Goal: Task Accomplishment & Management: Manage account settings

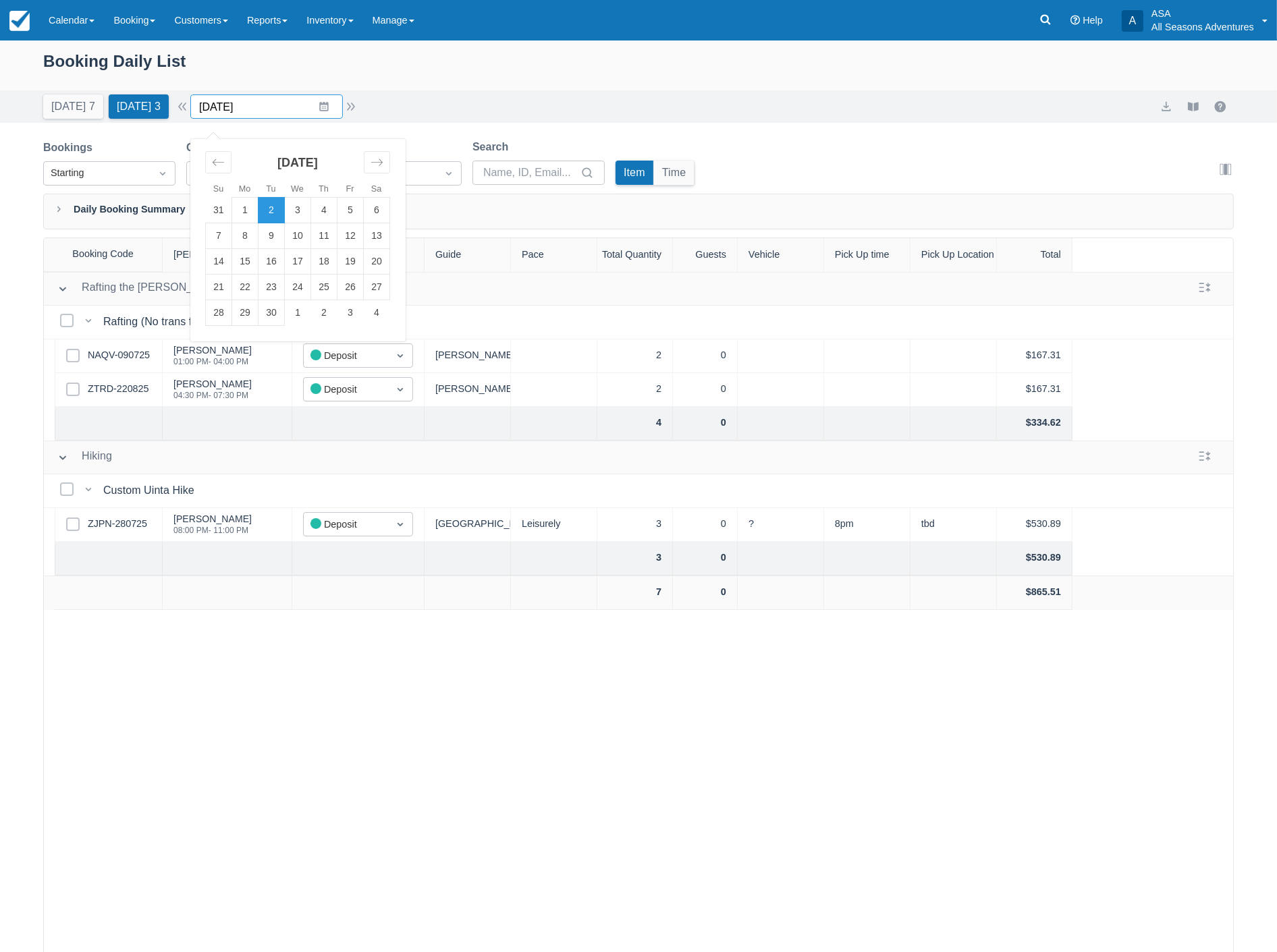
click at [272, 113] on input "09/02/25" at bounding box center [267, 106] width 153 height 24
click at [278, 231] on td "9" at bounding box center [272, 236] width 27 height 26
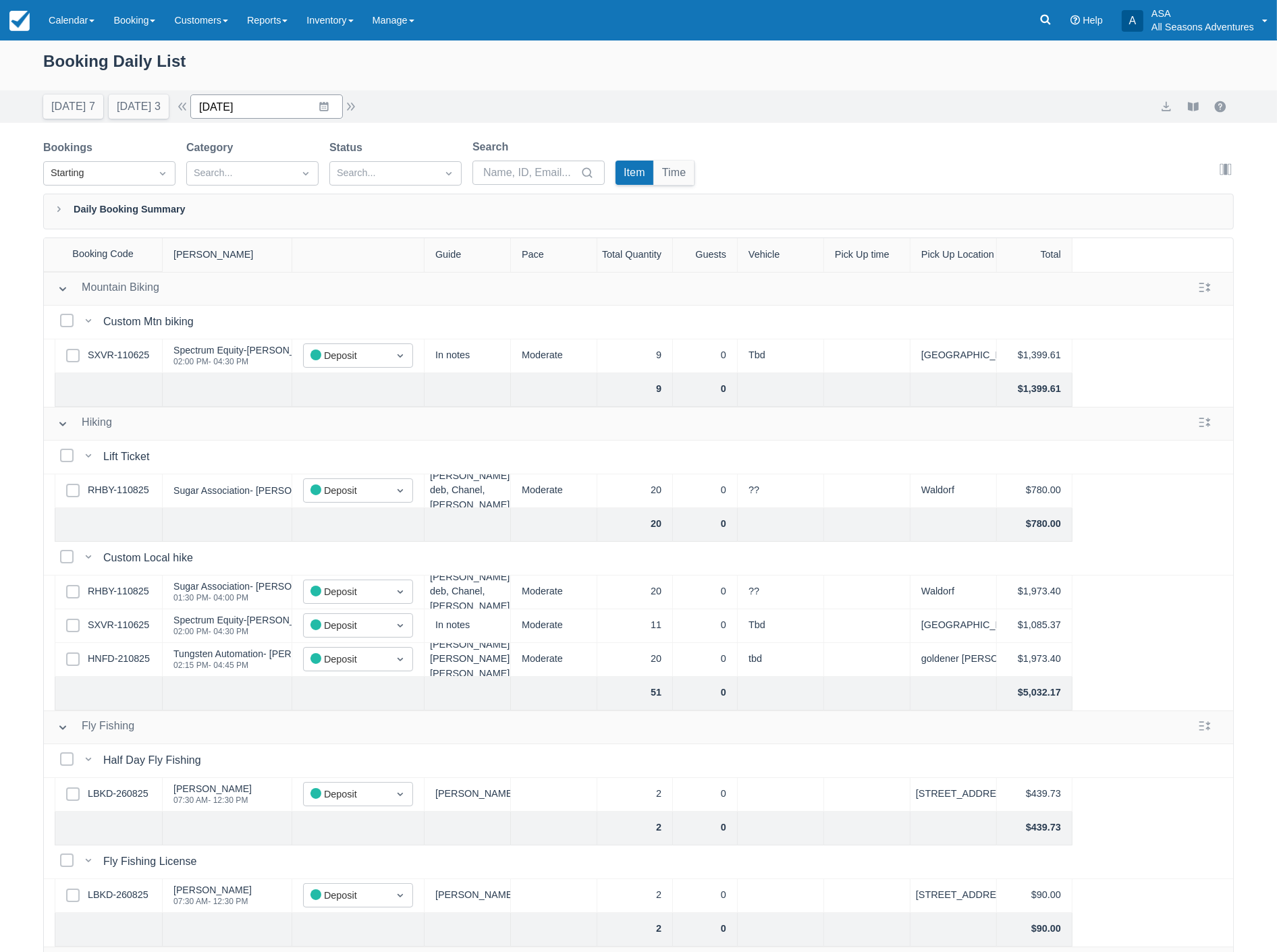
click at [282, 106] on input "09/09/25" at bounding box center [267, 106] width 153 height 24
click at [353, 104] on button "button" at bounding box center [351, 106] width 16 height 16
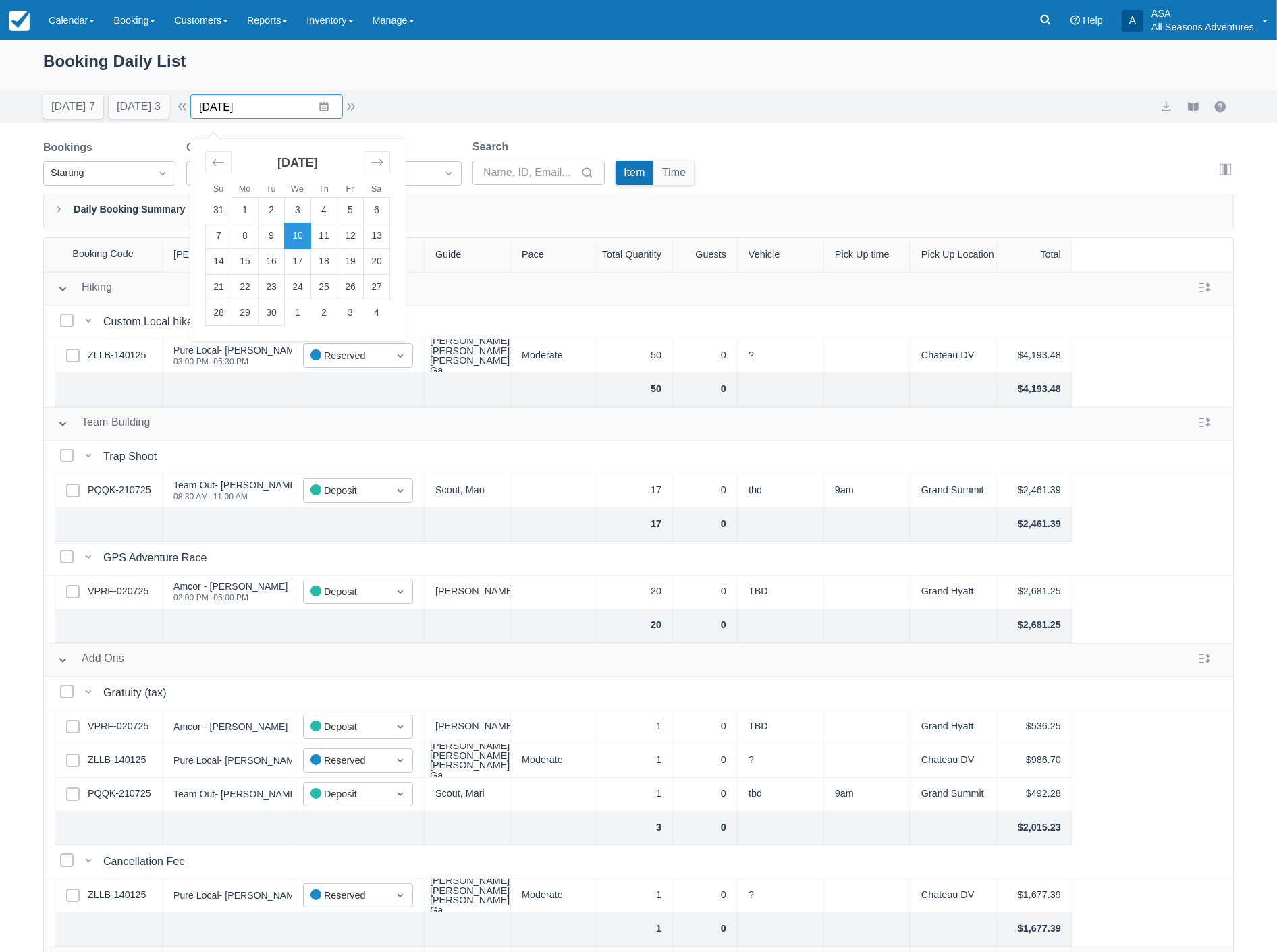
click at [298, 113] on input "09/10/25" at bounding box center [267, 106] width 153 height 24
click at [336, 237] on td "11" at bounding box center [325, 236] width 27 height 26
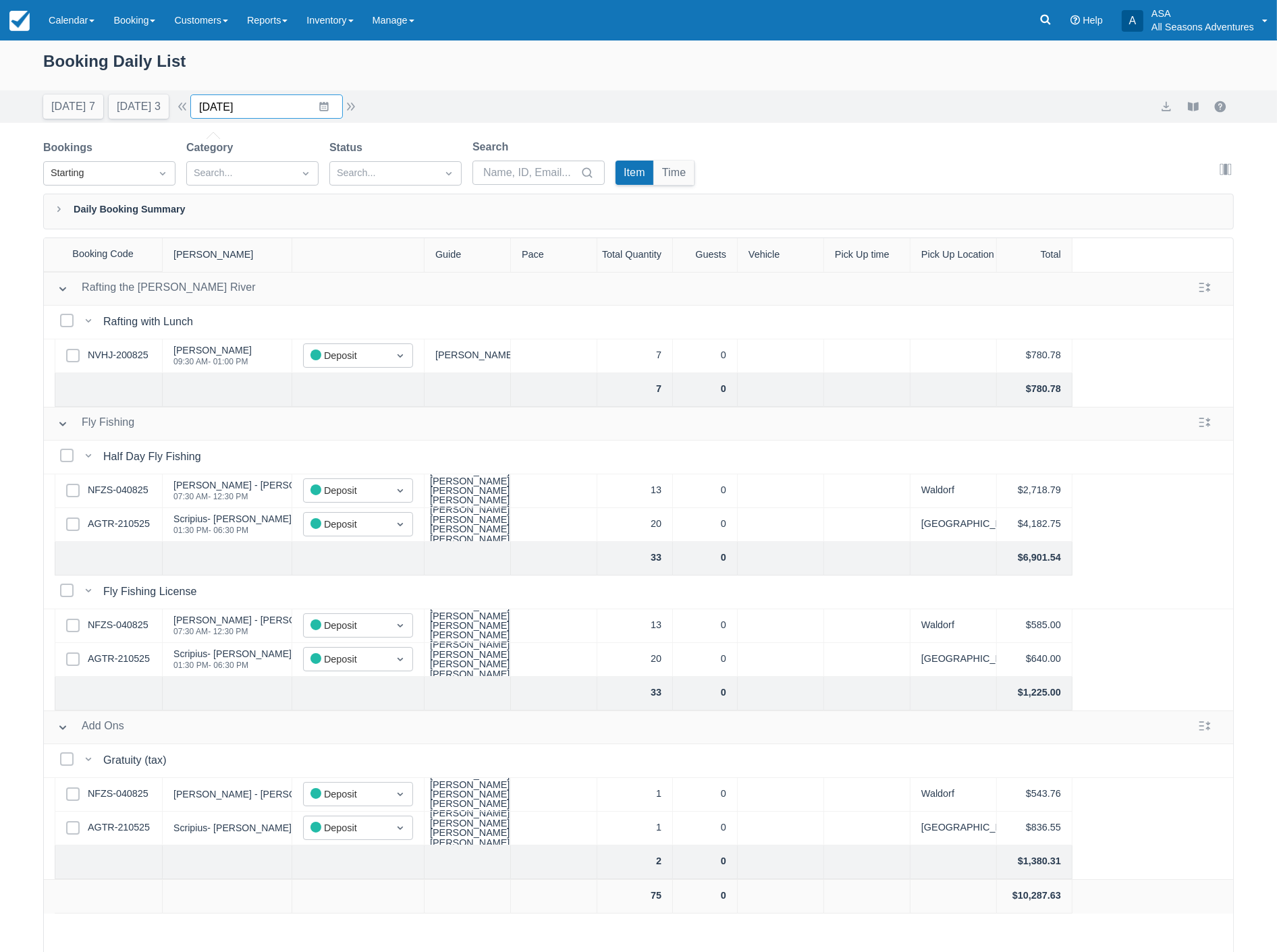
click at [292, 109] on input "09/11/25" at bounding box center [267, 106] width 153 height 24
click at [257, 234] on td "8" at bounding box center [246, 236] width 27 height 26
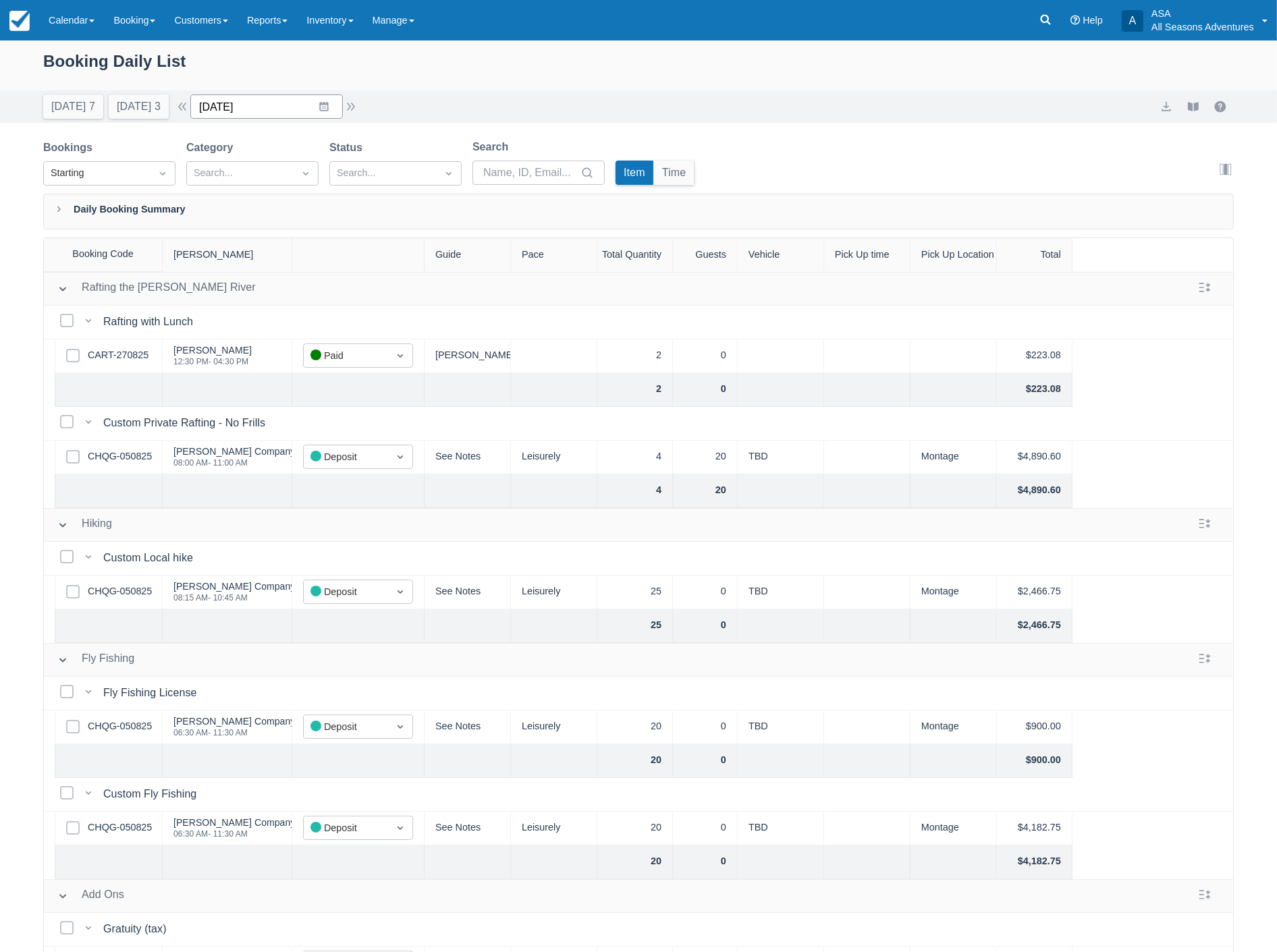
click at [277, 98] on input "09/08/25" at bounding box center [267, 106] width 153 height 24
click at [304, 207] on td "3" at bounding box center [298, 211] width 27 height 26
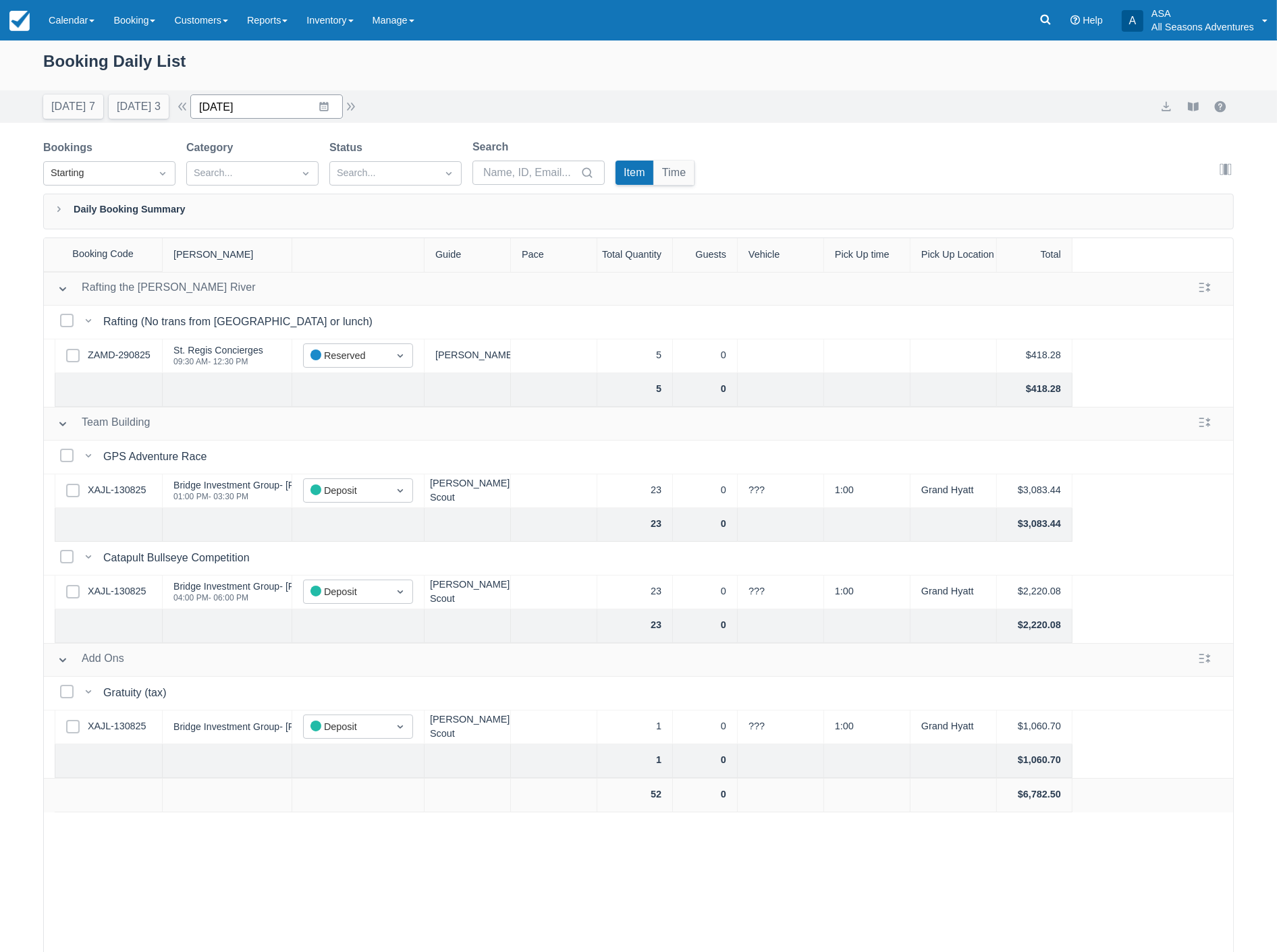
click at [285, 104] on input "09/03/25" at bounding box center [267, 106] width 153 height 24
click at [299, 284] on td "24" at bounding box center [298, 287] width 27 height 26
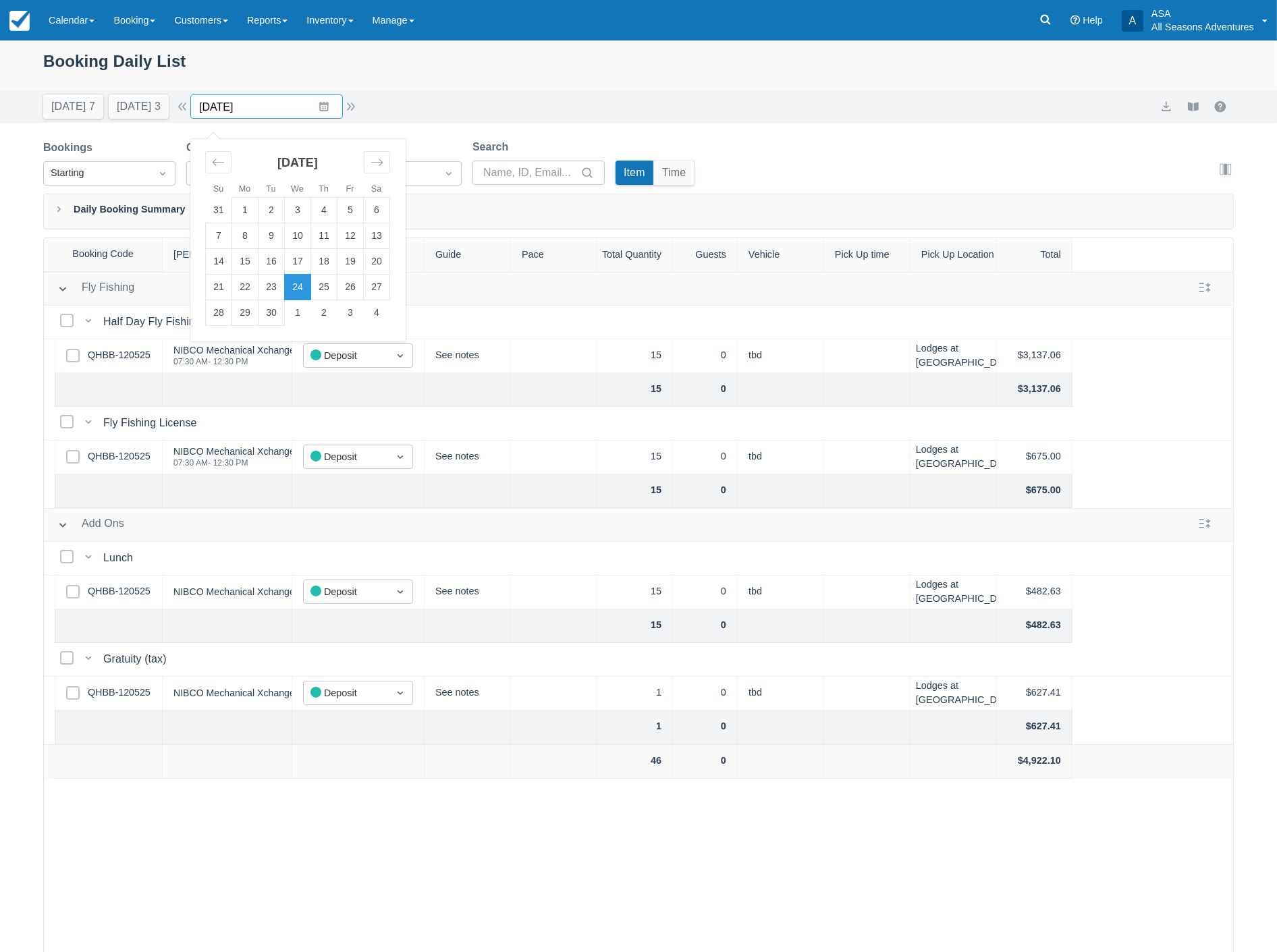
click at [281, 116] on input "09/24/25" at bounding box center [267, 106] width 153 height 24
click at [223, 157] on icon "Move backward to switch to the previous month." at bounding box center [218, 162] width 13 height 13
click at [337, 234] on td "7" at bounding box center [325, 236] width 27 height 26
type input "08/07/25"
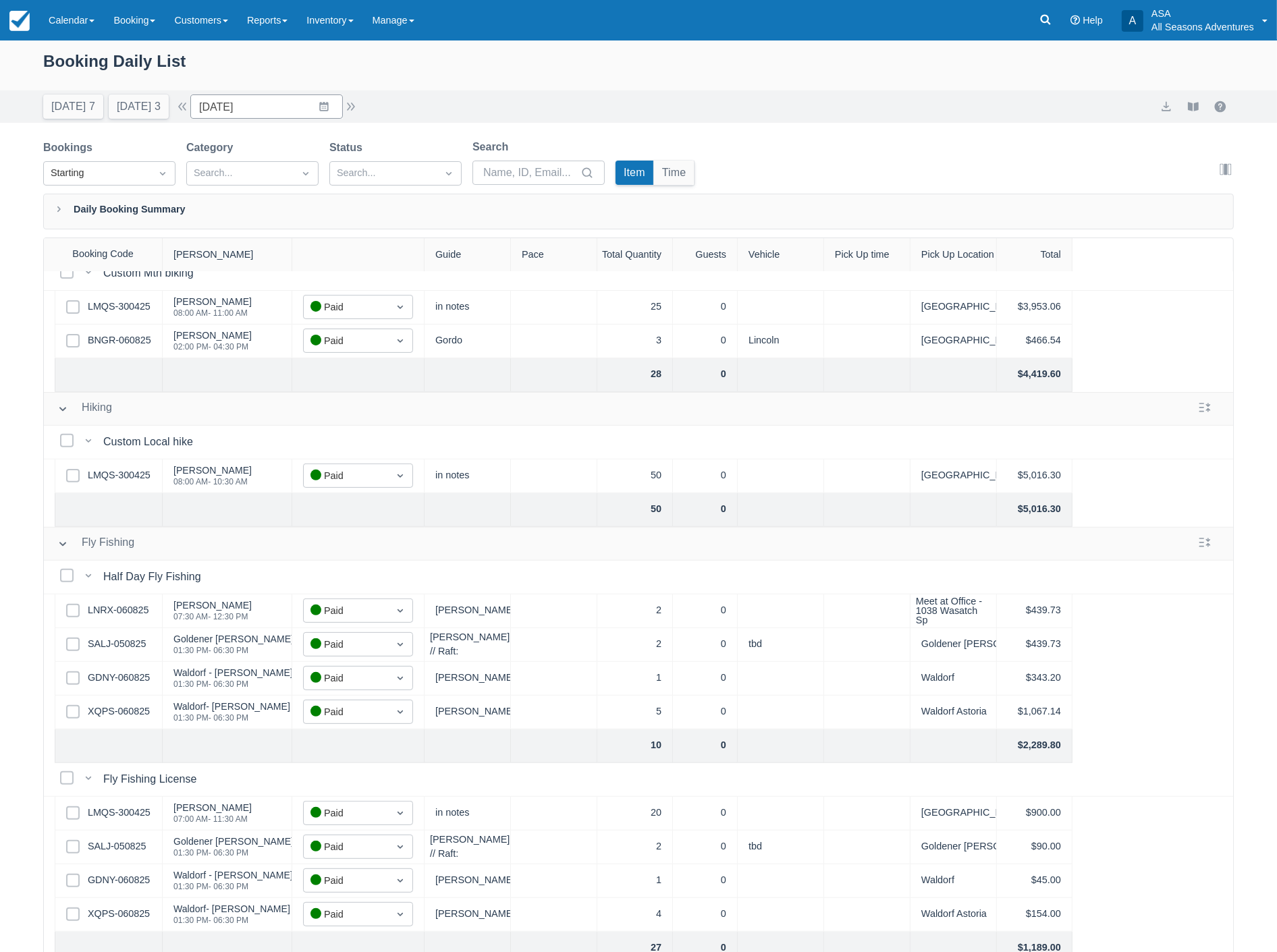
scroll to position [599, 0]
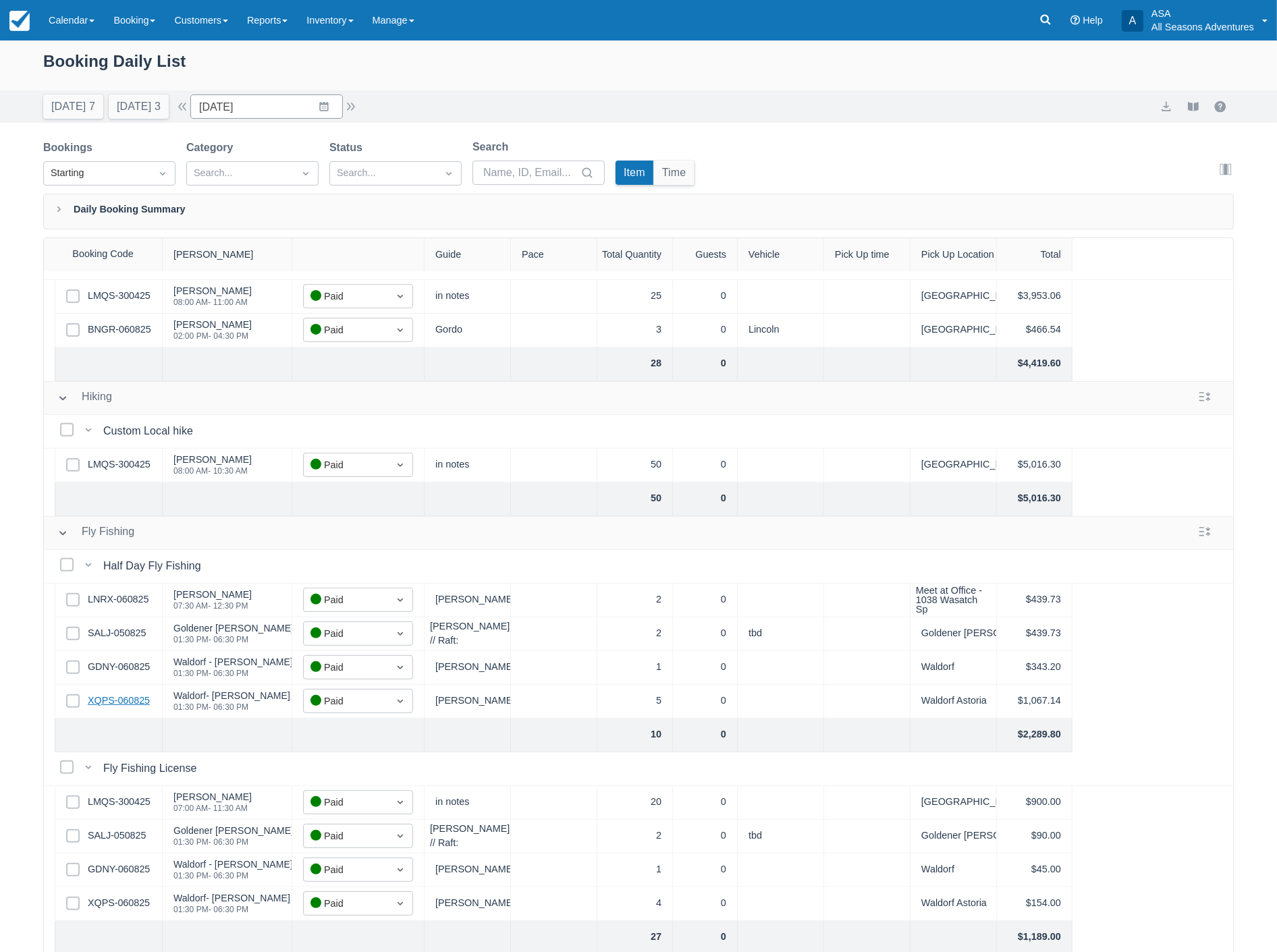
click at [125, 704] on link "XQPS-060825" at bounding box center [118, 701] width 62 height 15
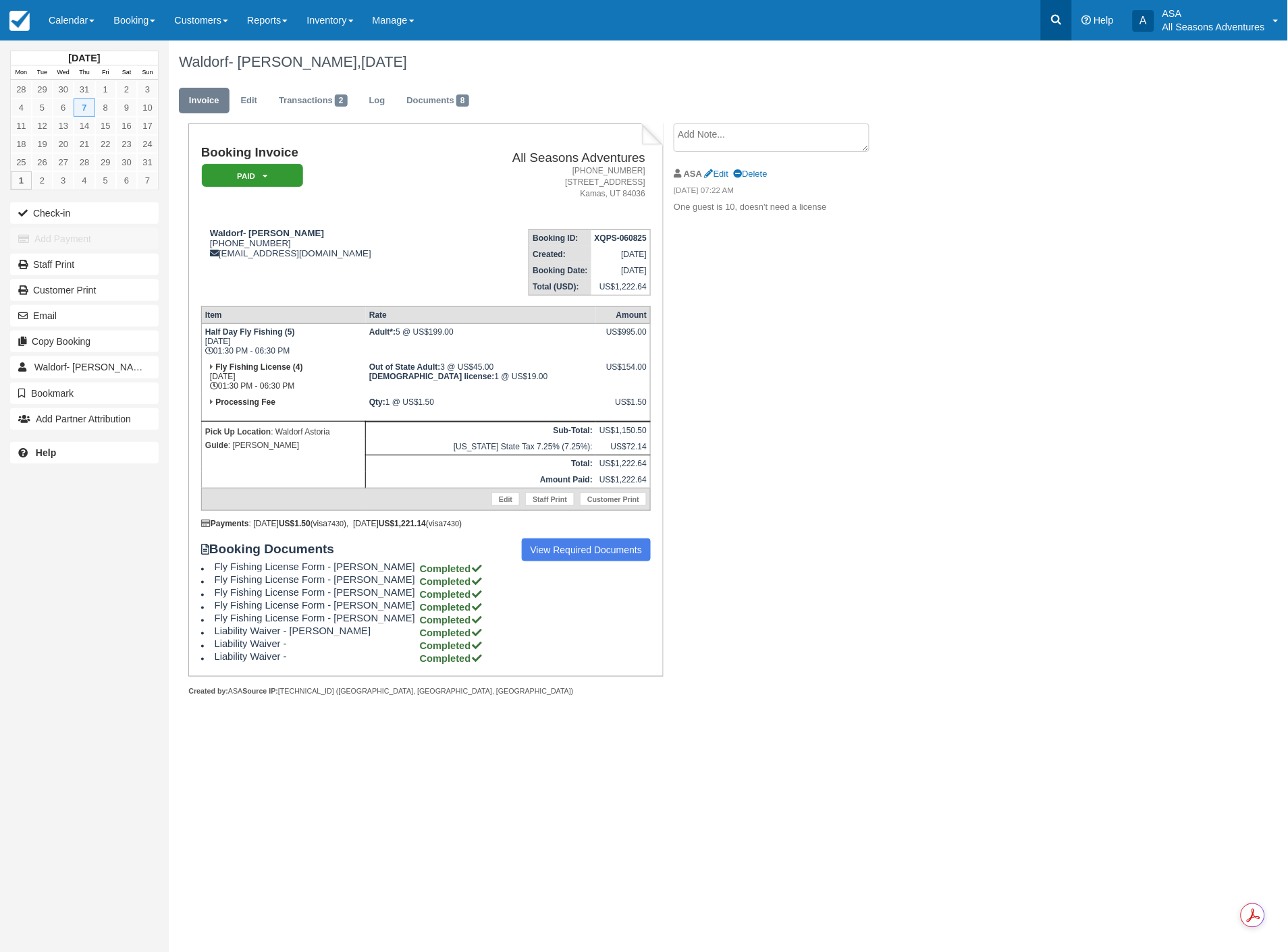
click at [1057, 16] on icon at bounding box center [1056, 19] width 13 height 13
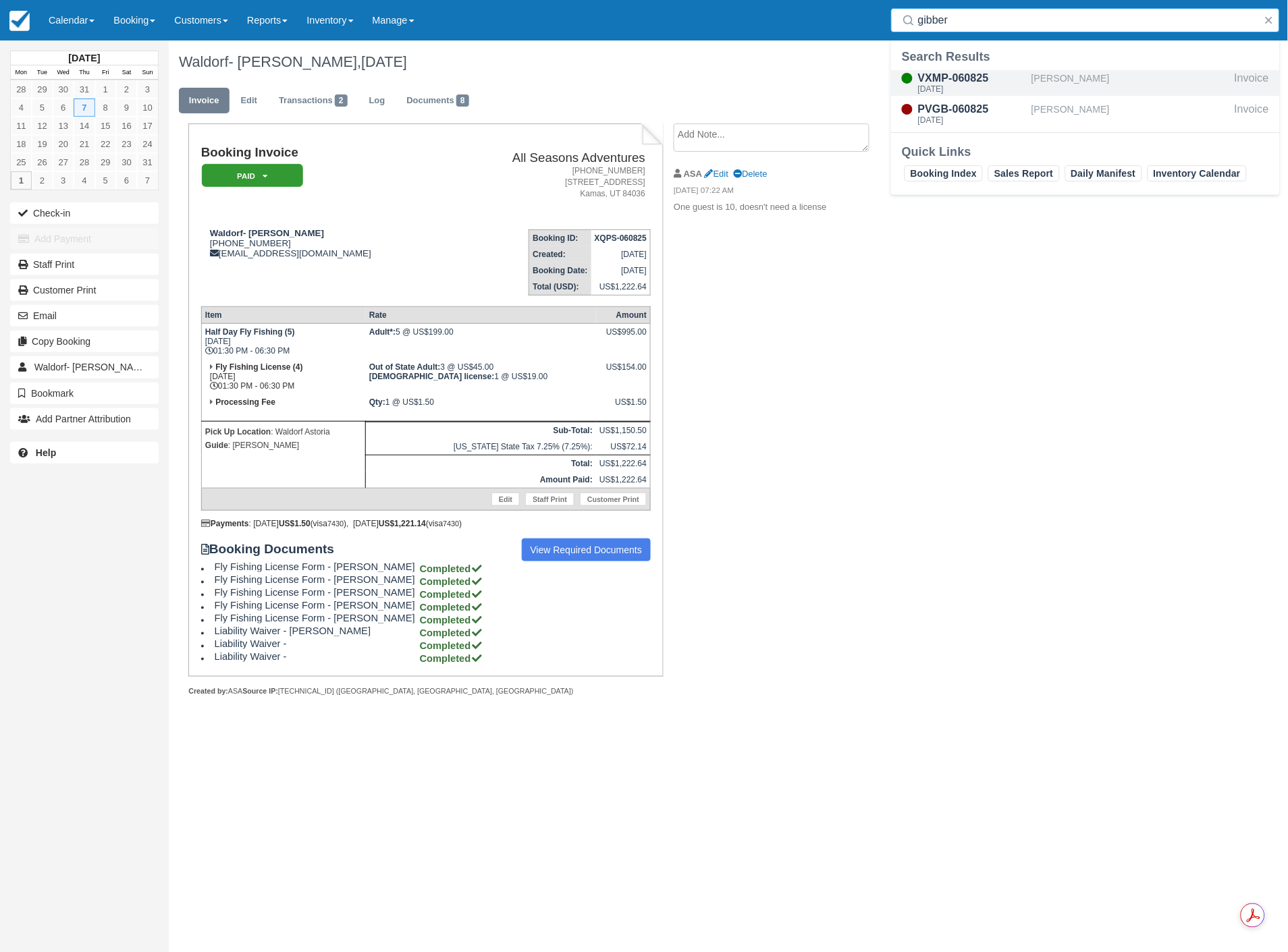
type input "gibber"
click at [976, 82] on div "VXMP-060825" at bounding box center [972, 78] width 108 height 16
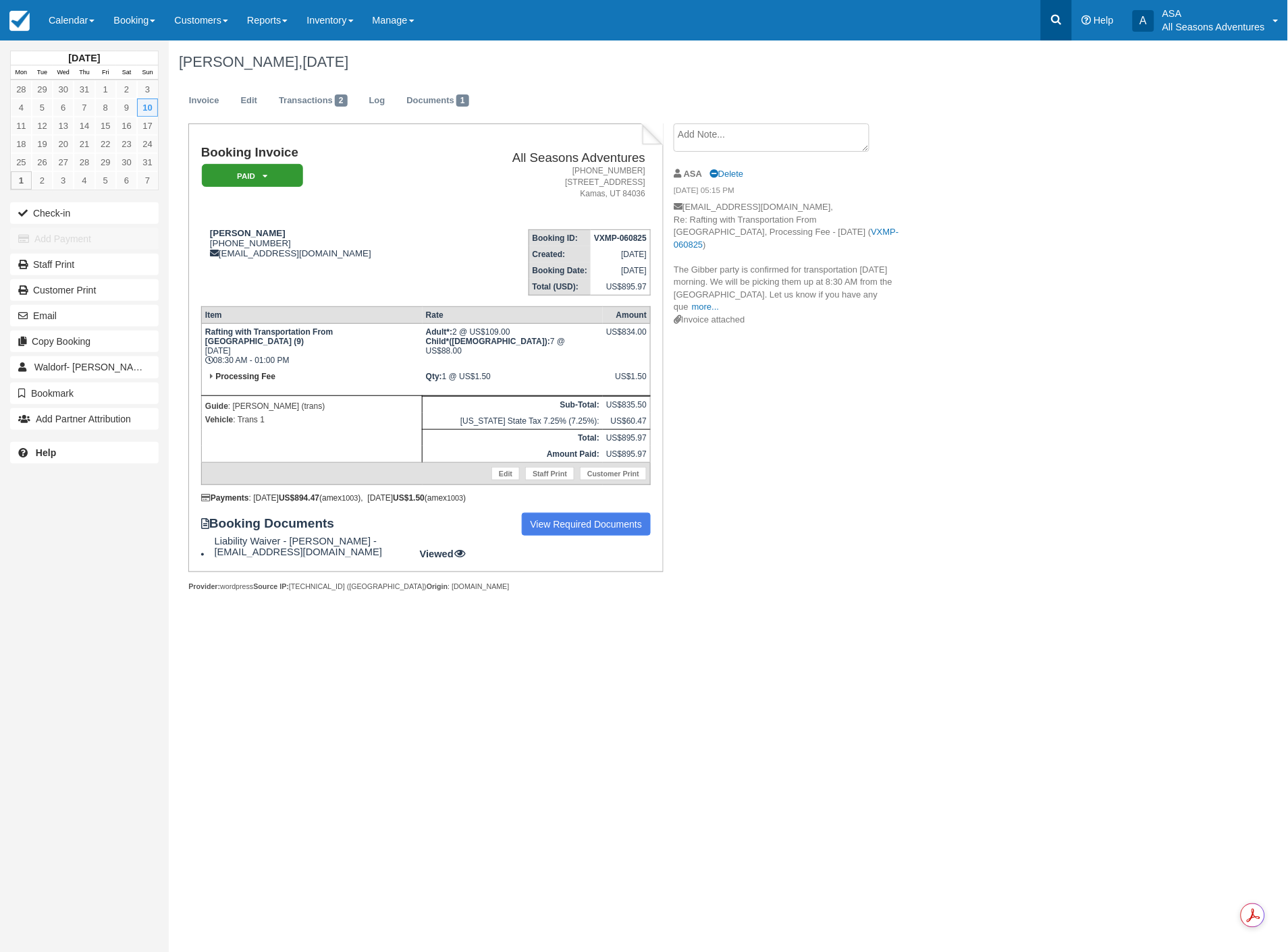
click at [1051, 15] on icon at bounding box center [1056, 19] width 13 height 13
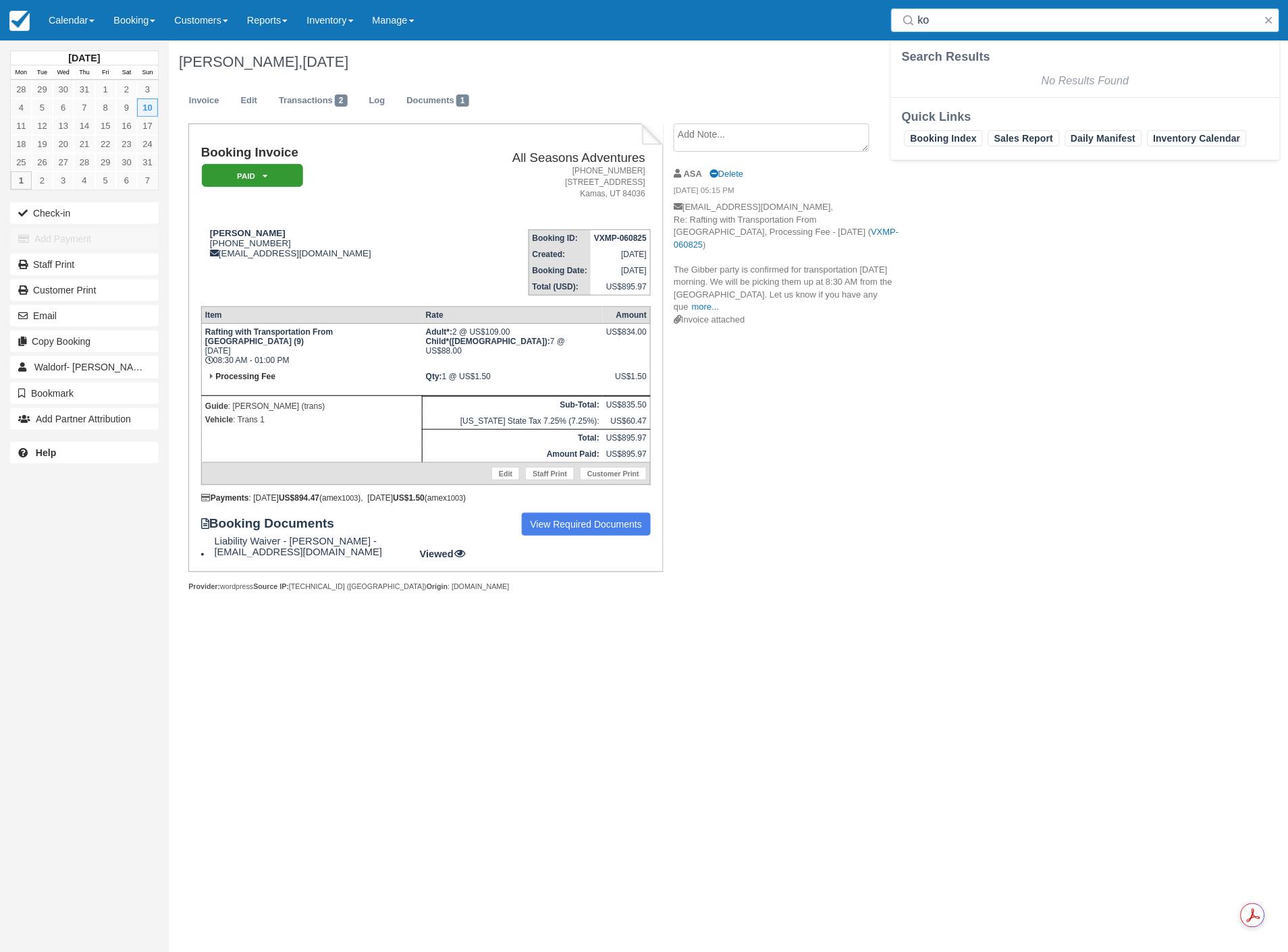
type input "k"
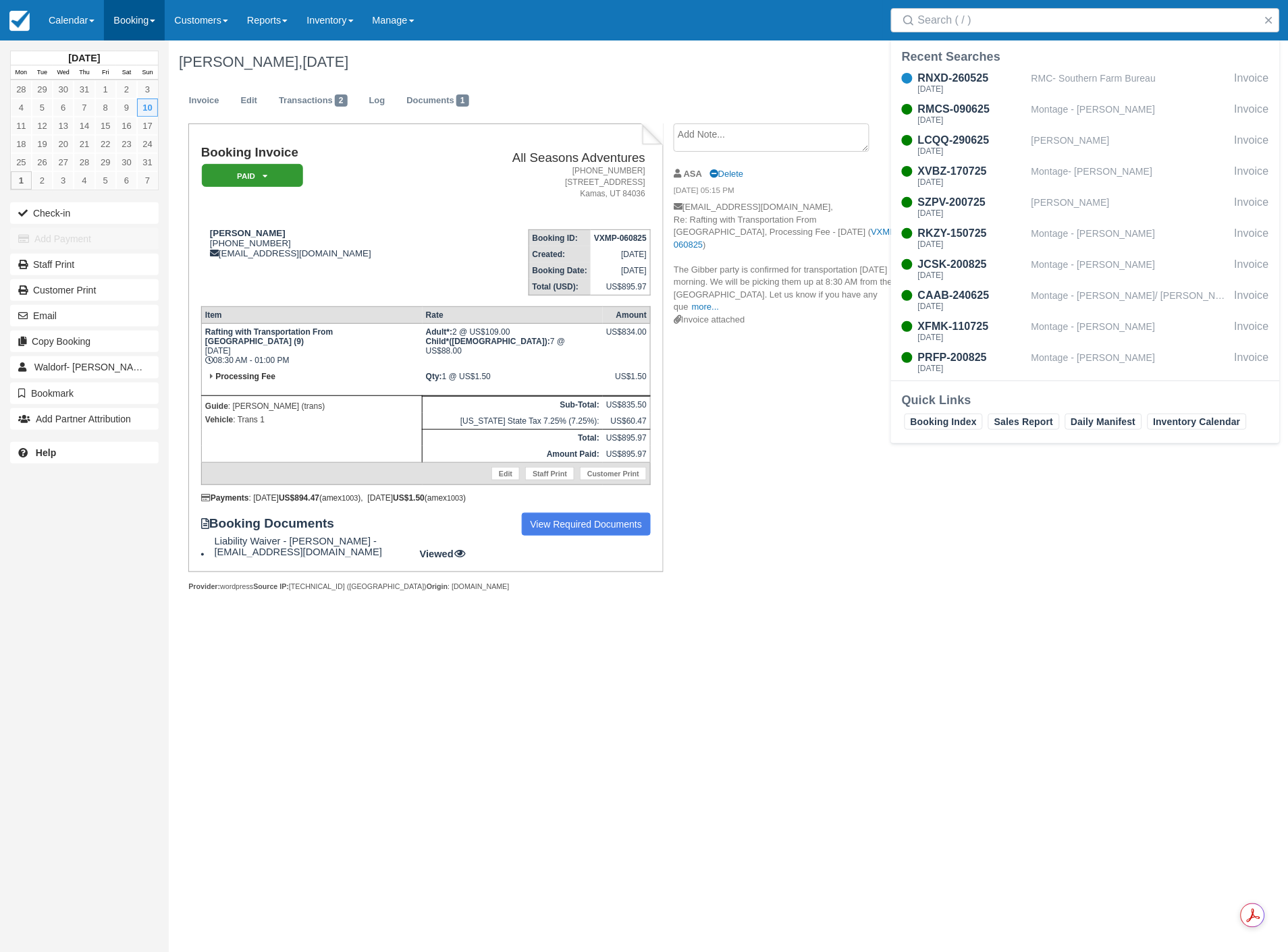
click at [148, 14] on link "Booking" at bounding box center [134, 20] width 61 height 41
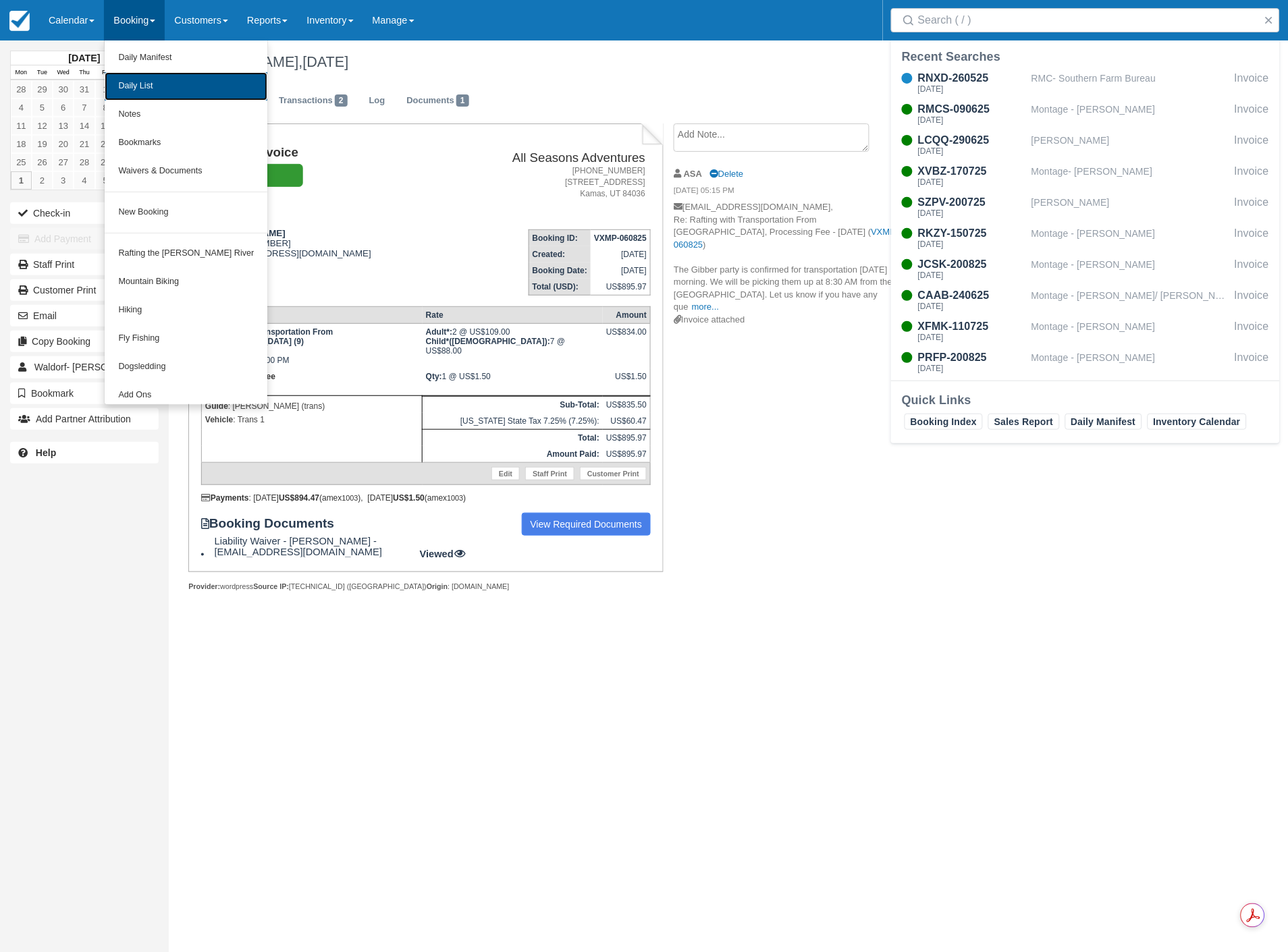
click at [140, 83] on link "Daily List" at bounding box center [186, 86] width 163 height 29
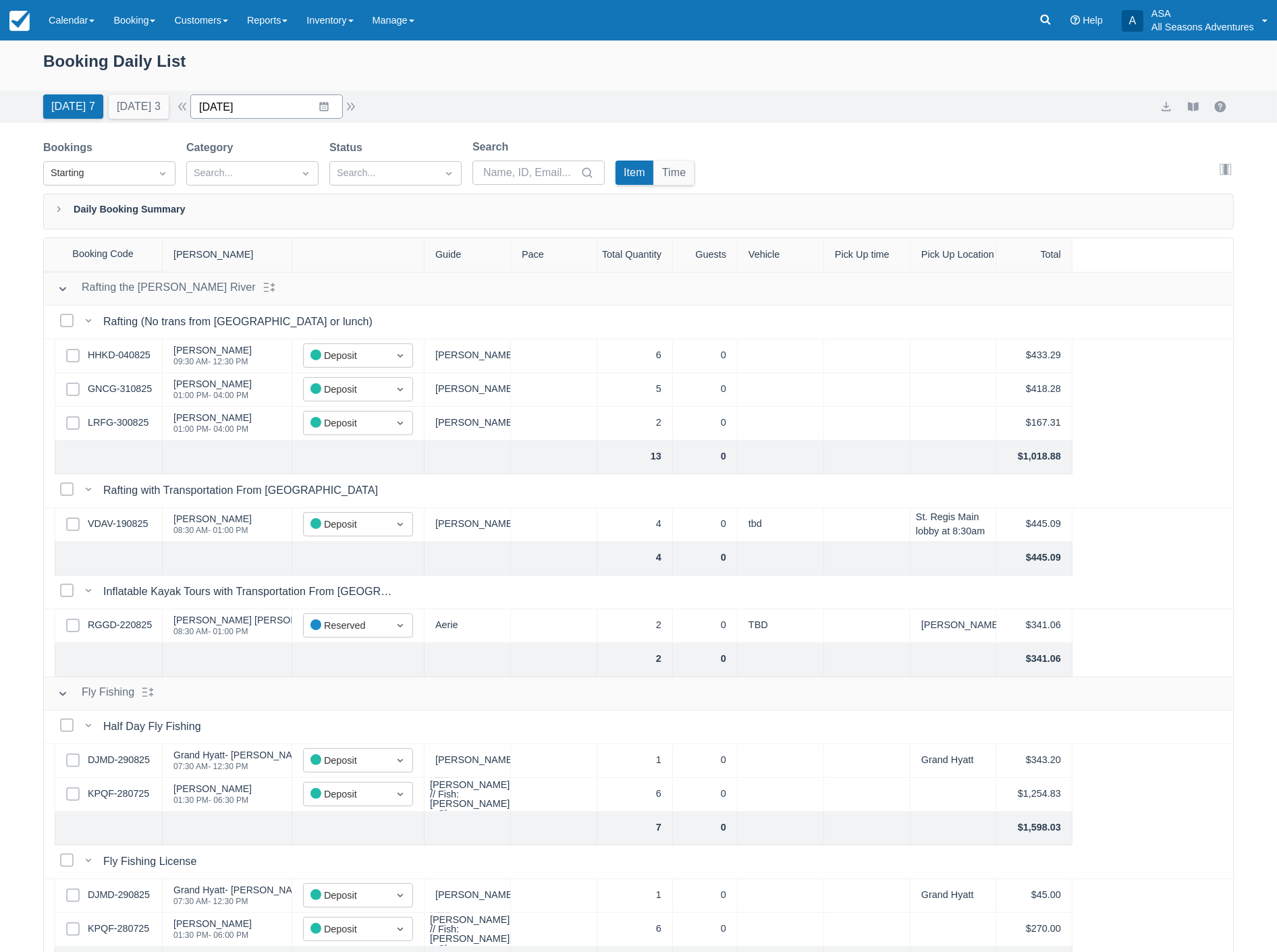
click at [267, 111] on input "09/01/25" at bounding box center [267, 106] width 153 height 24
click at [224, 164] on icon "Move backward to switch to the previous month." at bounding box center [218, 162] width 13 height 13
click at [228, 259] on td "10" at bounding box center [219, 262] width 27 height 26
type input "08/10/25"
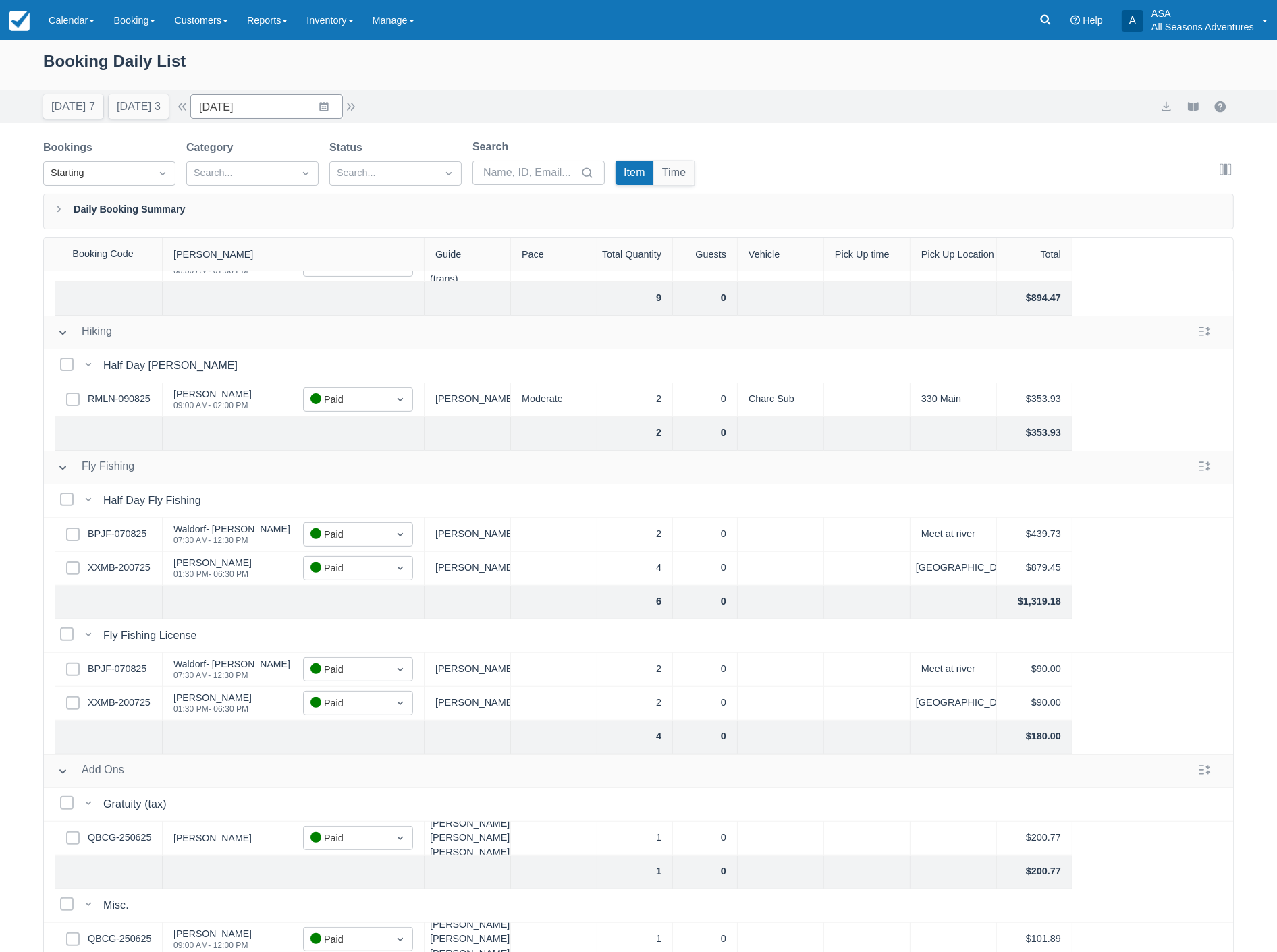
scroll to position [525, 0]
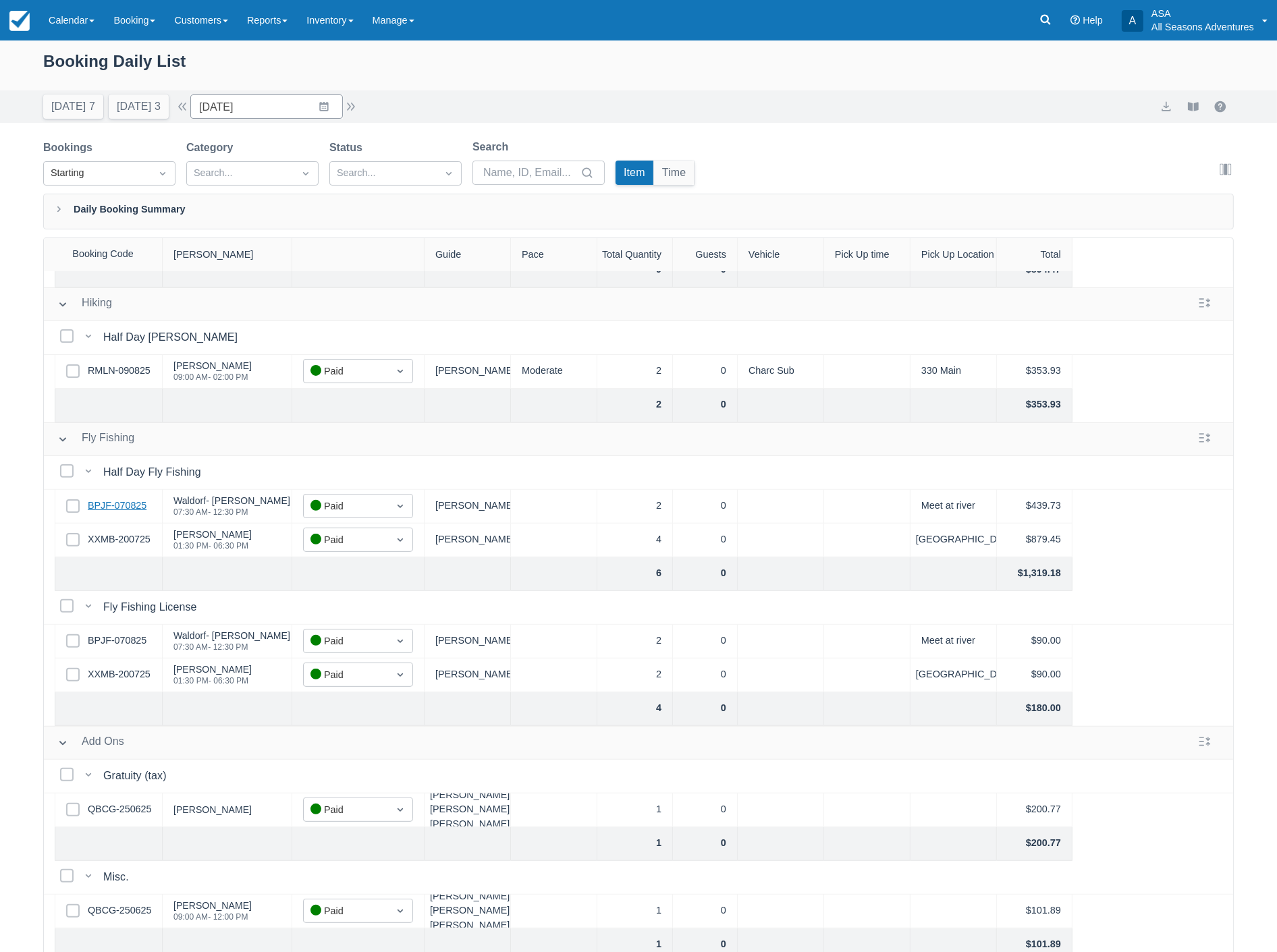
click at [122, 504] on link "BPJF-070825" at bounding box center [117, 506] width 59 height 15
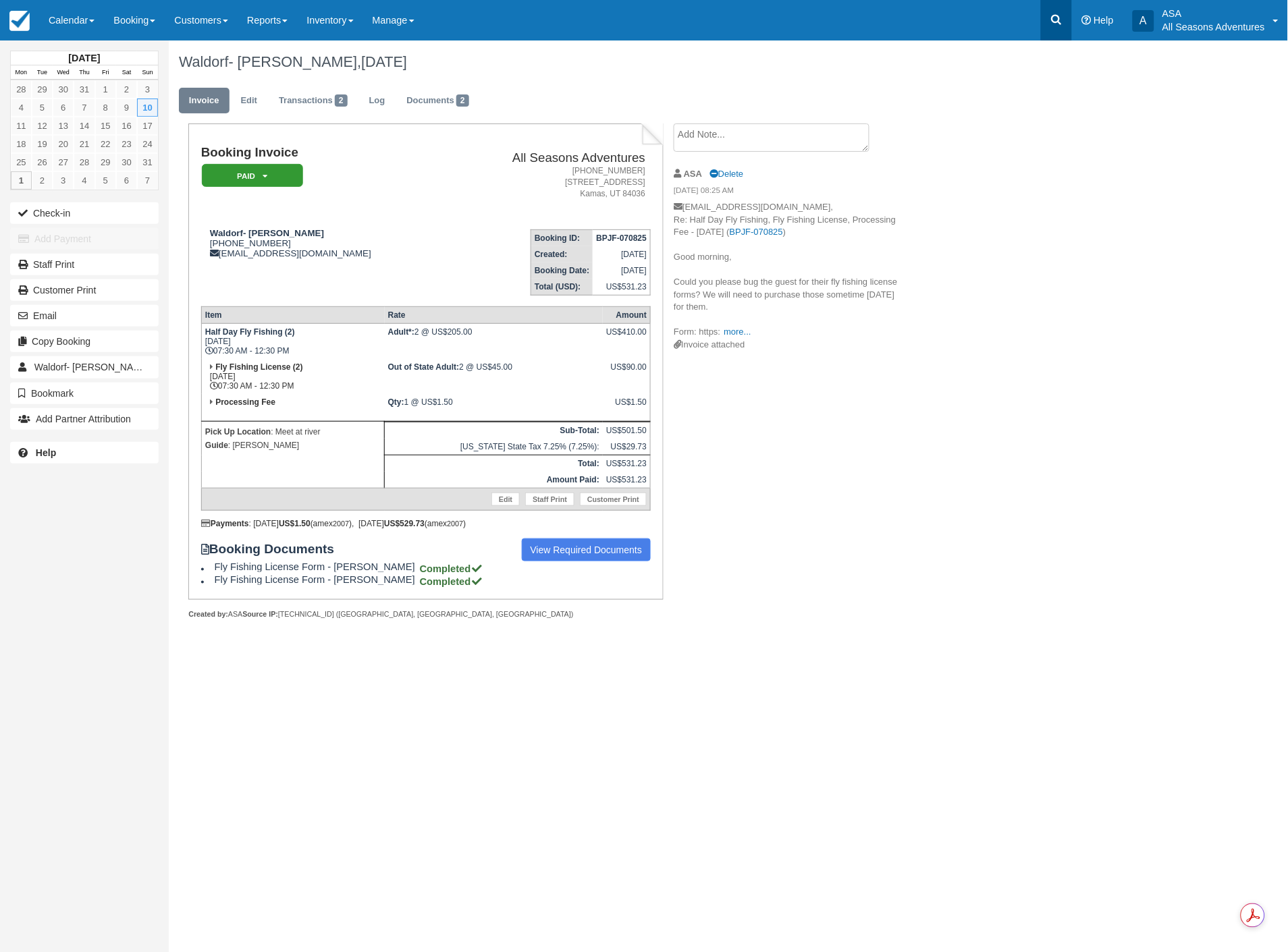
click at [1046, 24] on link at bounding box center [1056, 20] width 31 height 41
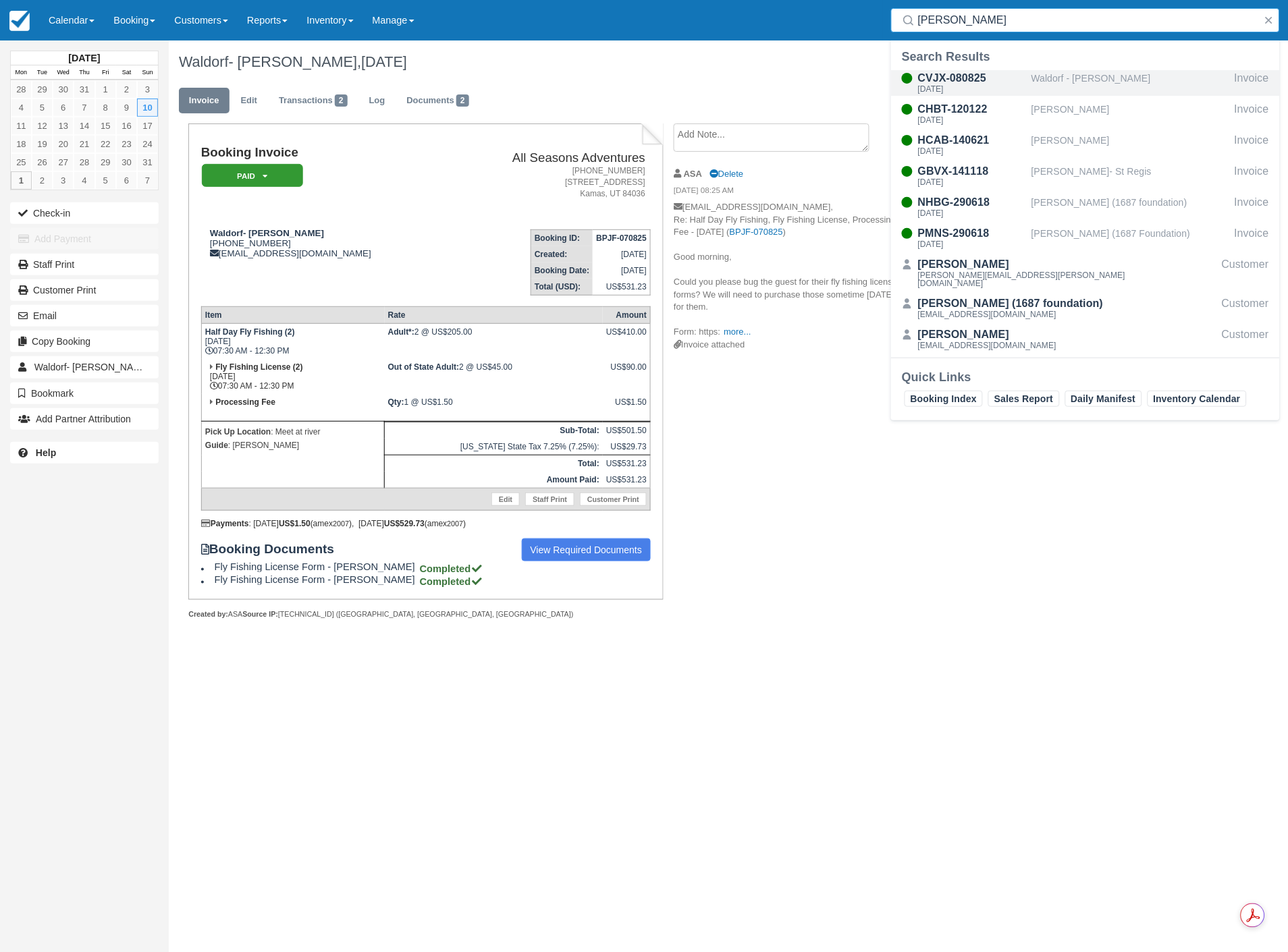
type input "herbert"
click at [989, 85] on div "[DATE]" at bounding box center [972, 90] width 108 height 8
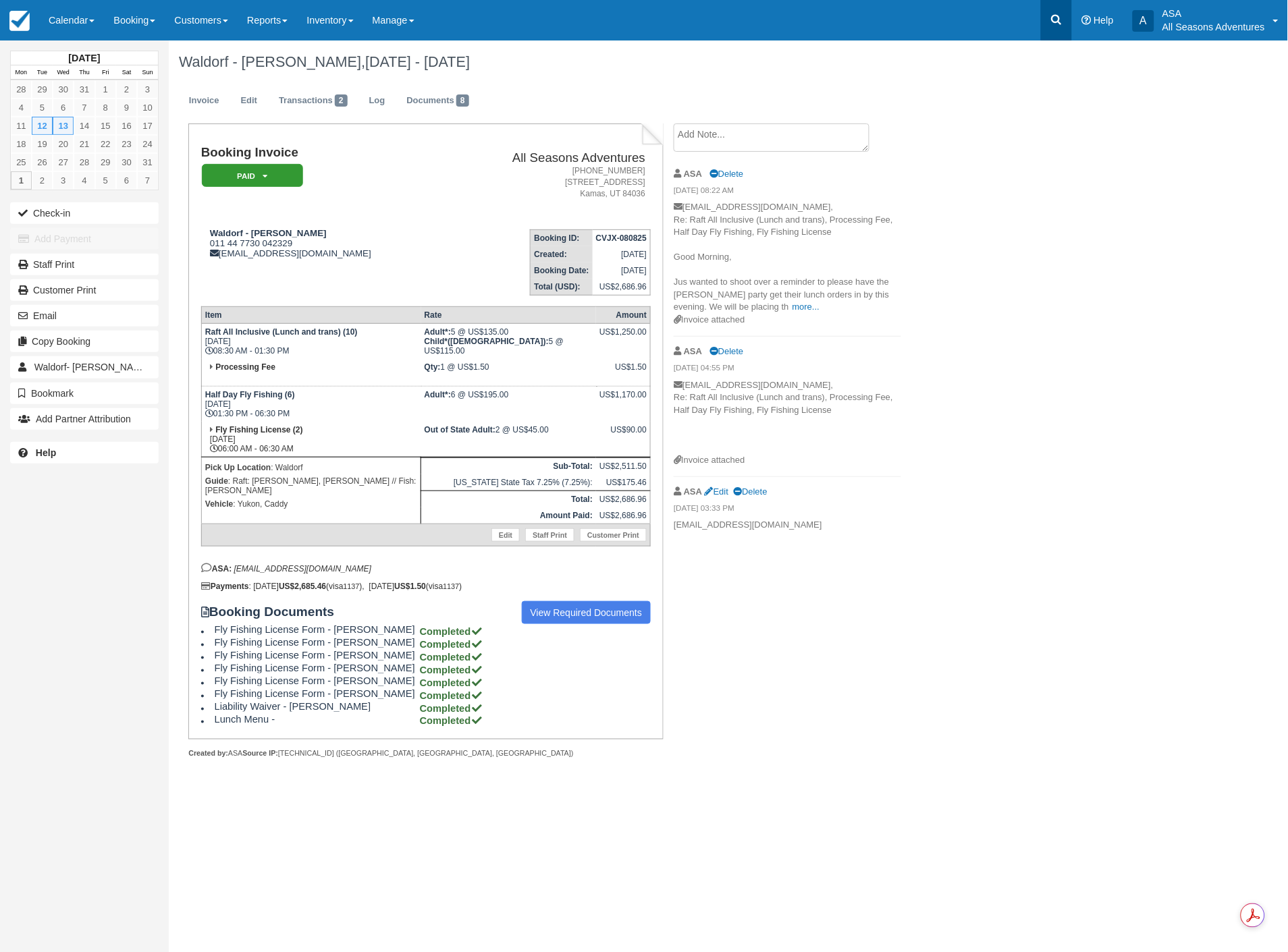
click at [1058, 23] on icon at bounding box center [1056, 19] width 13 height 13
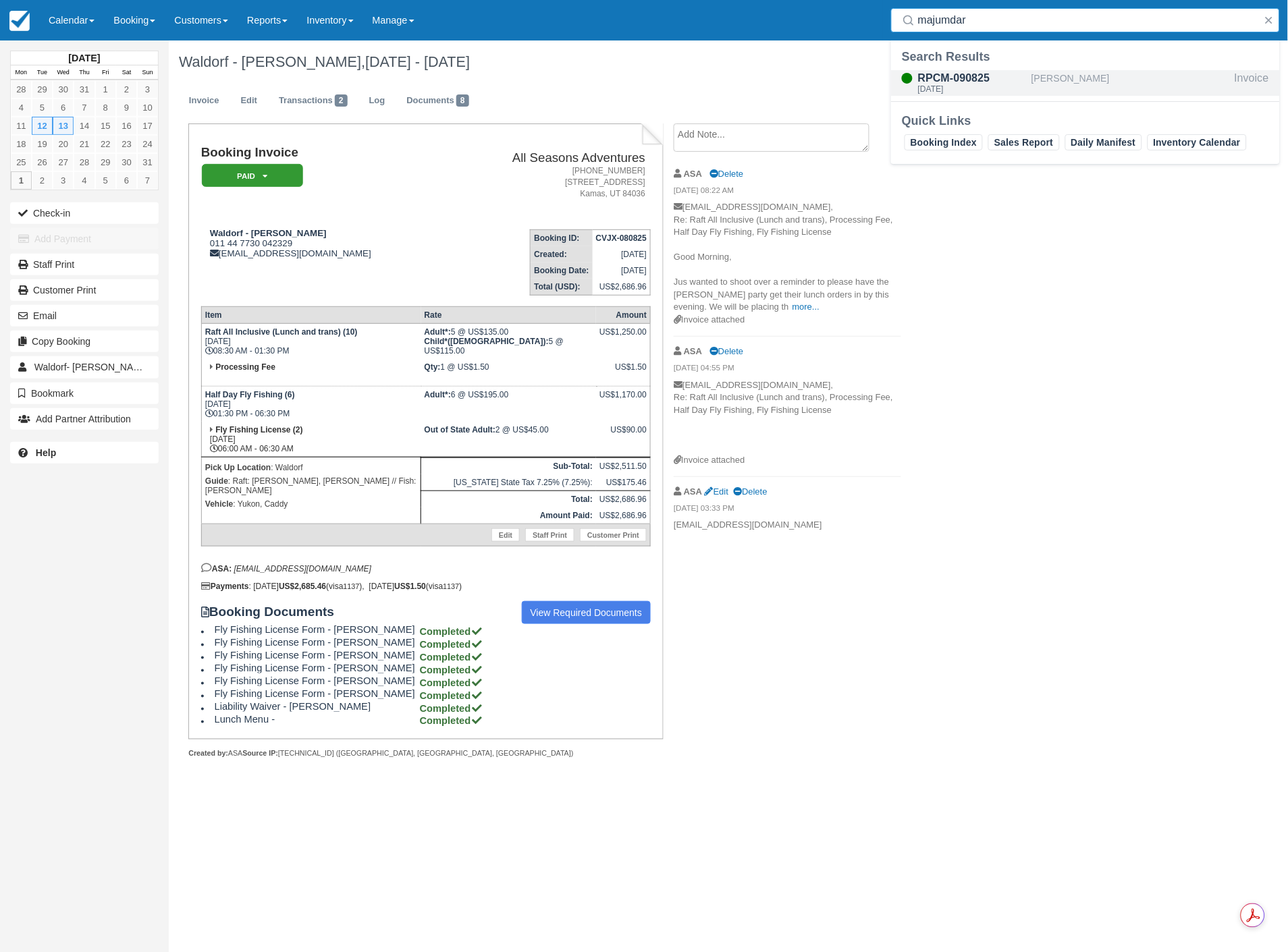
type input "majumdar"
click at [1040, 78] on div "[PERSON_NAME]" at bounding box center [1130, 83] width 198 height 26
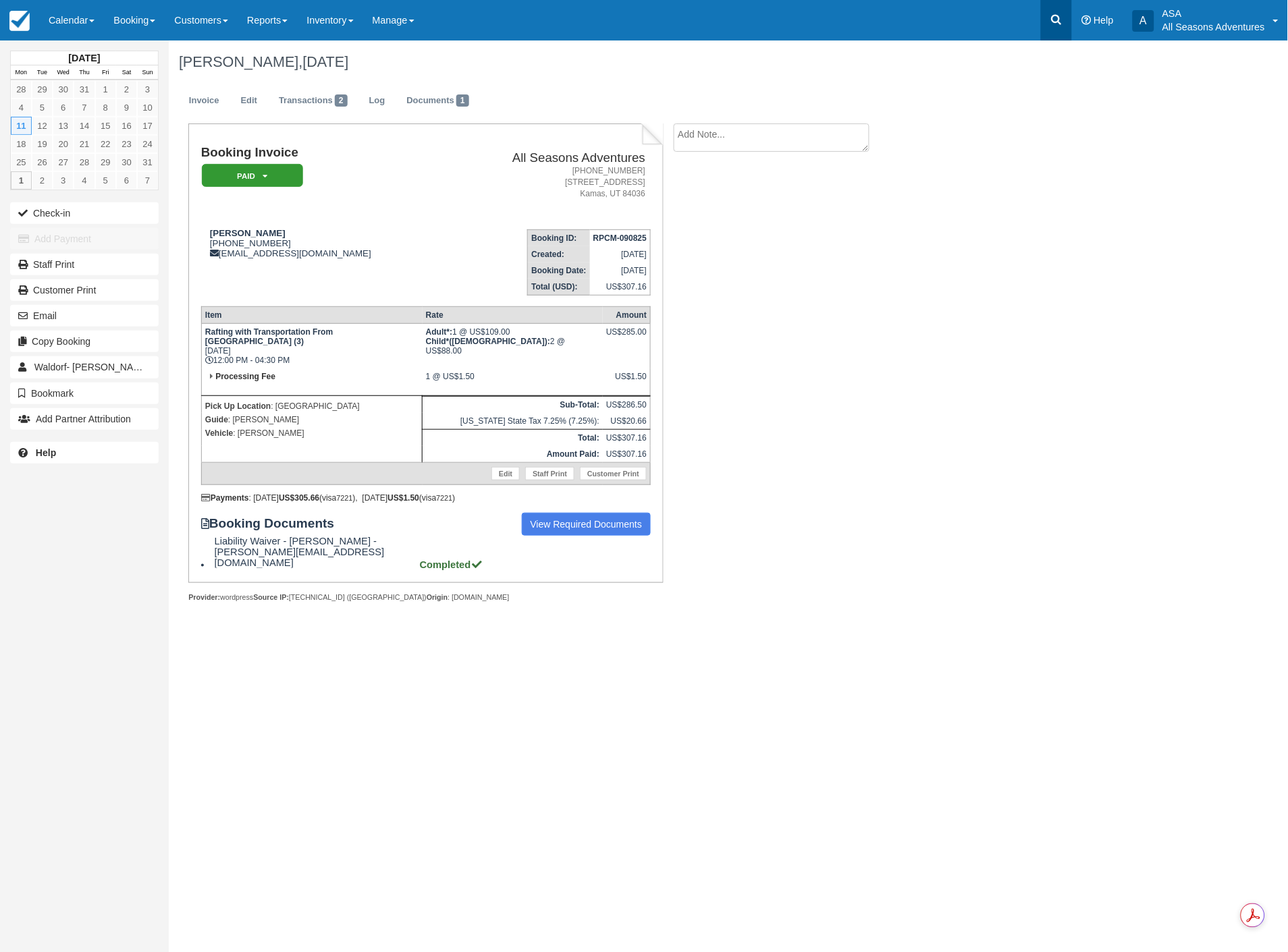
click at [1056, 28] on link at bounding box center [1056, 20] width 31 height 41
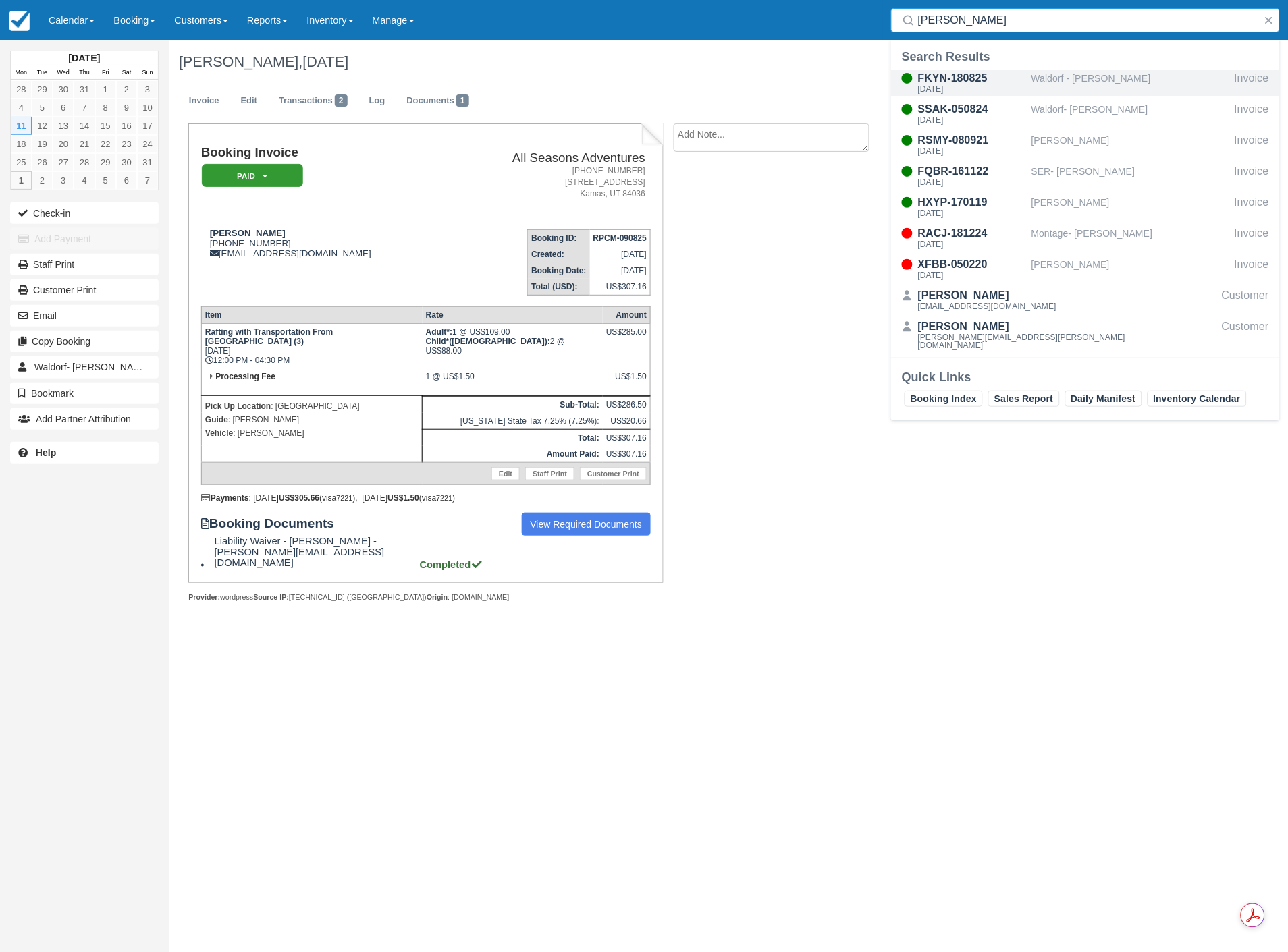
type input "rubenstein"
click at [977, 78] on div "FKYN-180825" at bounding box center [972, 78] width 108 height 16
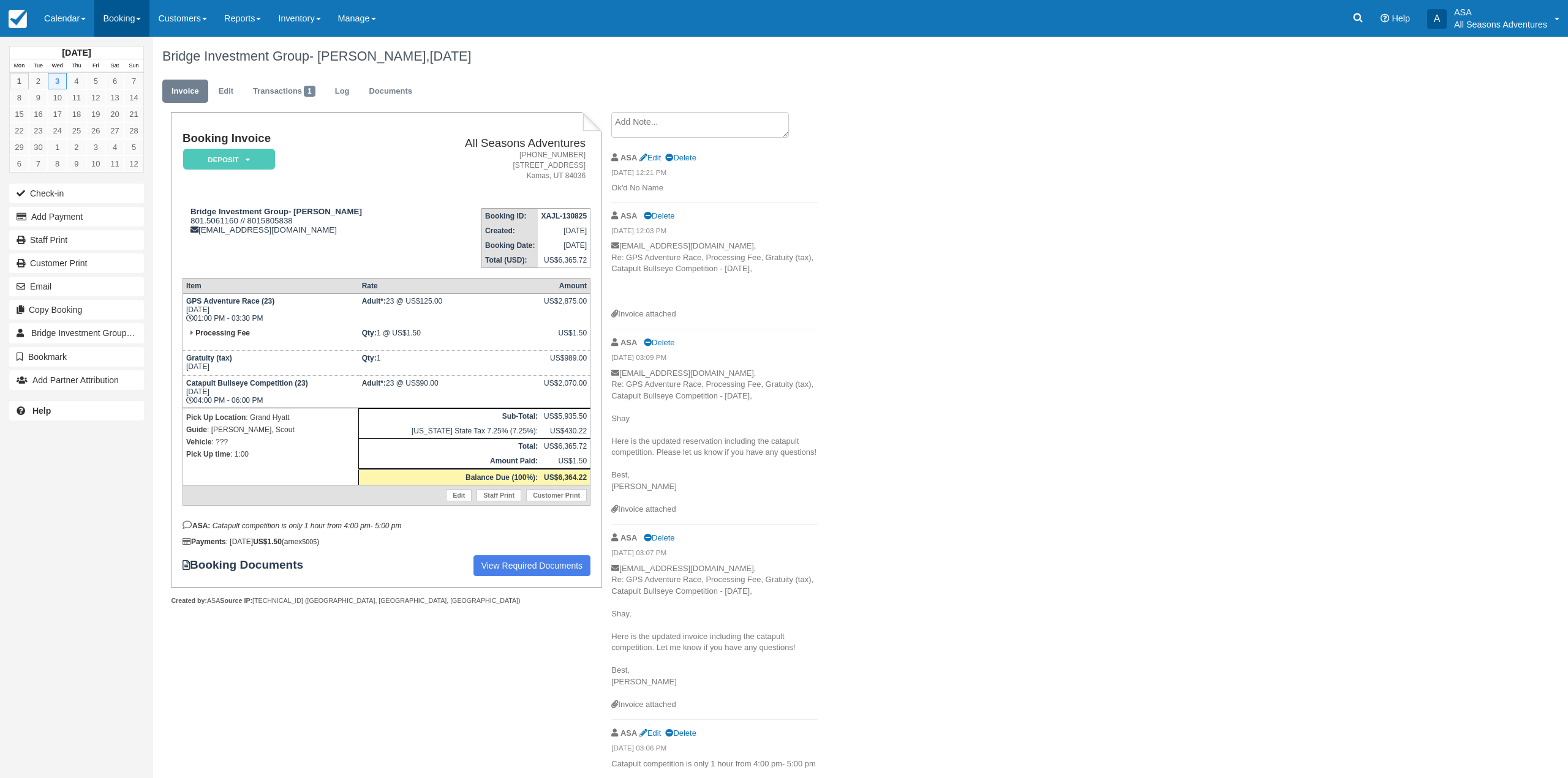
click at [114, 20] on link "Booking" at bounding box center [122, 18] width 55 height 37
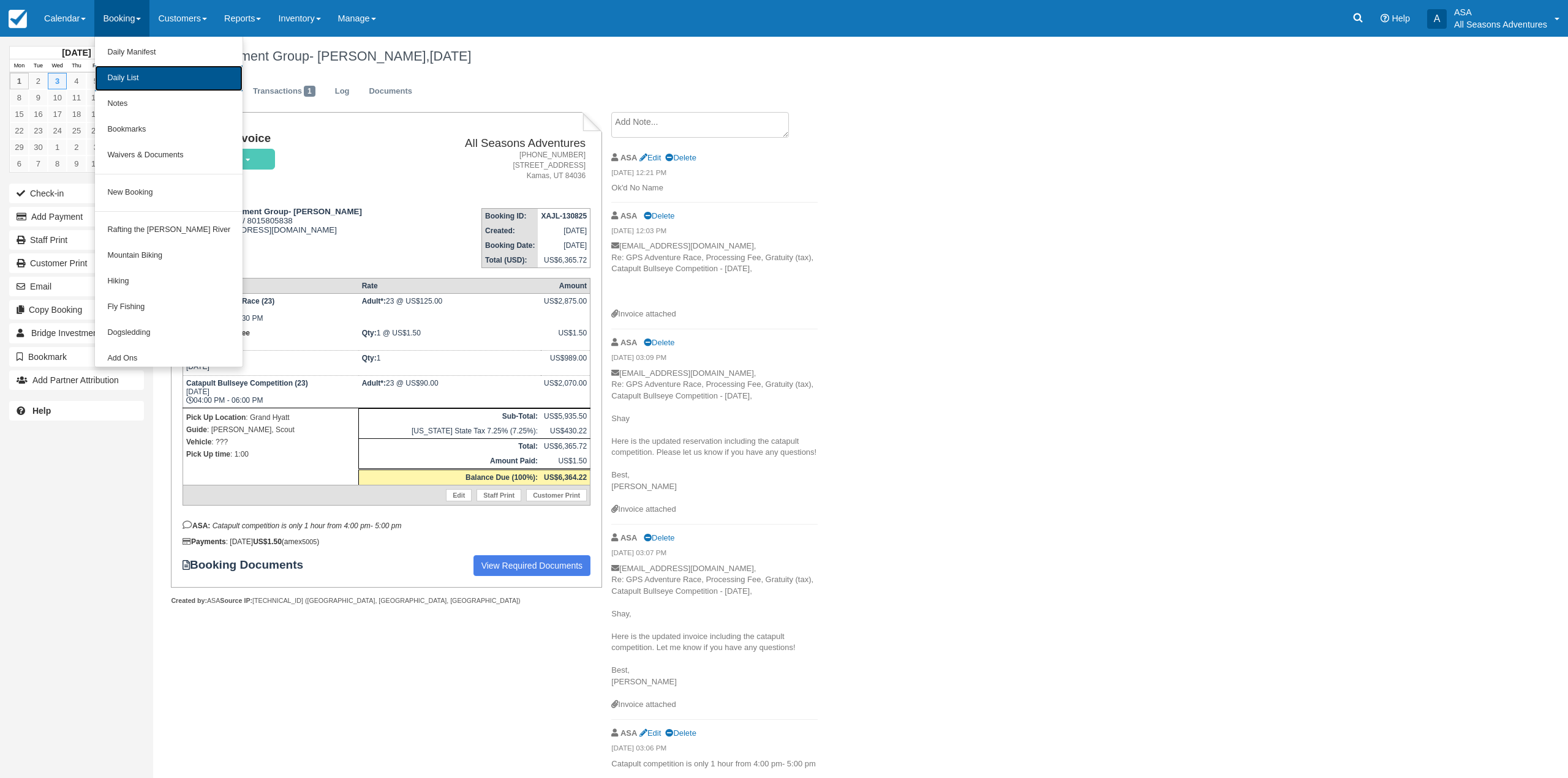
click at [135, 78] on link "Daily List" at bounding box center [169, 78] width 148 height 26
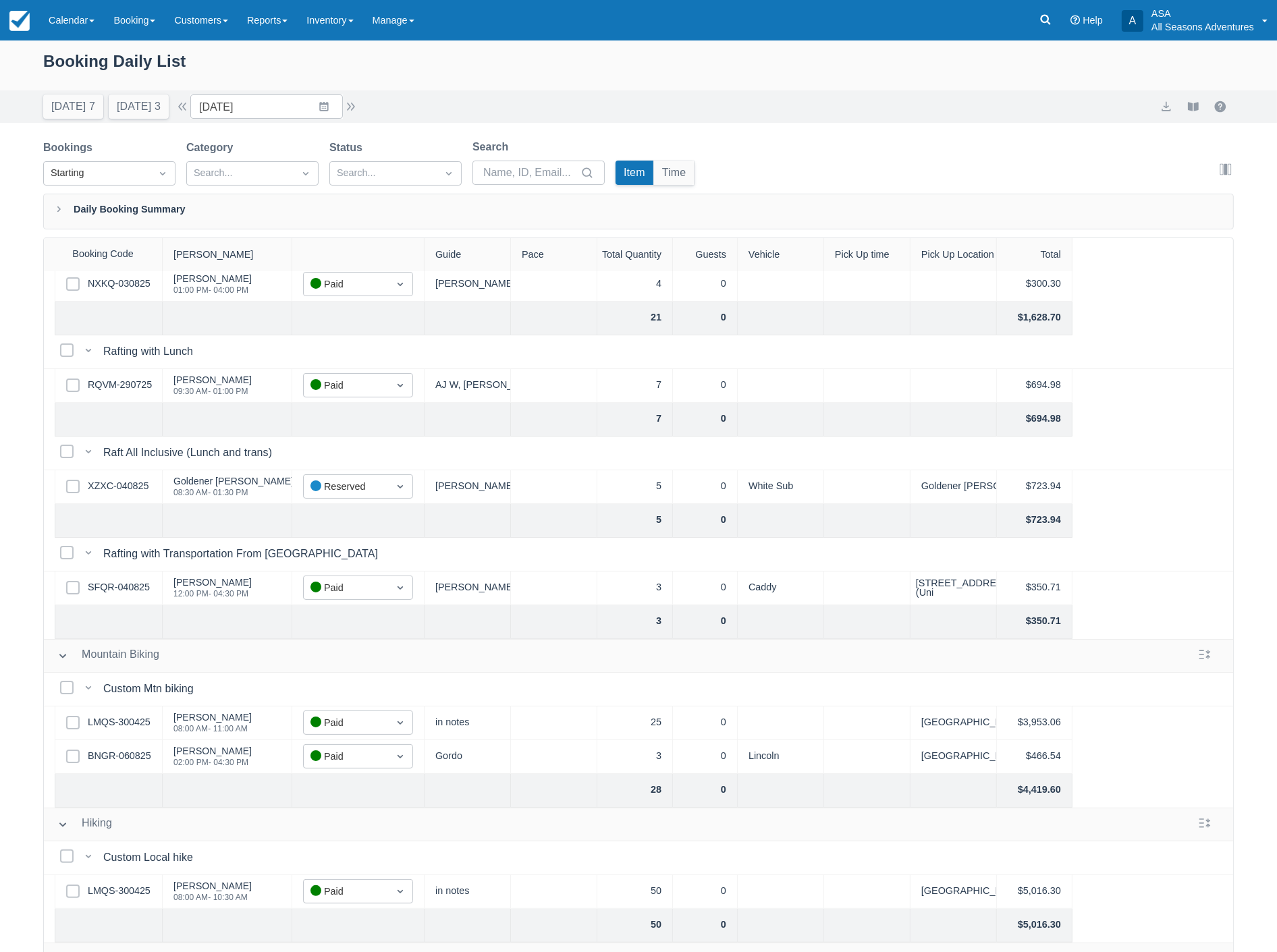
scroll to position [150, 0]
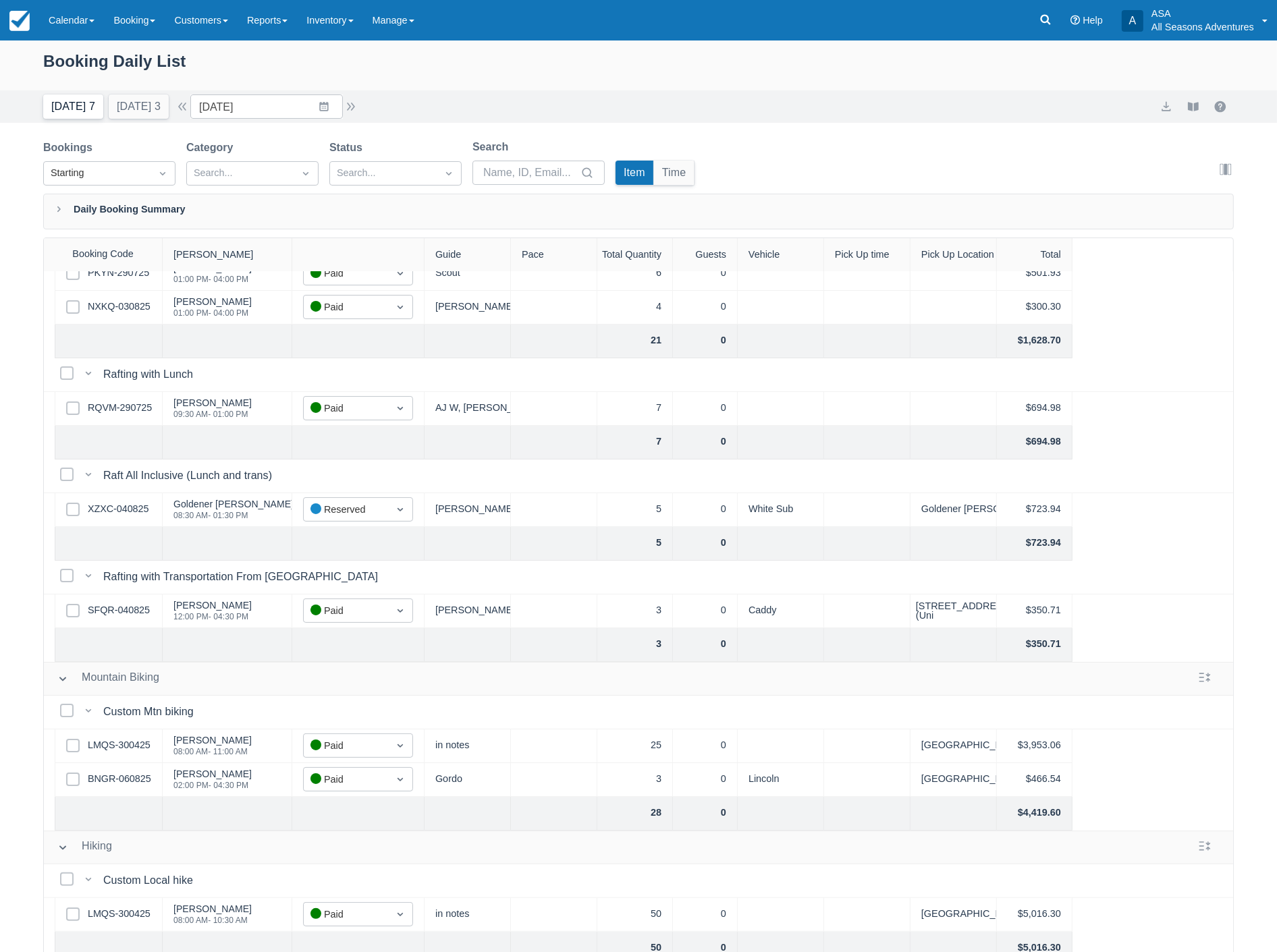
click at [69, 116] on button "Today 7" at bounding box center [73, 106] width 60 height 24
type input "[DATE]"
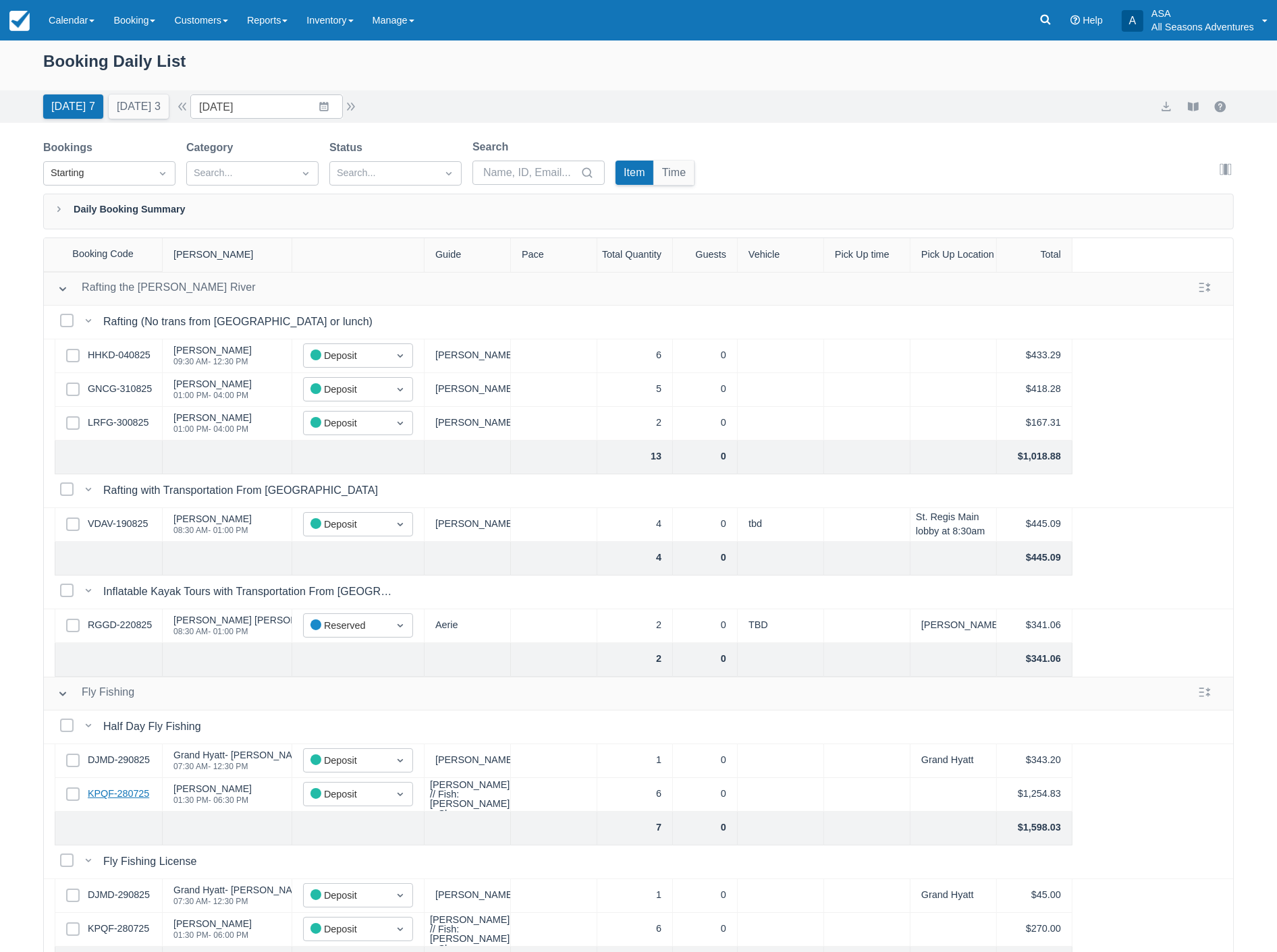
click at [124, 797] on link "KPQF-280725" at bounding box center [118, 794] width 62 height 15
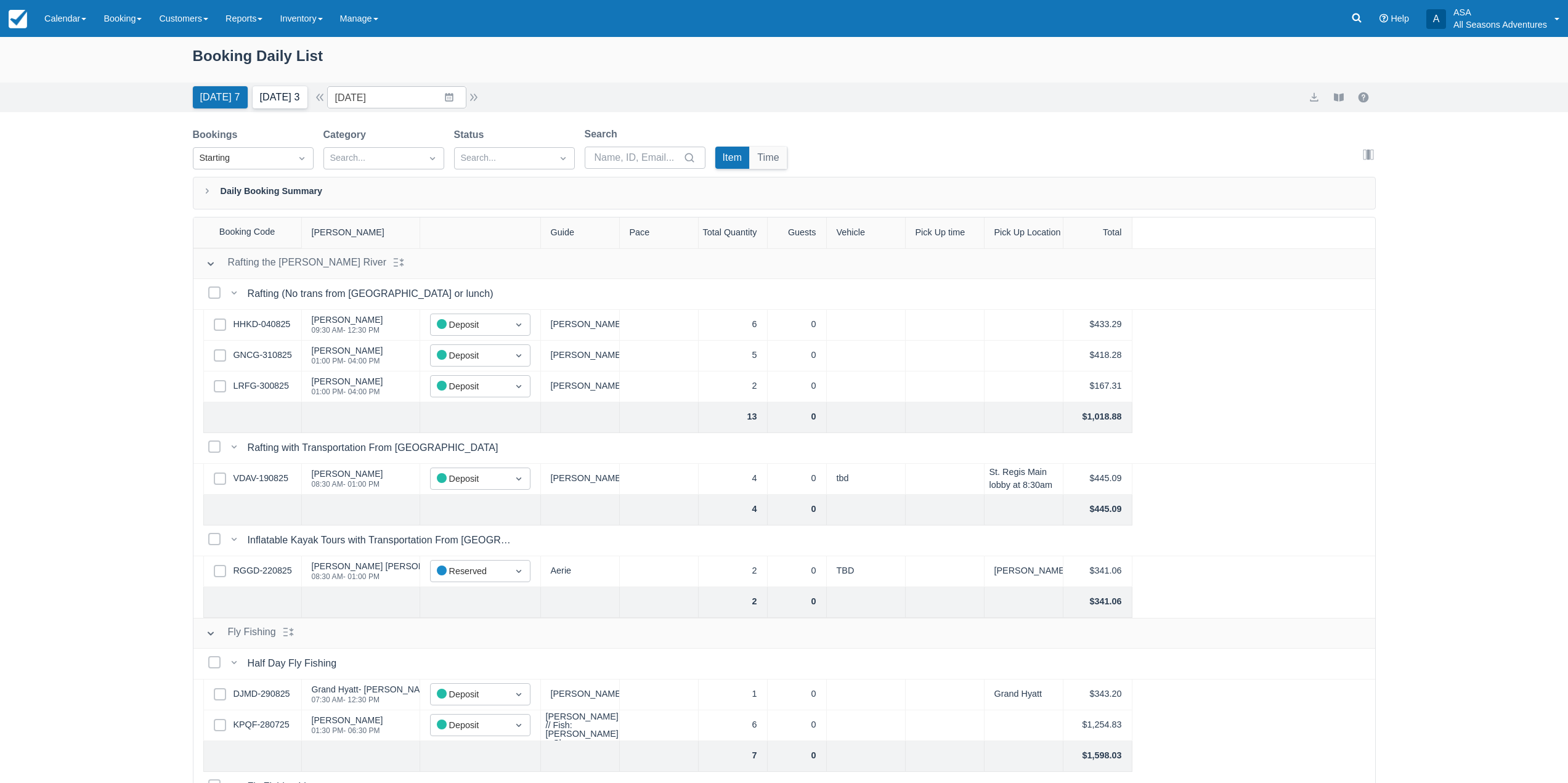
click at [284, 89] on button "Tomorrow 3" at bounding box center [280, 97] width 55 height 22
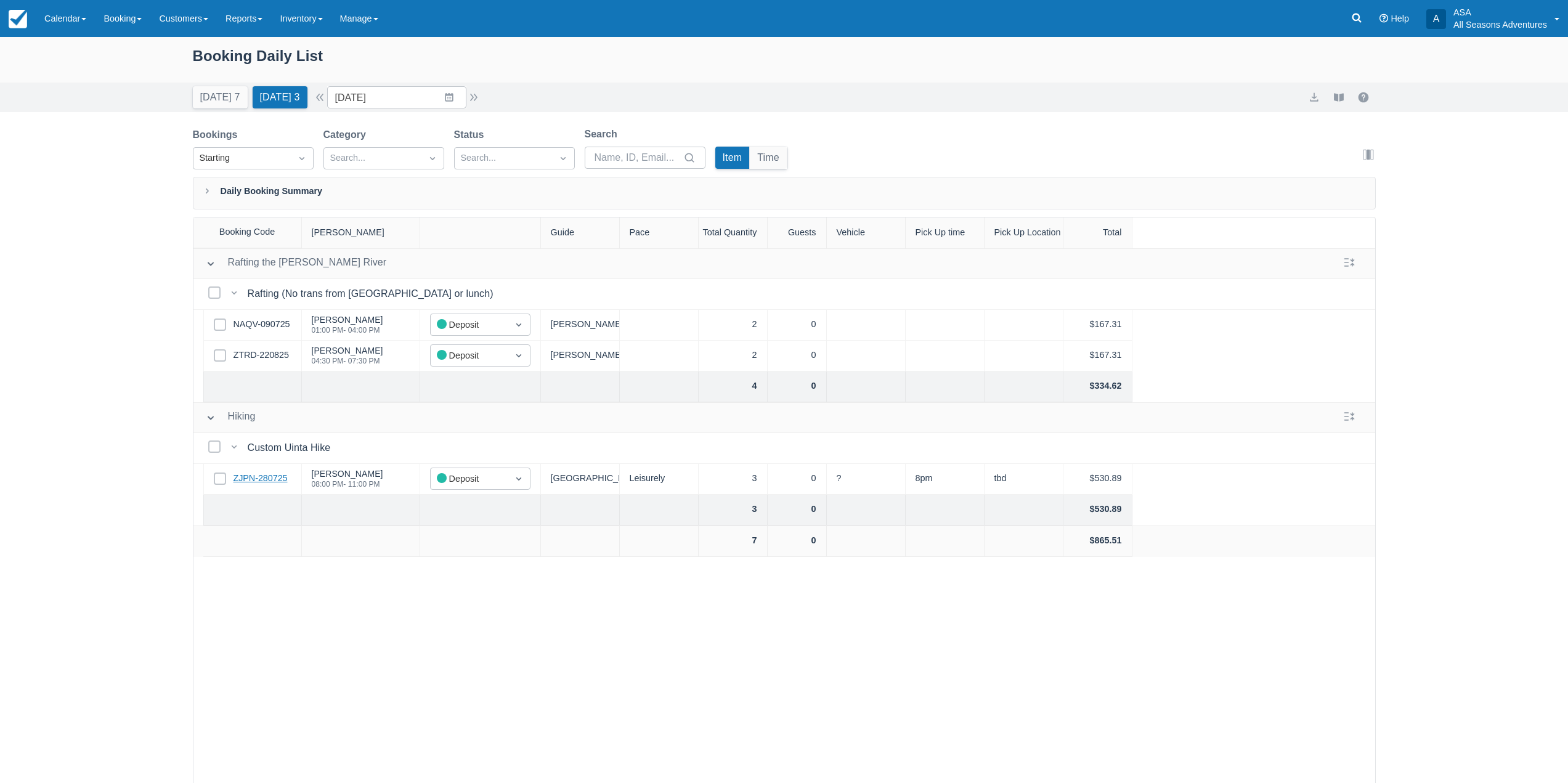
click at [271, 479] on link "ZJPN-280725" at bounding box center [261, 478] width 54 height 13
click at [263, 478] on link "ZJPN-280725" at bounding box center [261, 478] width 54 height 13
click at [400, 97] on input "09/02/25" at bounding box center [397, 97] width 139 height 22
click at [430, 195] on td "3" at bounding box center [425, 192] width 24 height 24
type input "09/03/25"
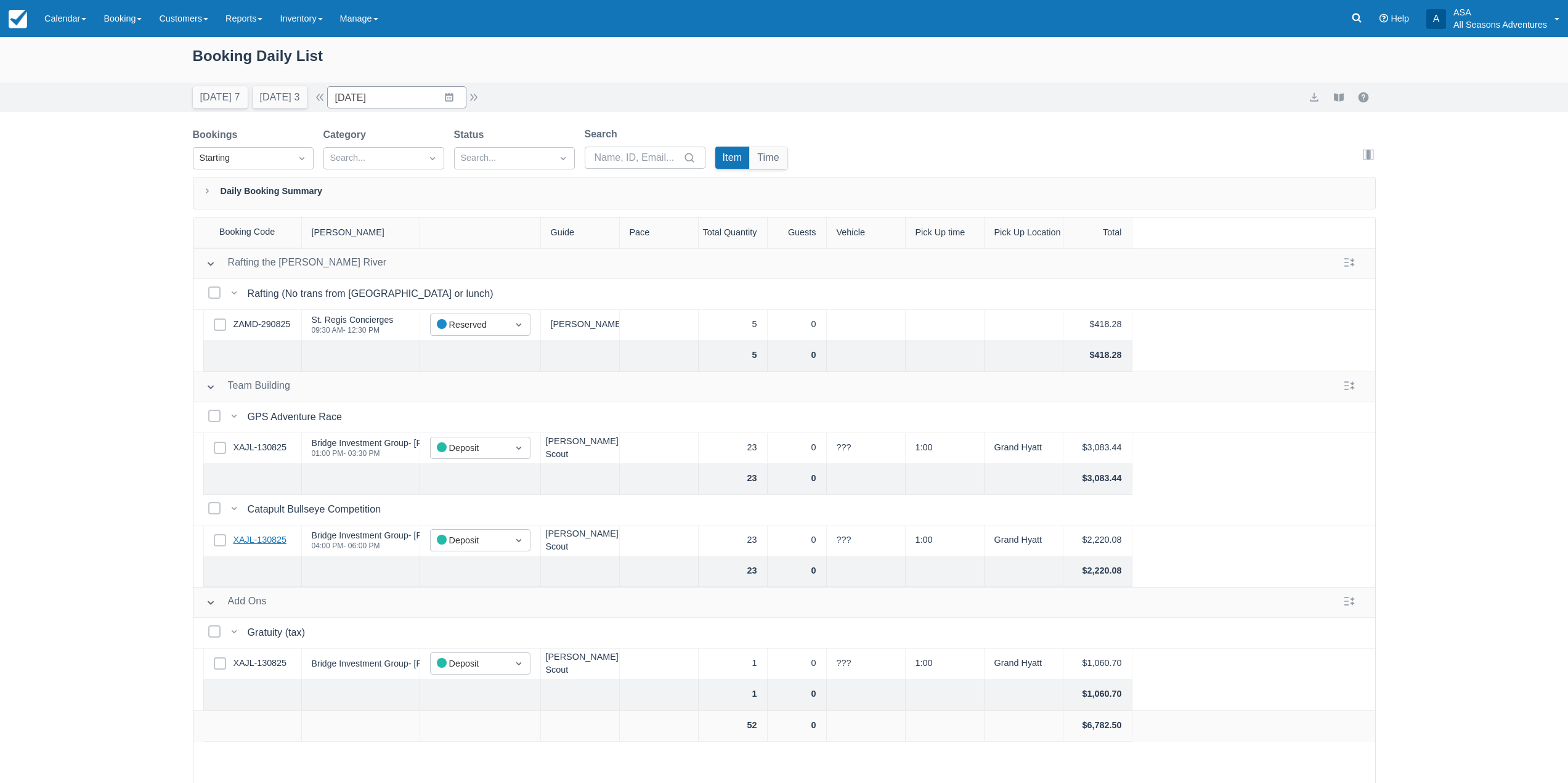
click at [273, 540] on link "XAJL-130825" at bounding box center [260, 540] width 53 height 13
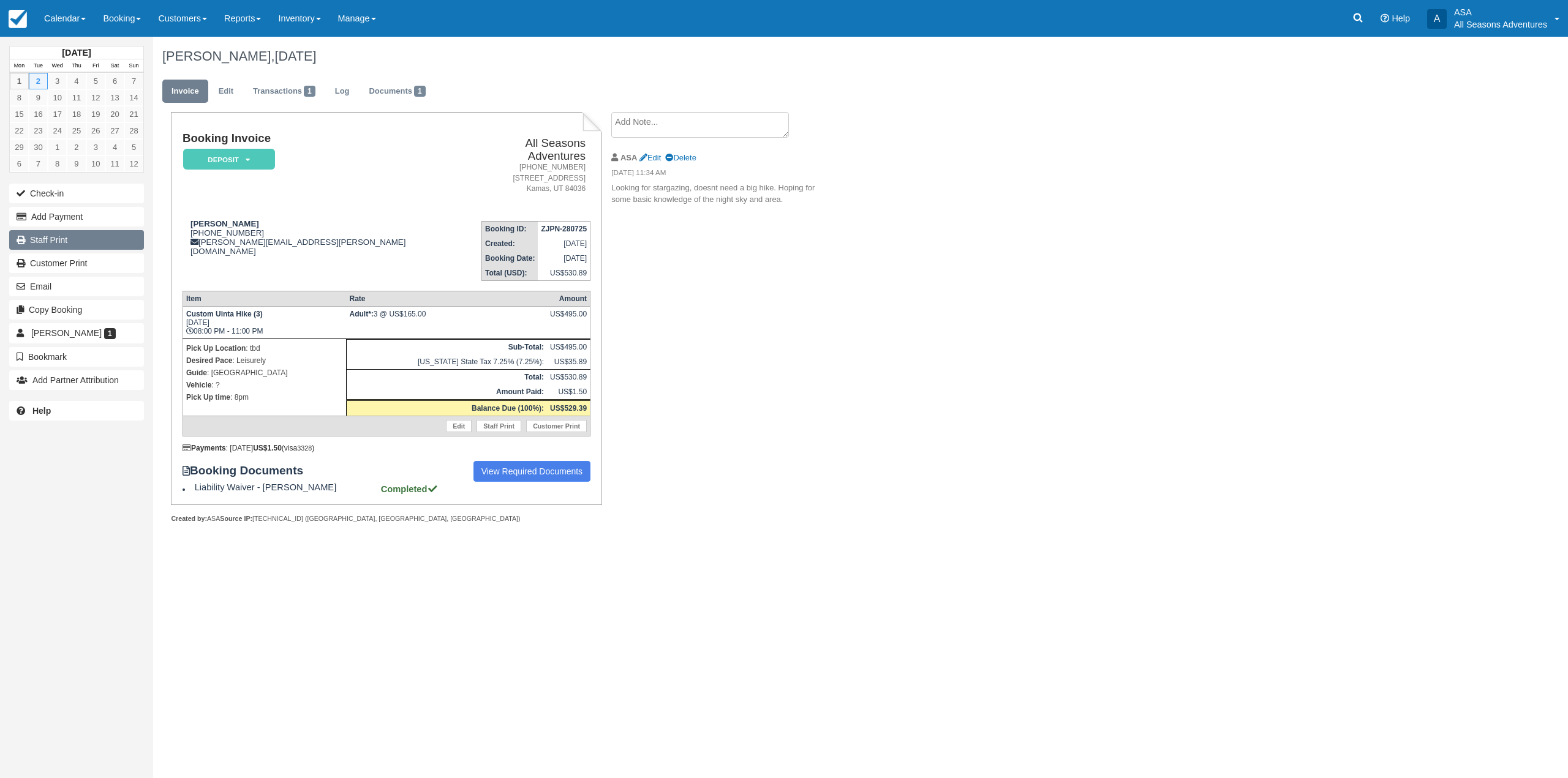
click at [67, 243] on link "Staff Print" at bounding box center [76, 240] width 135 height 20
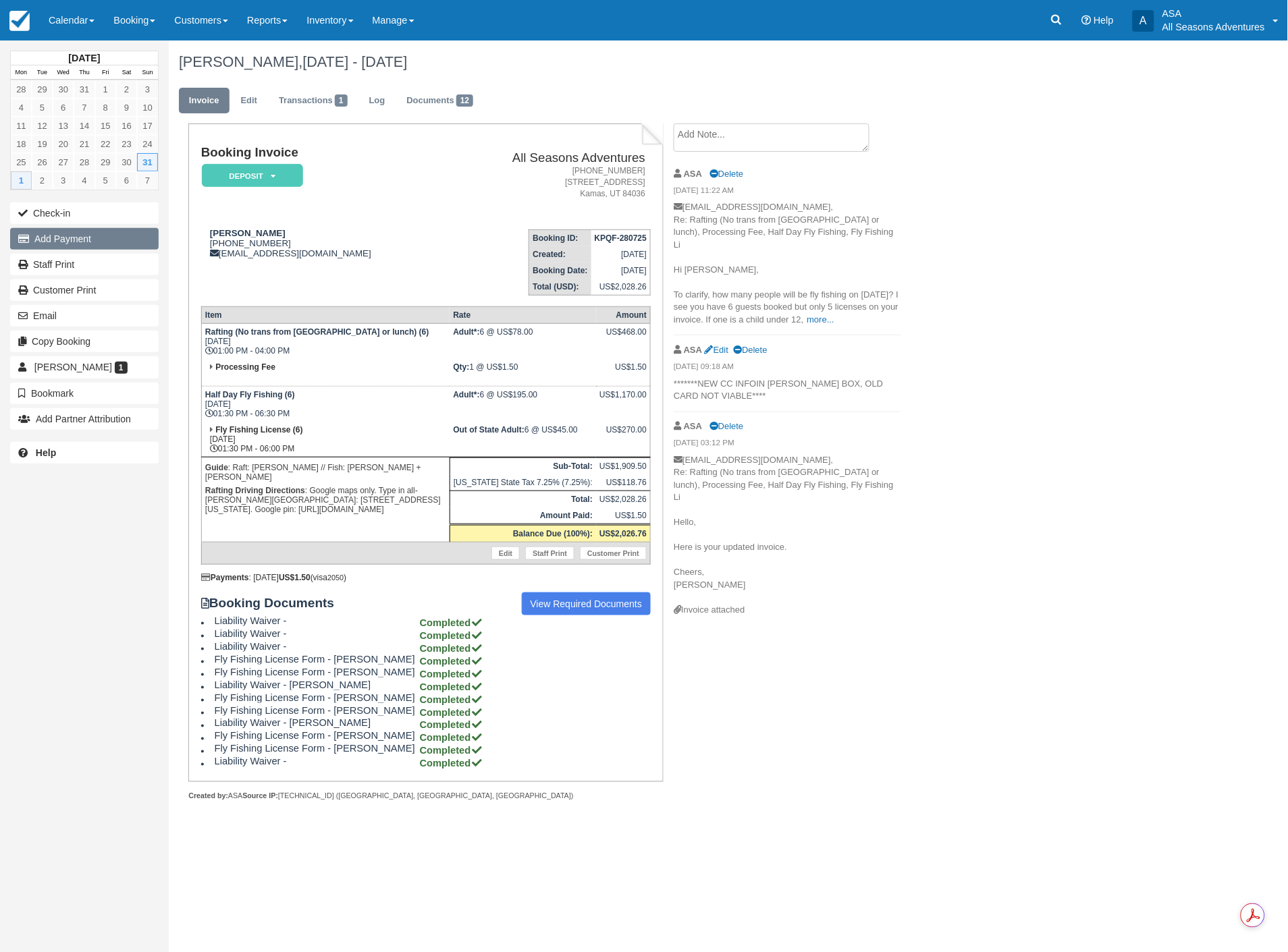
click at [88, 234] on button "Add Payment" at bounding box center [84, 239] width 148 height 22
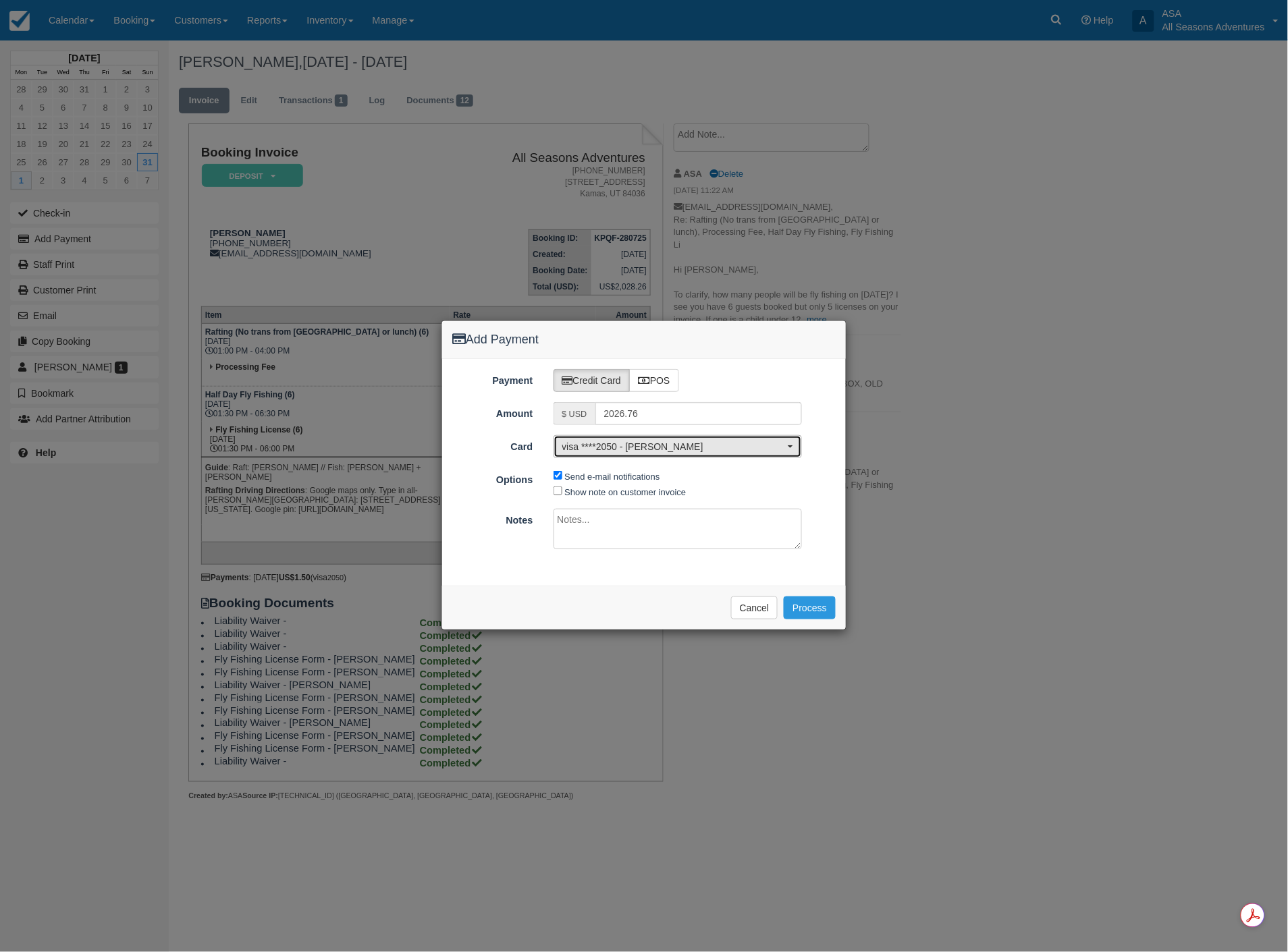
click at [709, 444] on span "visa ****2050 - [PERSON_NAME]" at bounding box center [674, 446] width 222 height 13
click at [624, 488] on link "[ New Card ]" at bounding box center [678, 492] width 248 height 21
select select "0"
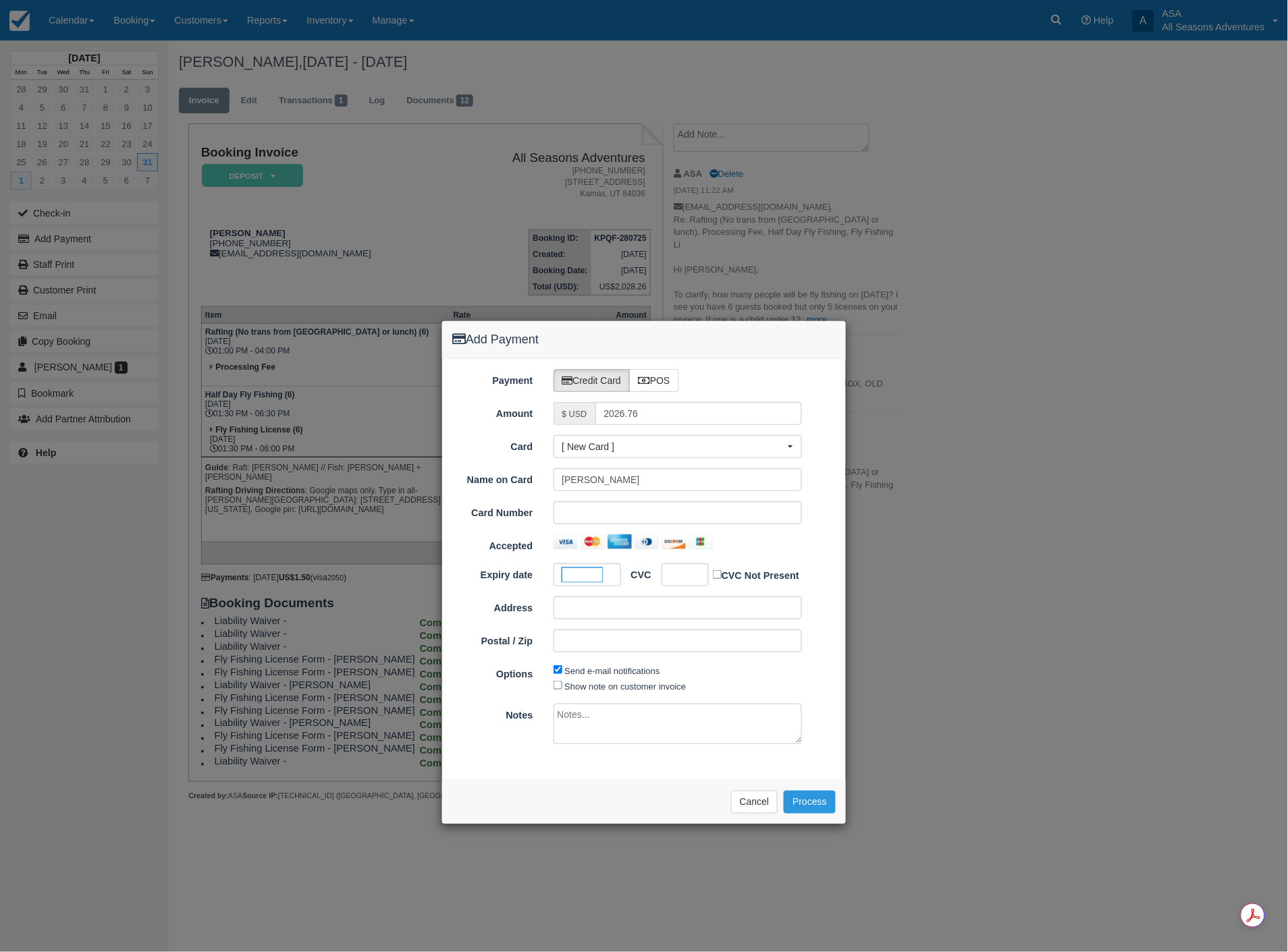
click at [700, 581] on div at bounding box center [686, 575] width 48 height 23
click at [829, 537] on div "Accepted" at bounding box center [644, 544] width 404 height 19
click at [811, 807] on button "Process" at bounding box center [809, 802] width 52 height 23
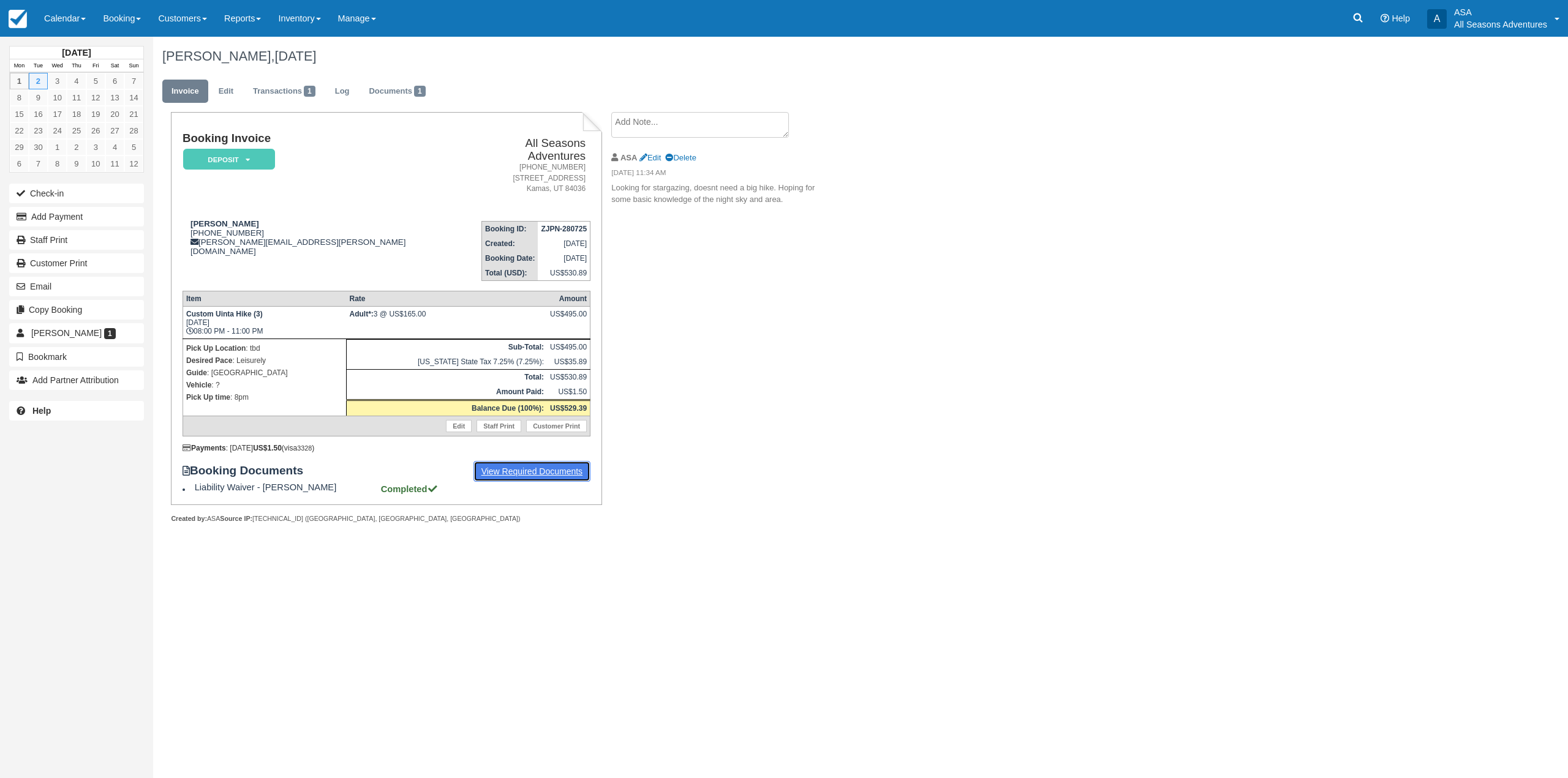
click at [538, 461] on link "View Required Documents" at bounding box center [532, 471] width 117 height 21
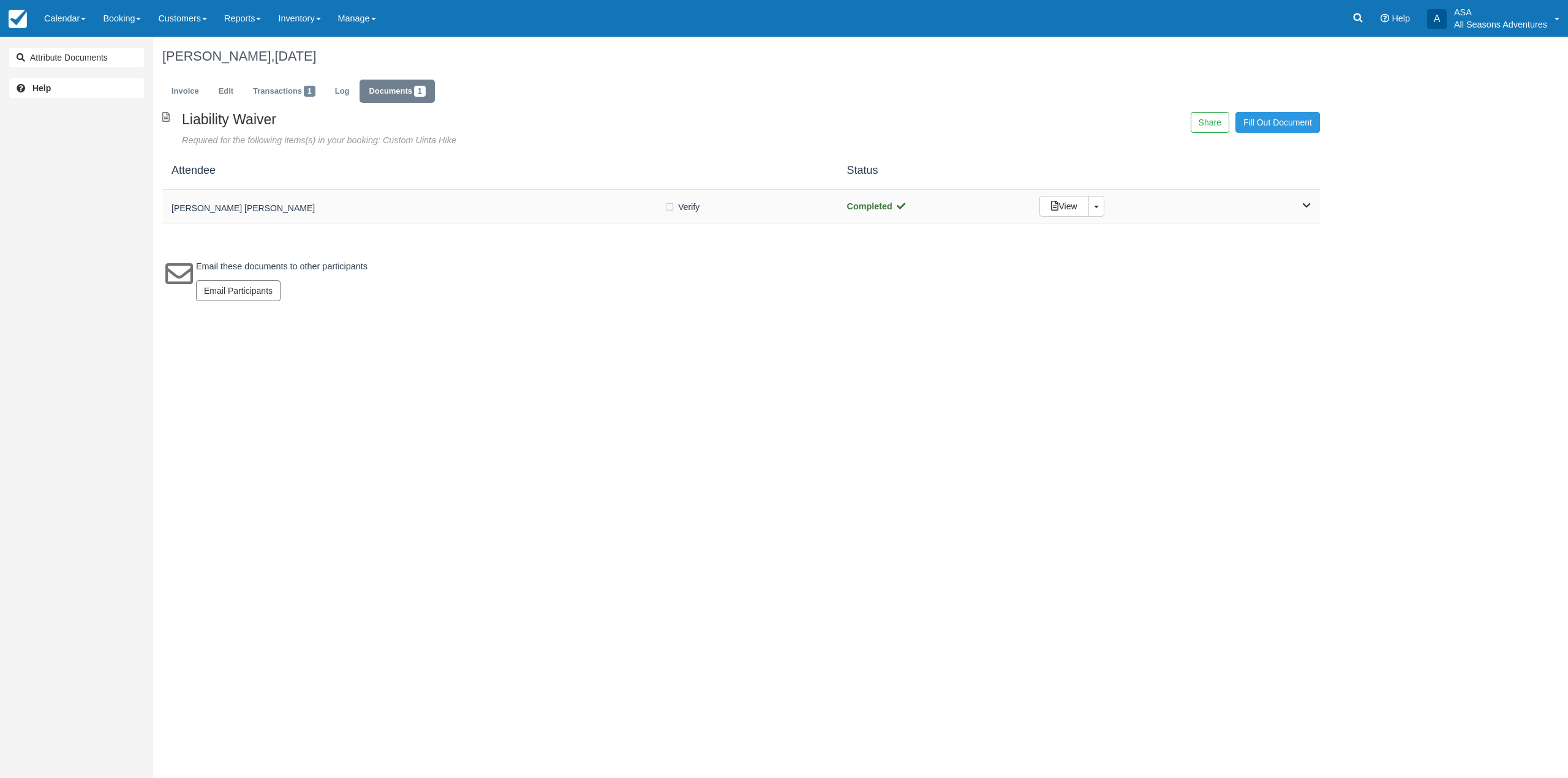
click at [1301, 202] on div "View Toggle Dropdown Detach" at bounding box center [1175, 206] width 289 height 21
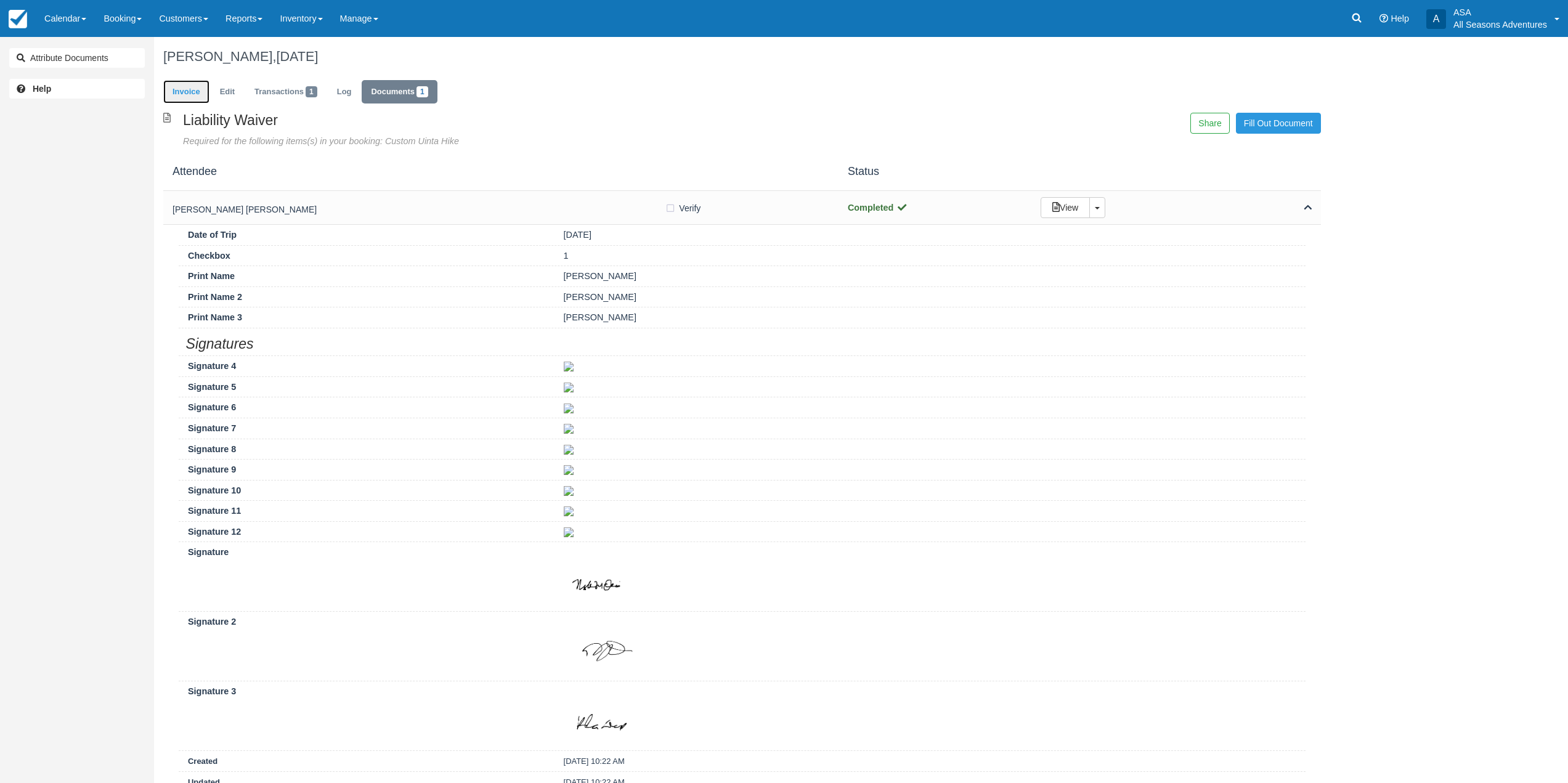
click at [188, 93] on link "Invoice" at bounding box center [186, 92] width 46 height 24
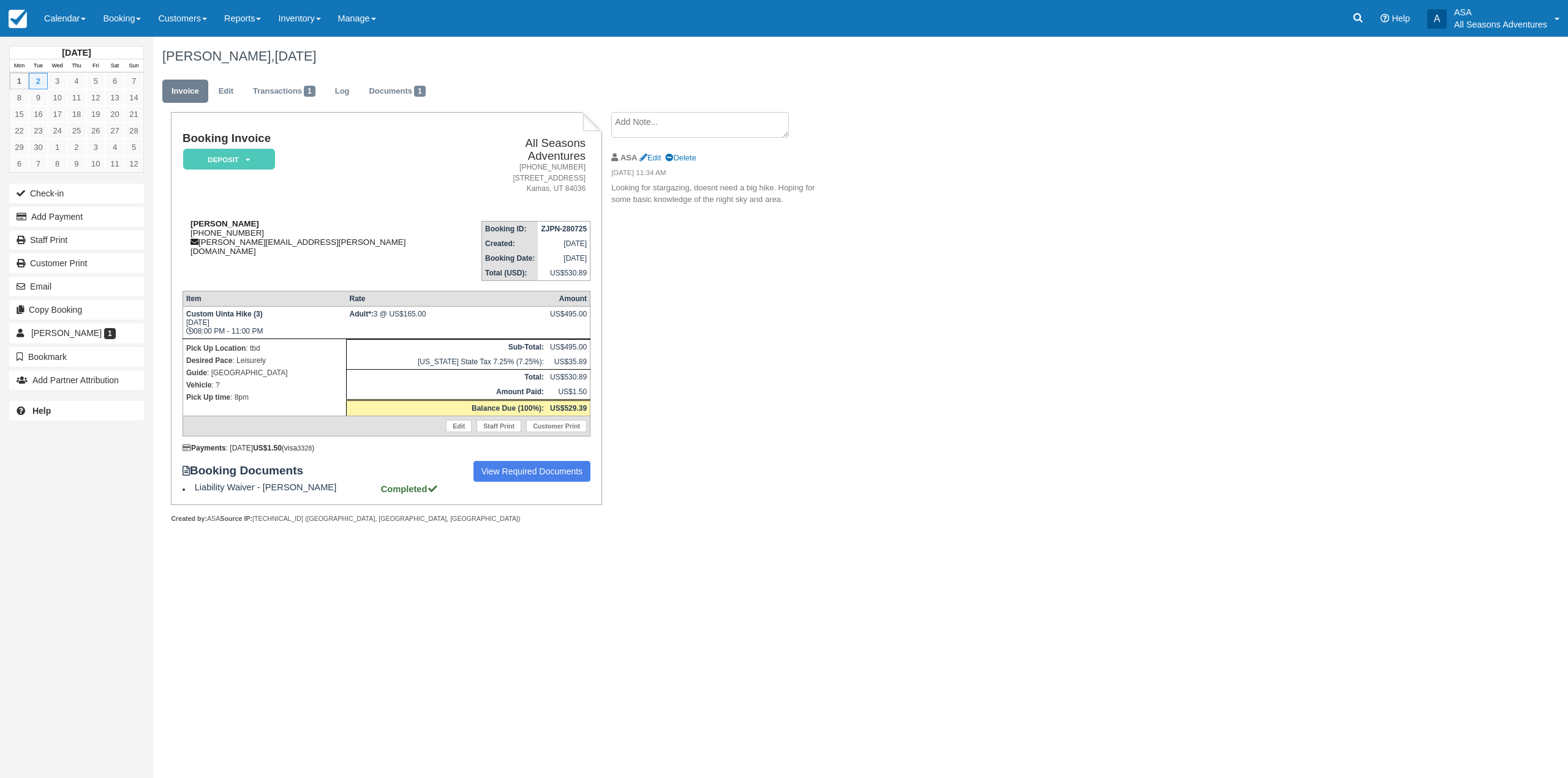
drag, startPoint x: 256, startPoint y: 220, endPoint x: 189, endPoint y: 221, distance: 67.0
click at [189, 221] on div "Marissa Freedman 1 (617) 692-0021 marissa.freedman@gmail.com" at bounding box center [322, 237] width 279 height 37
copy div "1 (617) 692-0021"
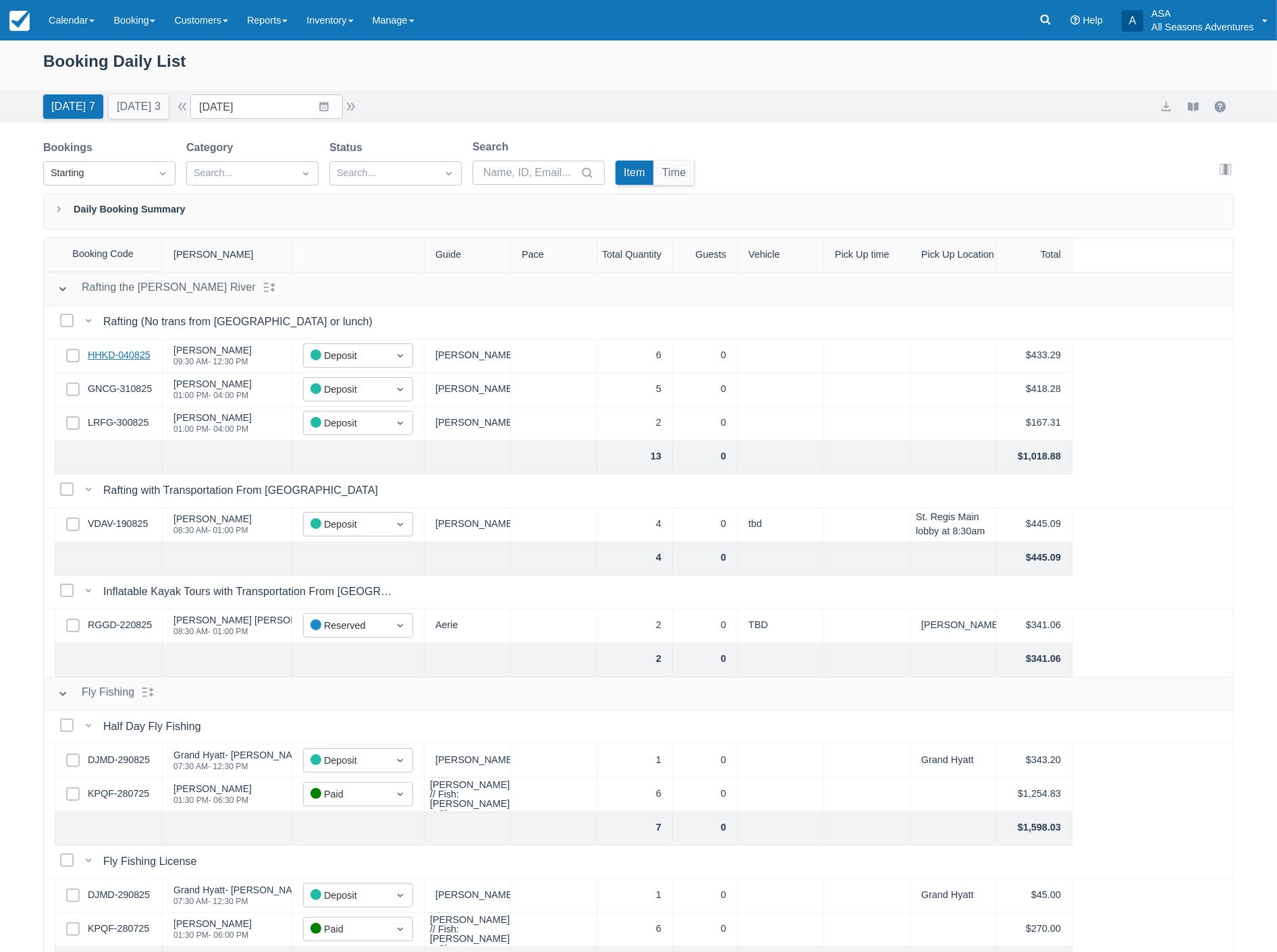
click at [123, 351] on link "HHKD-040825" at bounding box center [119, 355] width 63 height 15
click at [131, 386] on link "GNCG-310825" at bounding box center [120, 389] width 64 height 15
click at [129, 420] on link "LRFG-300825" at bounding box center [118, 422] width 61 height 15
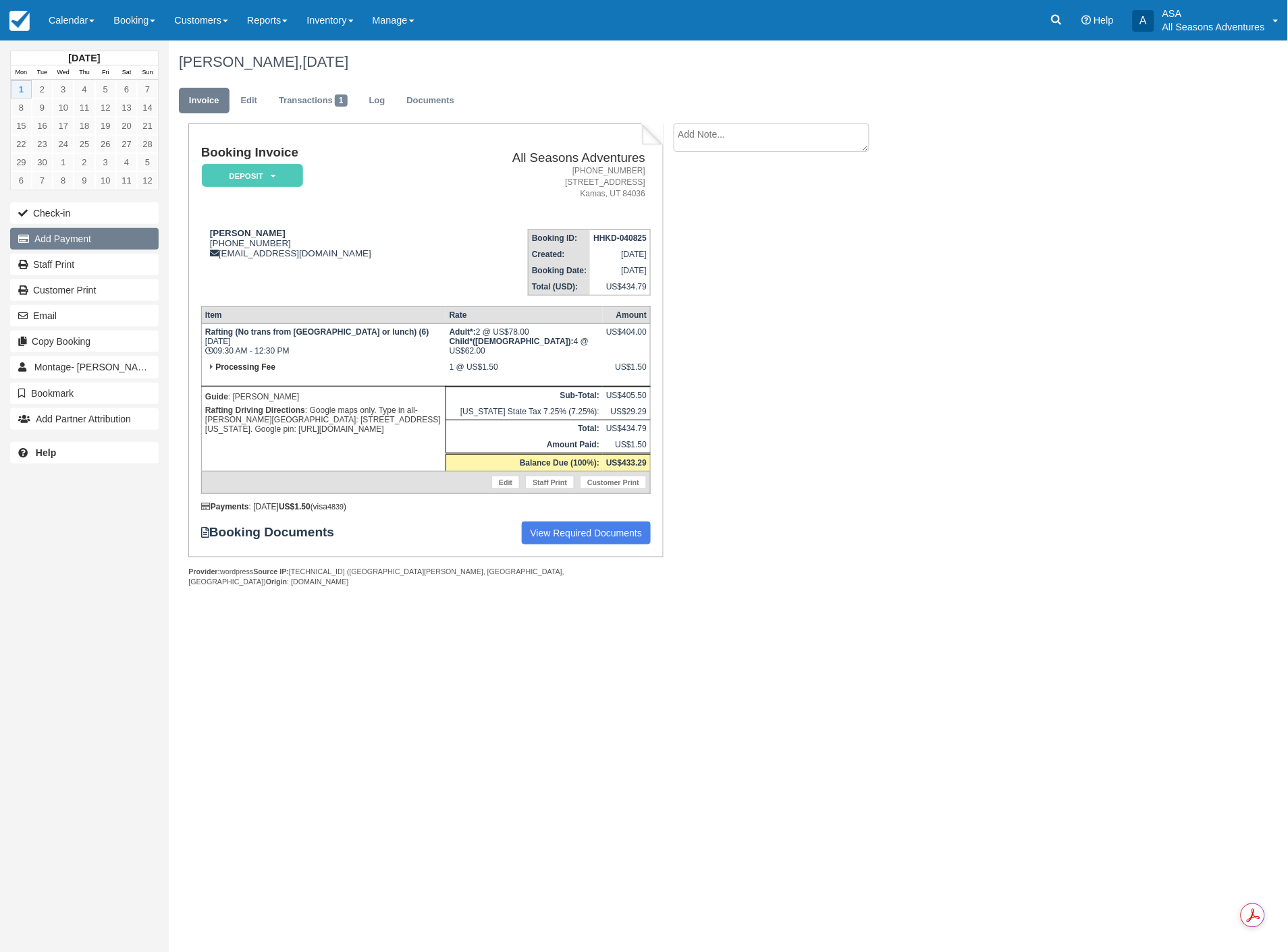
click at [76, 233] on button "Add Payment" at bounding box center [84, 239] width 148 height 22
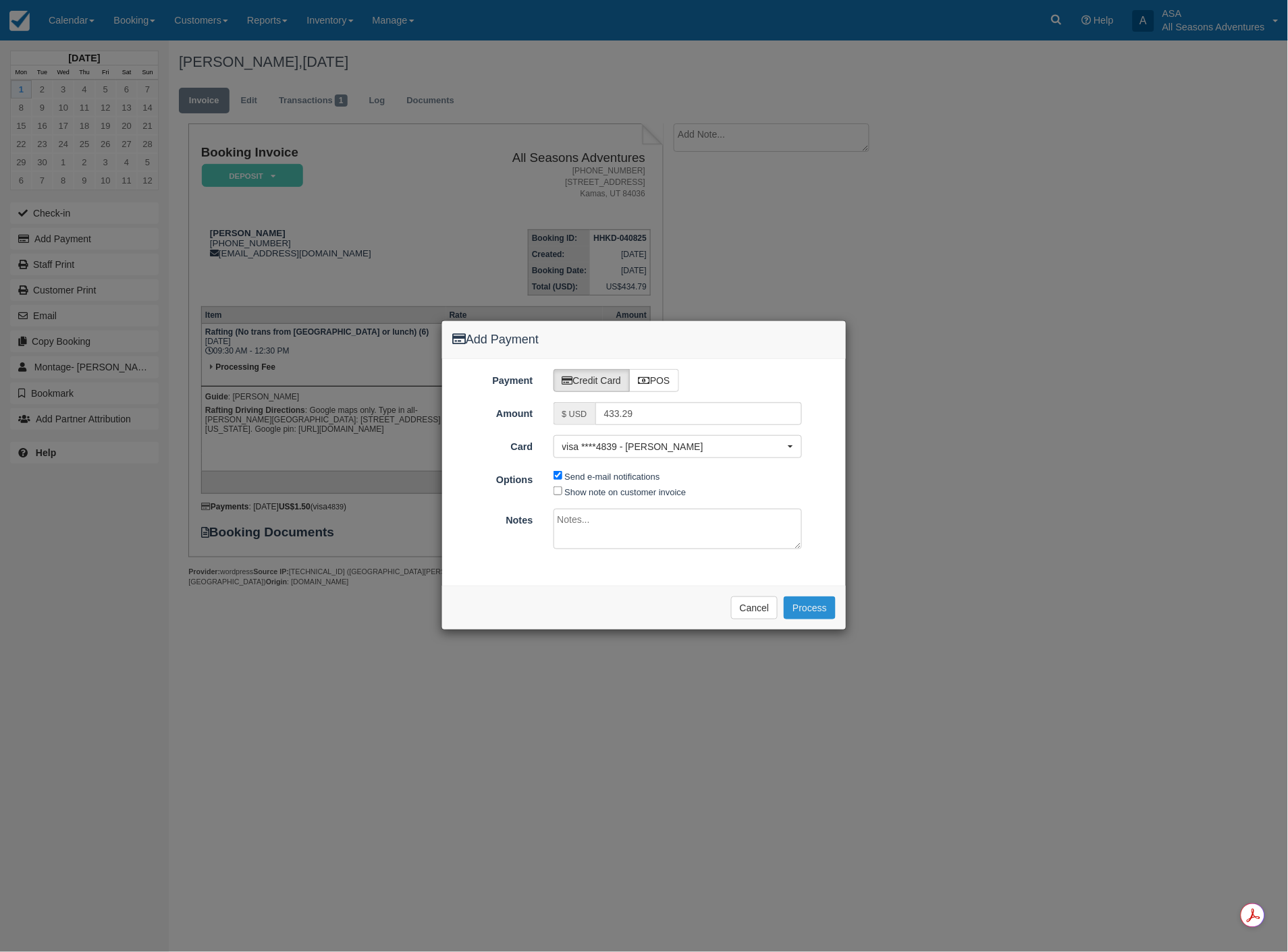
click at [814, 612] on button "Process" at bounding box center [809, 608] width 52 height 23
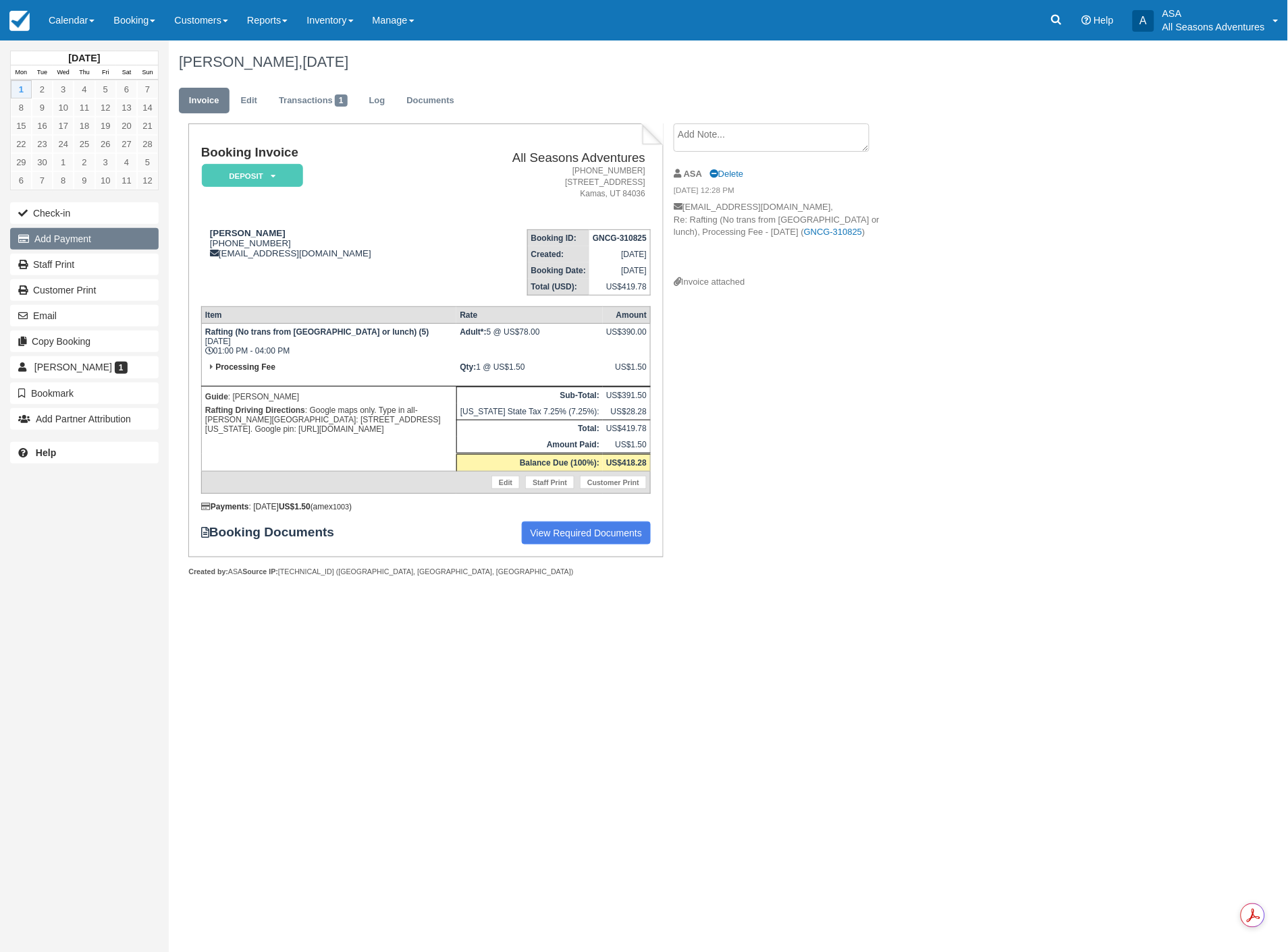
click at [98, 236] on button "Add Payment" at bounding box center [84, 239] width 148 height 22
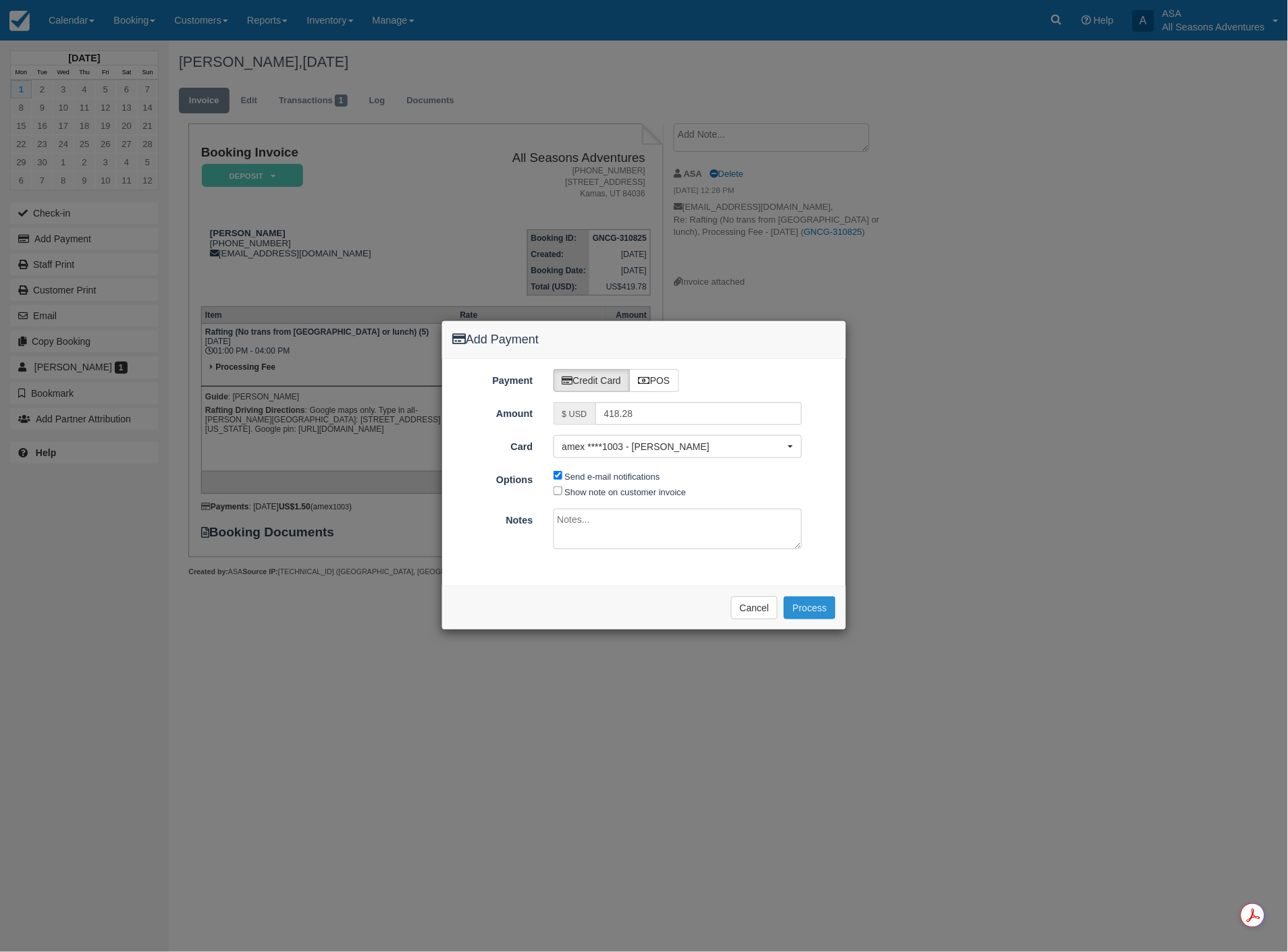
click at [801, 606] on button "Process" at bounding box center [809, 608] width 52 height 23
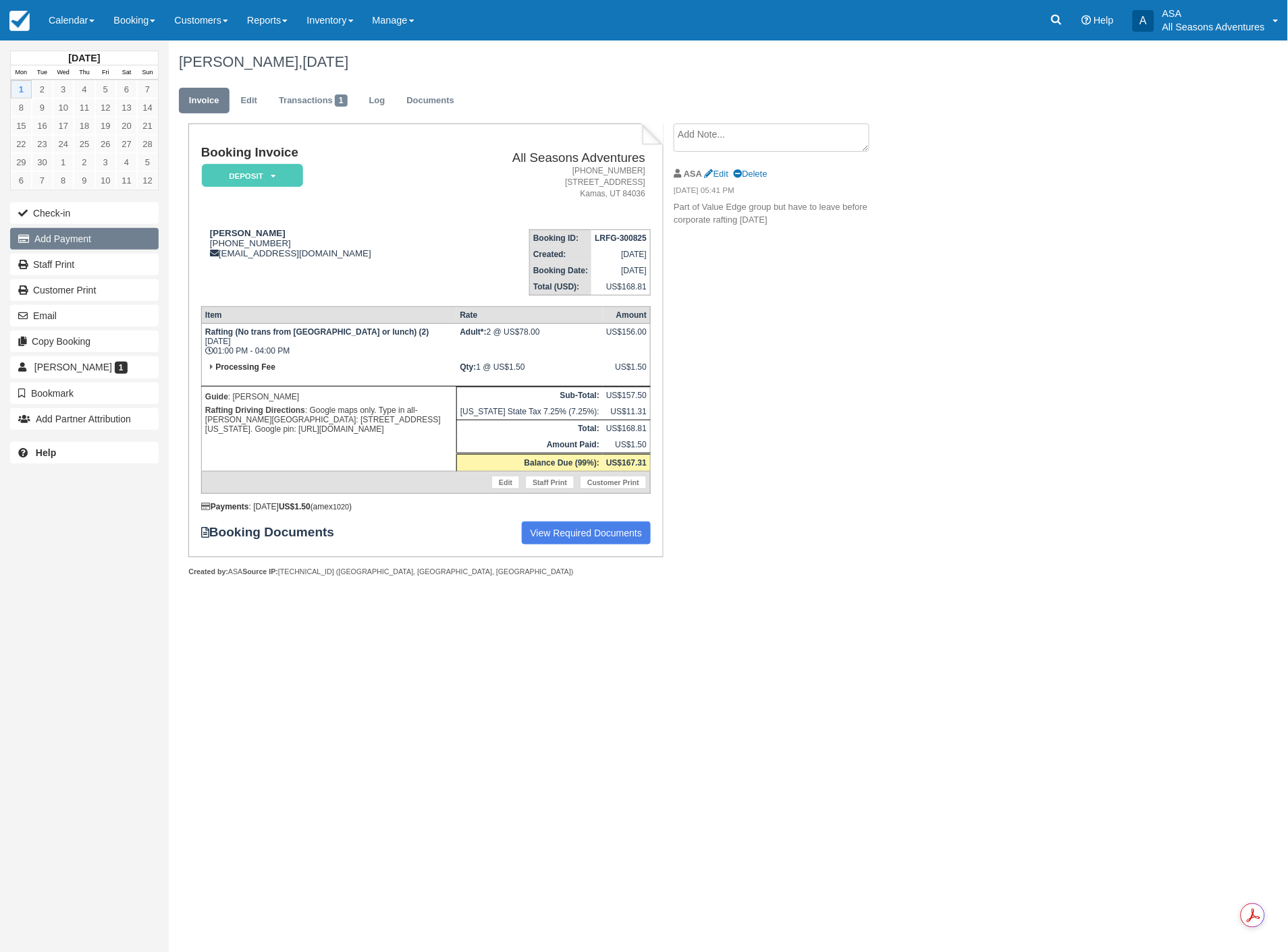
click at [92, 239] on button "Add Payment" at bounding box center [84, 239] width 148 height 22
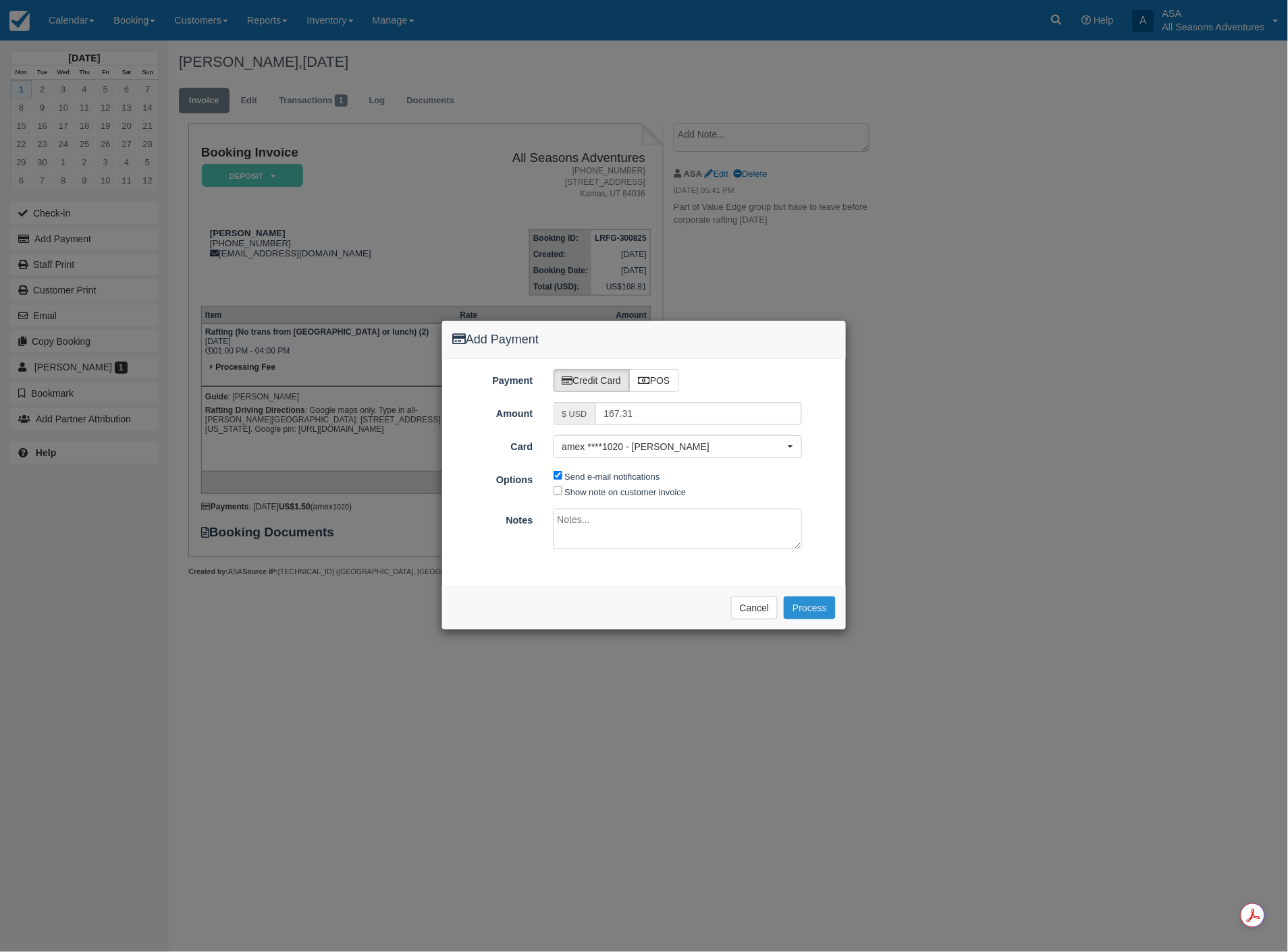
click at [815, 608] on button "Process" at bounding box center [809, 608] width 52 height 23
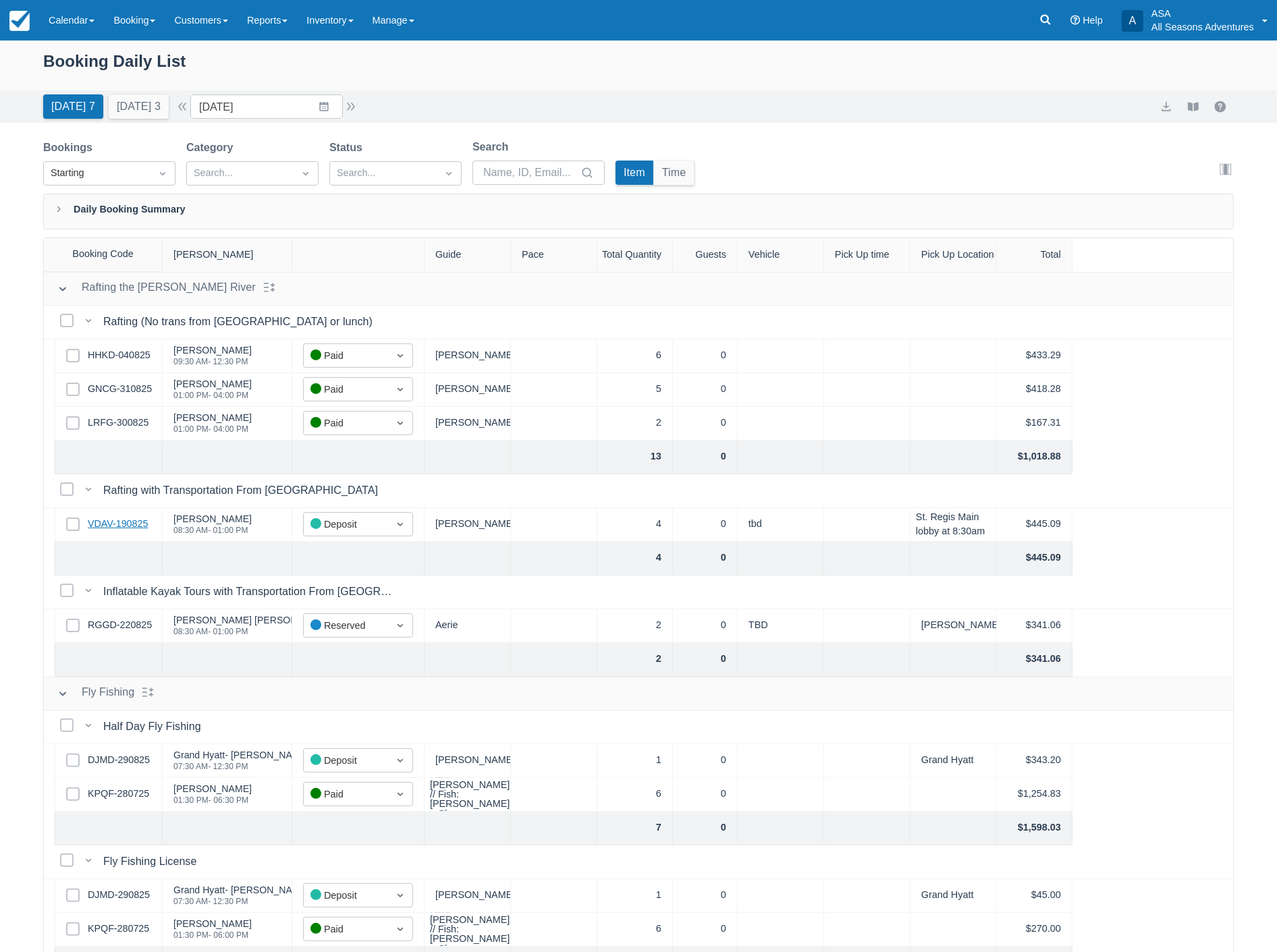
click at [112, 520] on link "VDAV-190825" at bounding box center [118, 524] width 60 height 15
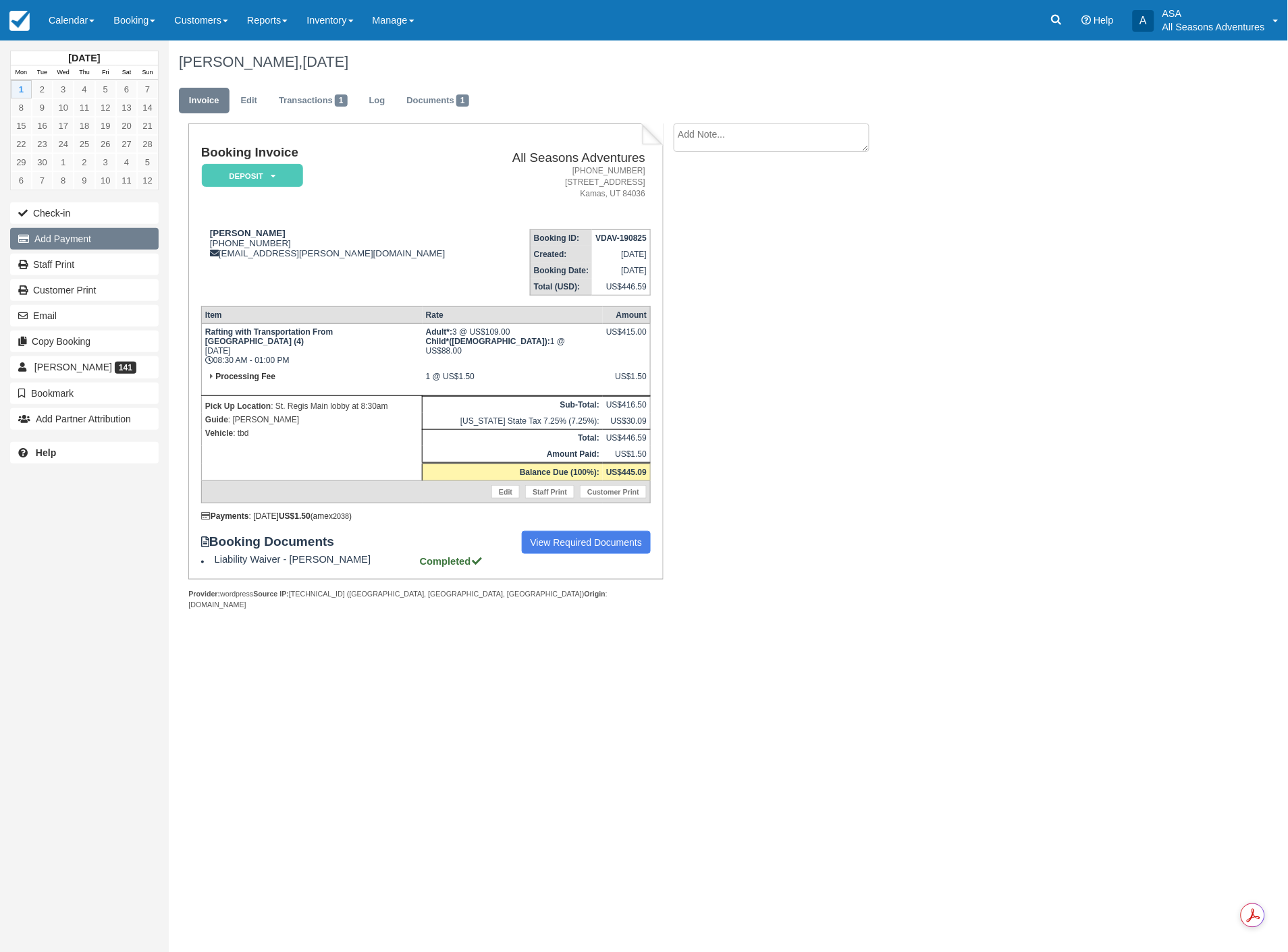
click at [100, 235] on button "Add Payment" at bounding box center [84, 239] width 148 height 22
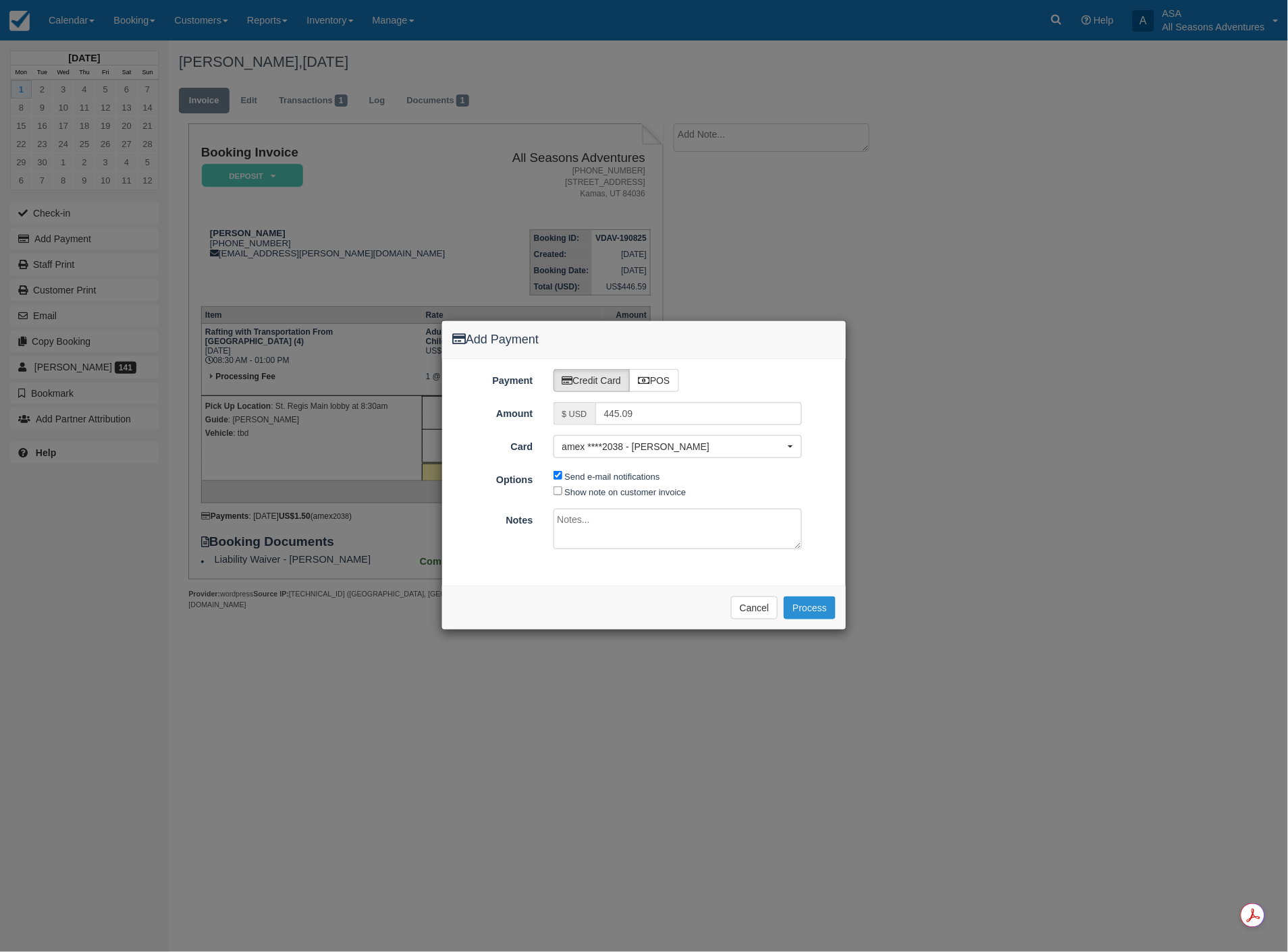
click at [794, 603] on button "Process" at bounding box center [809, 608] width 52 height 23
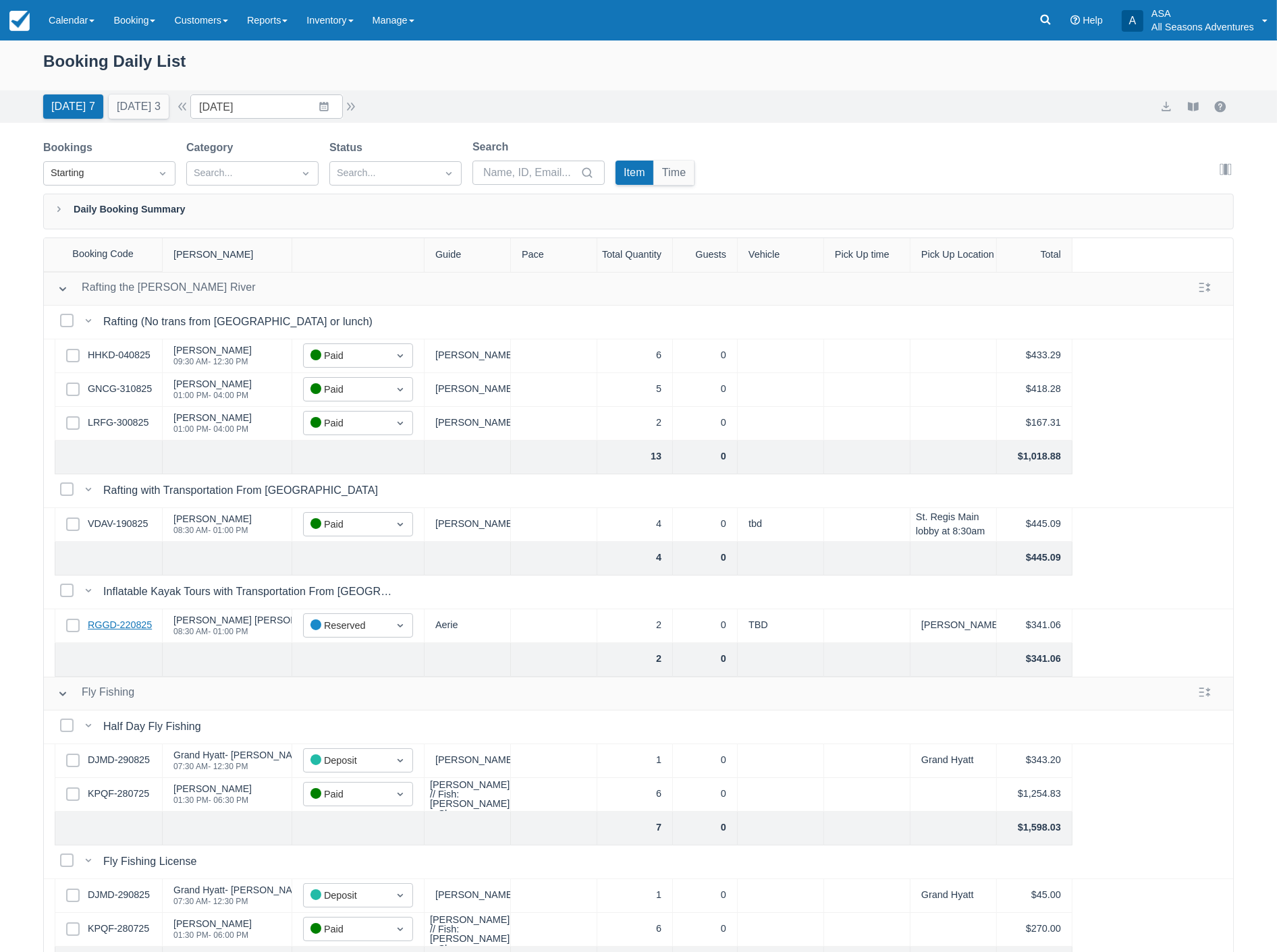
click at [108, 623] on link "RGGD-220825" at bounding box center [120, 625] width 64 height 15
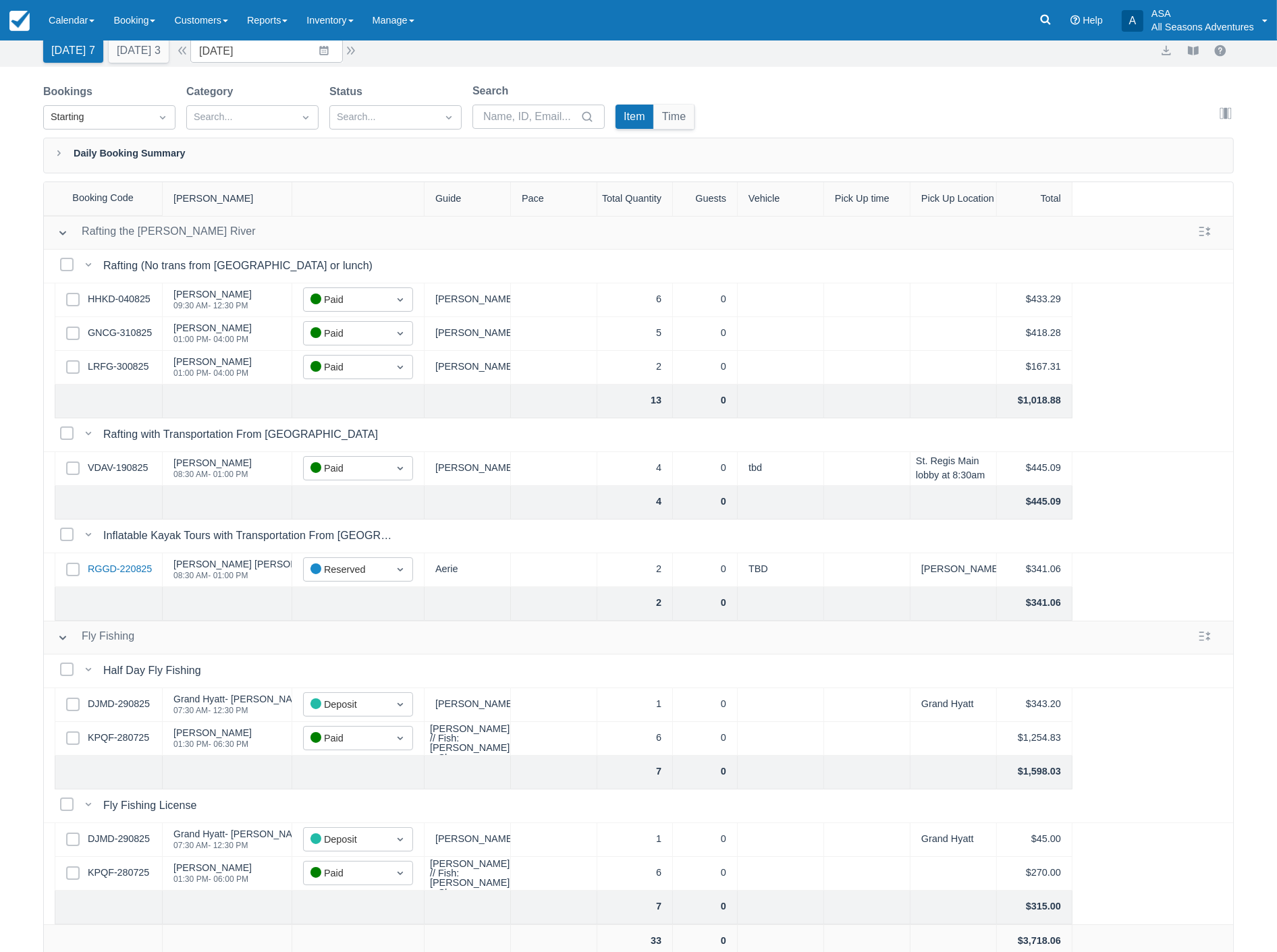
scroll to position [68, 0]
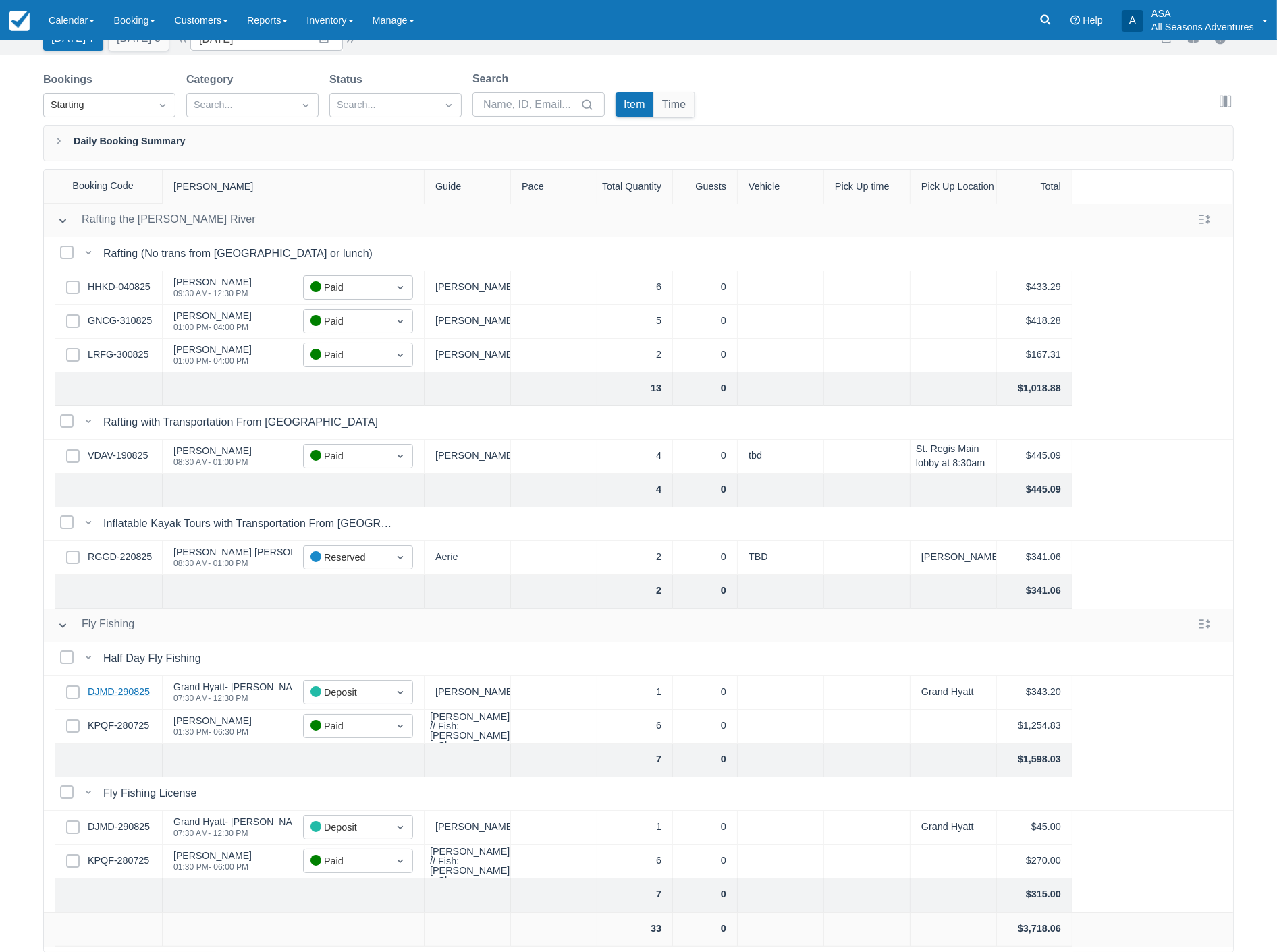
click at [110, 685] on link "DJMD-290825" at bounding box center [118, 692] width 62 height 15
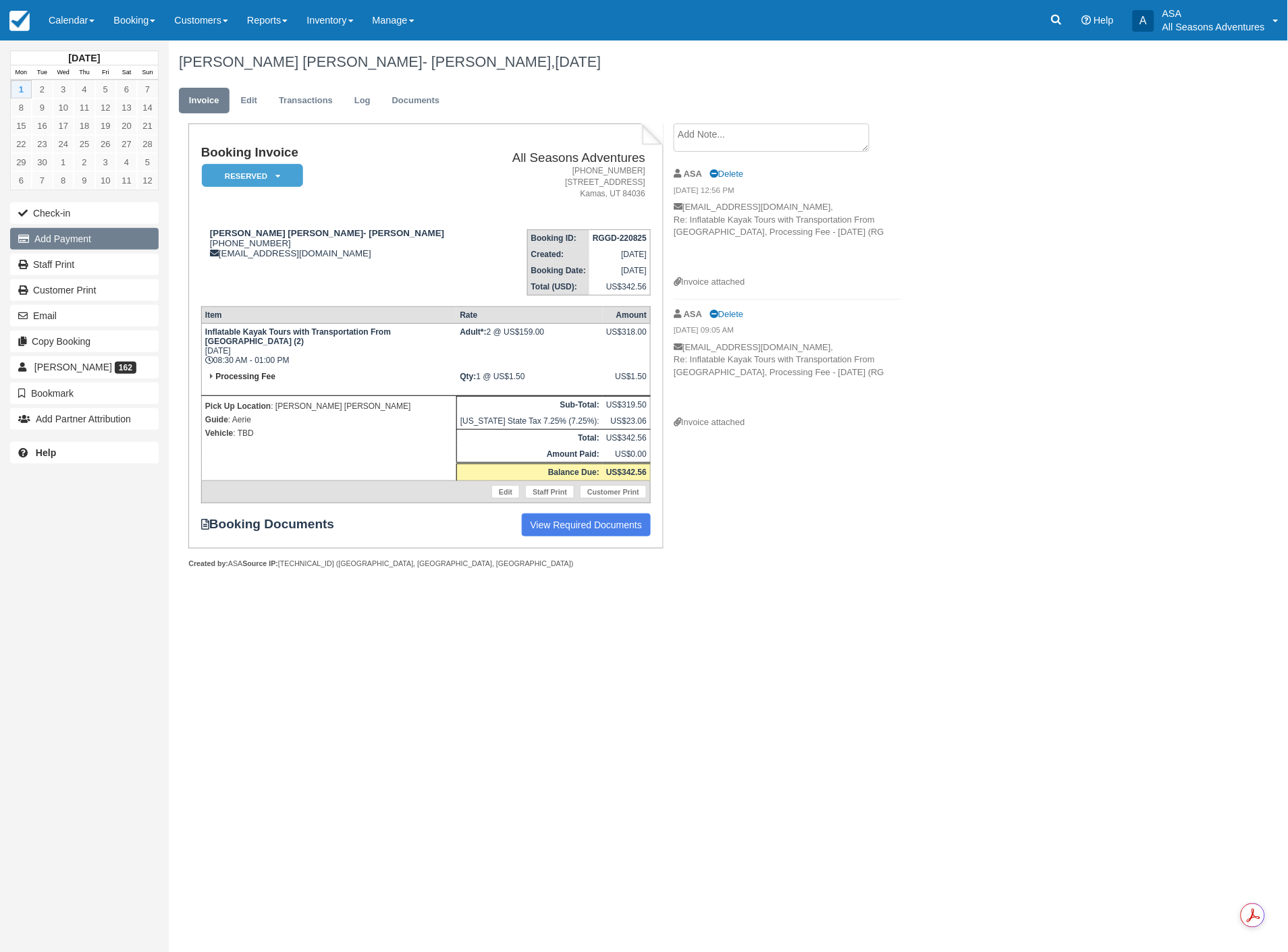
click at [57, 236] on button "Add Payment" at bounding box center [84, 239] width 148 height 22
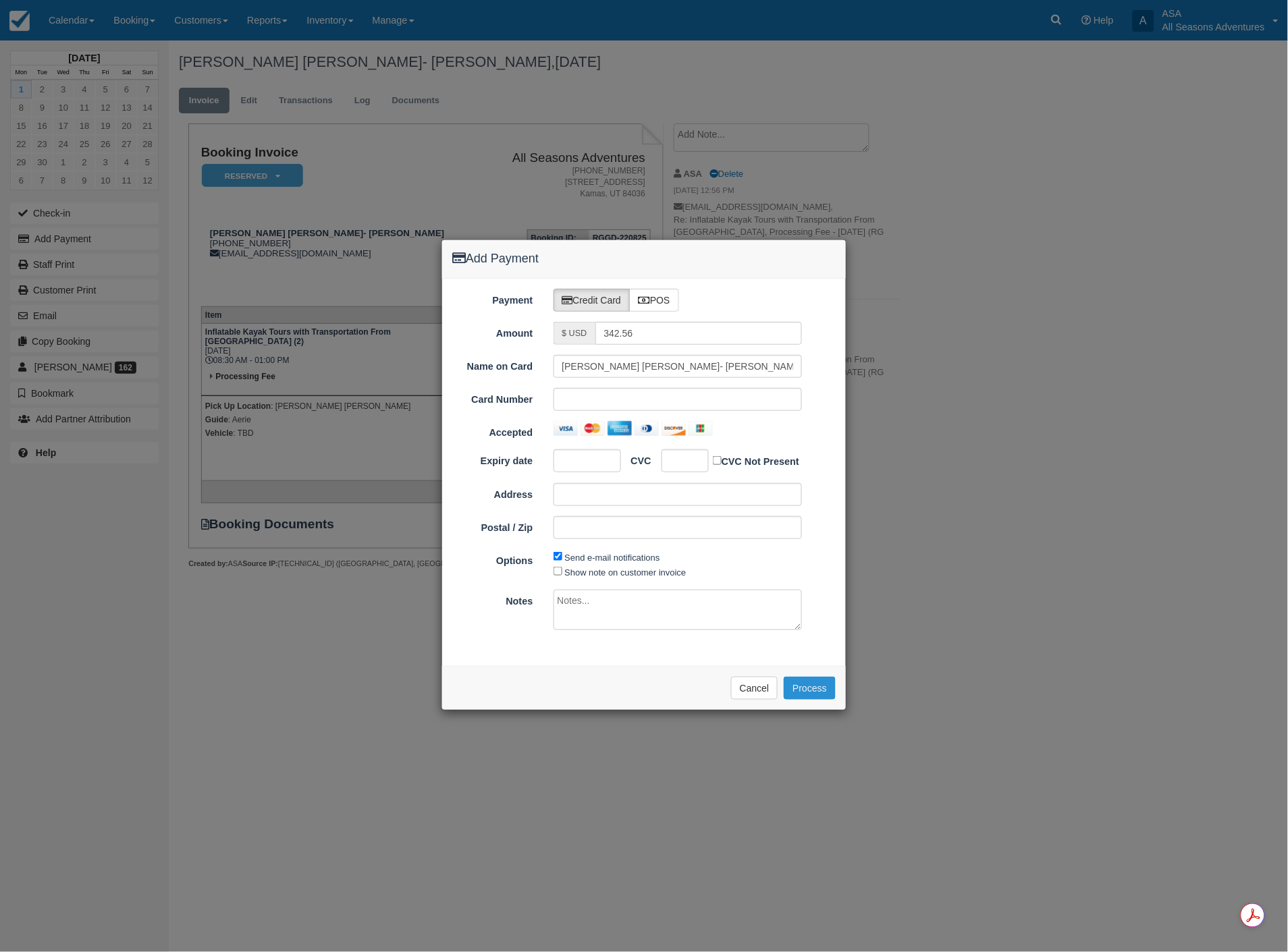
click at [819, 699] on button "Process" at bounding box center [809, 688] width 52 height 23
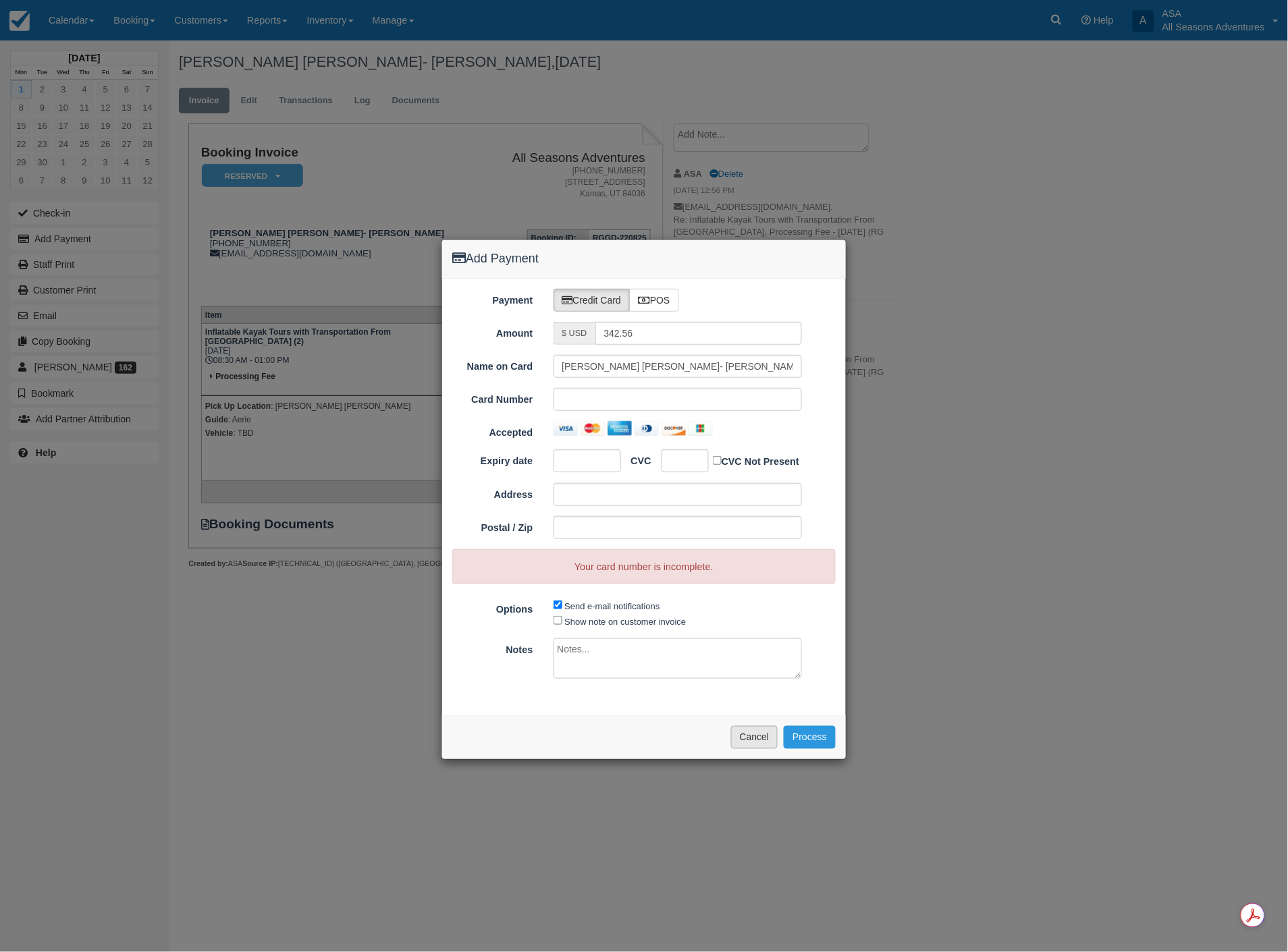
click at [742, 736] on button "Cancel" at bounding box center [755, 737] width 48 height 23
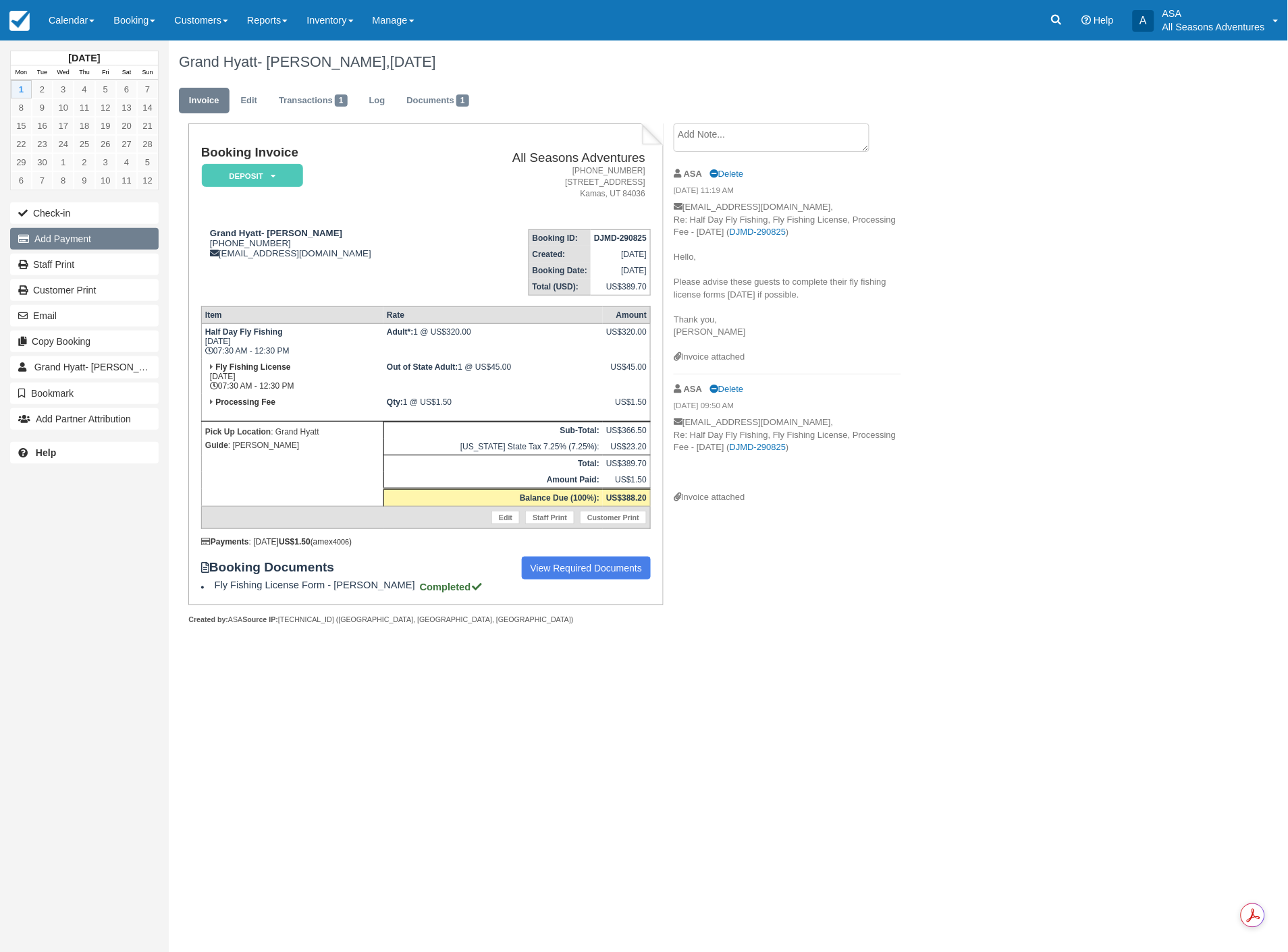
click at [59, 234] on button "Add Payment" at bounding box center [84, 239] width 148 height 22
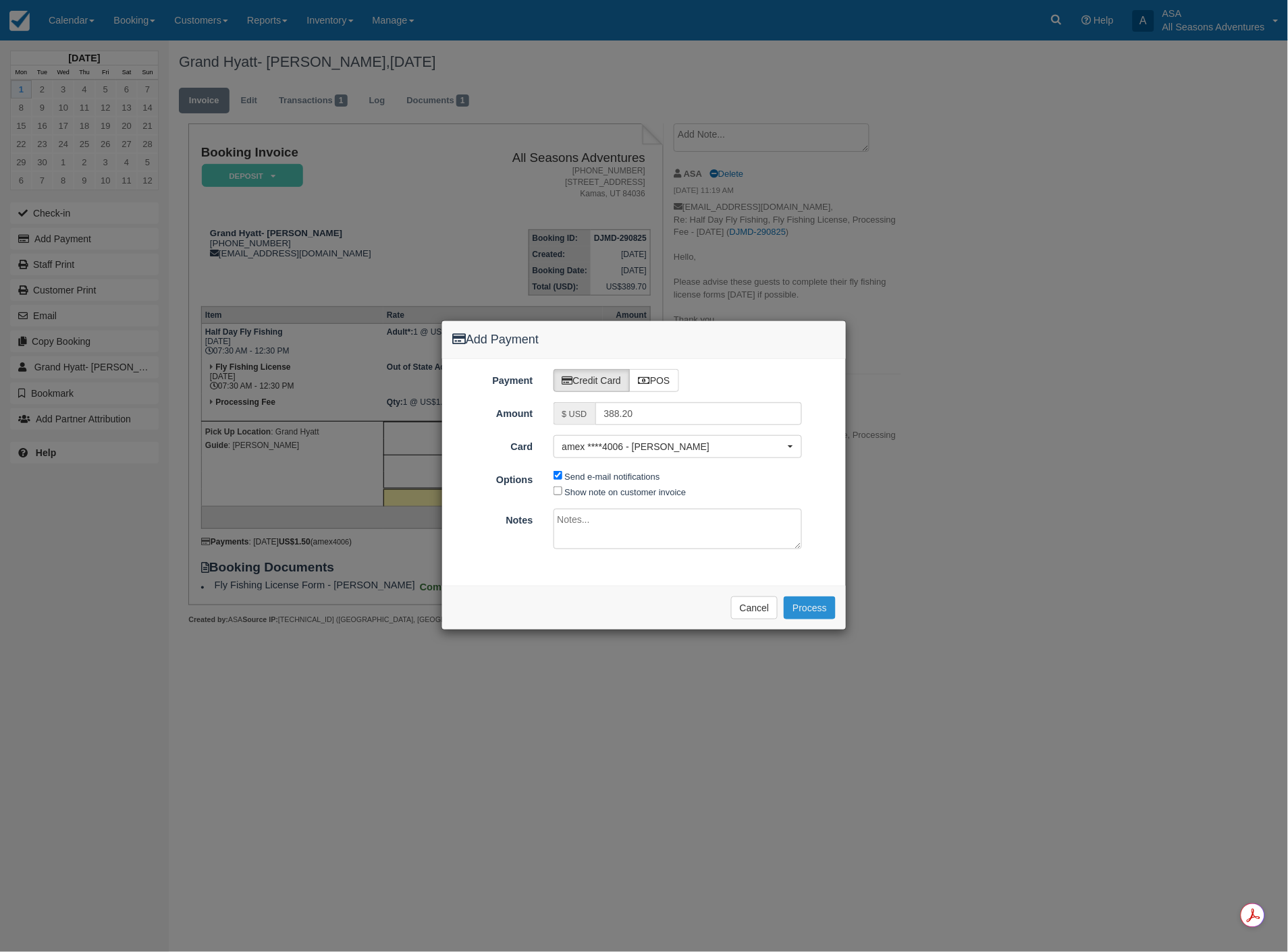
click at [823, 608] on button "Process" at bounding box center [809, 608] width 52 height 23
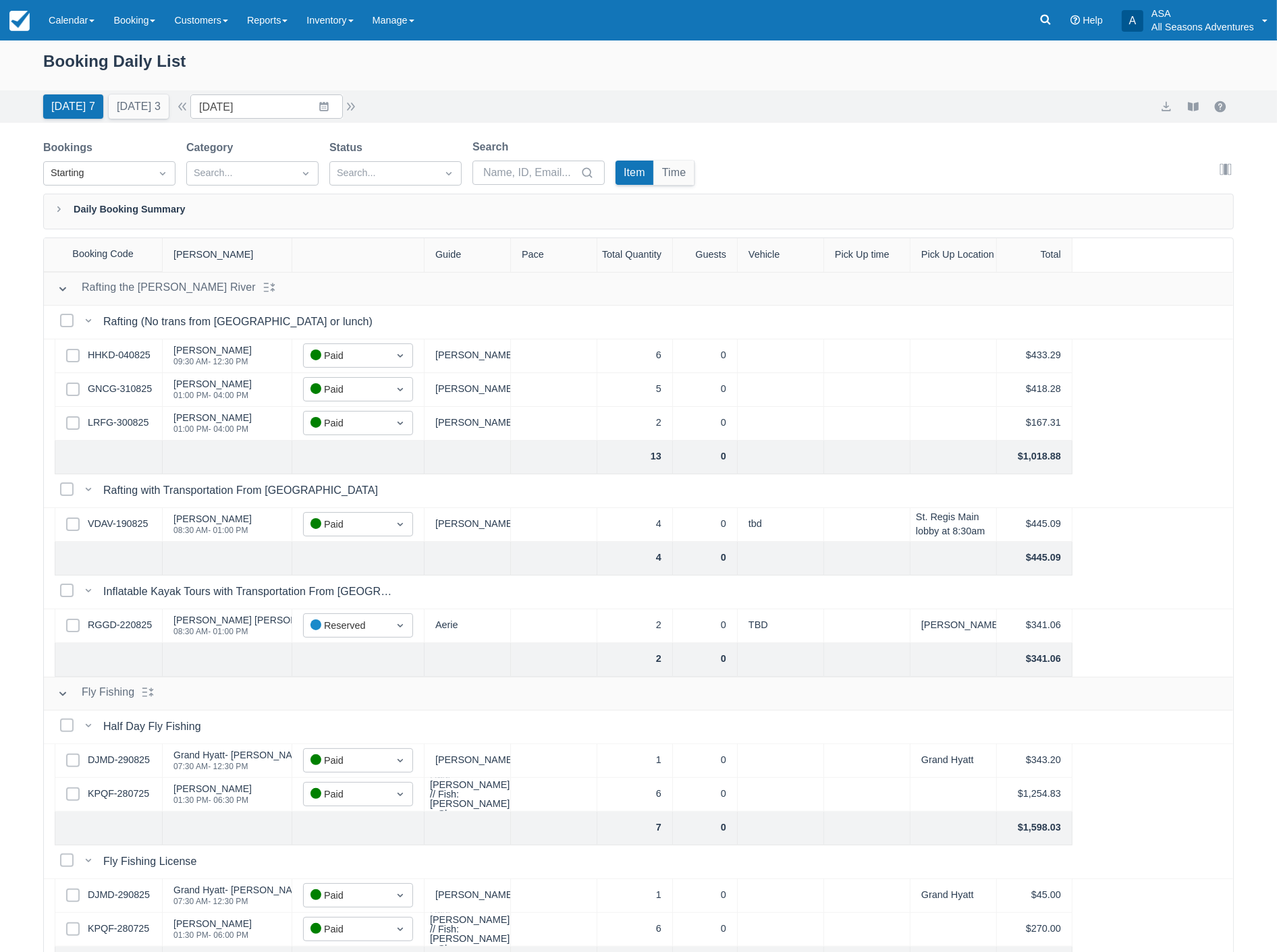
scroll to position [68, 0]
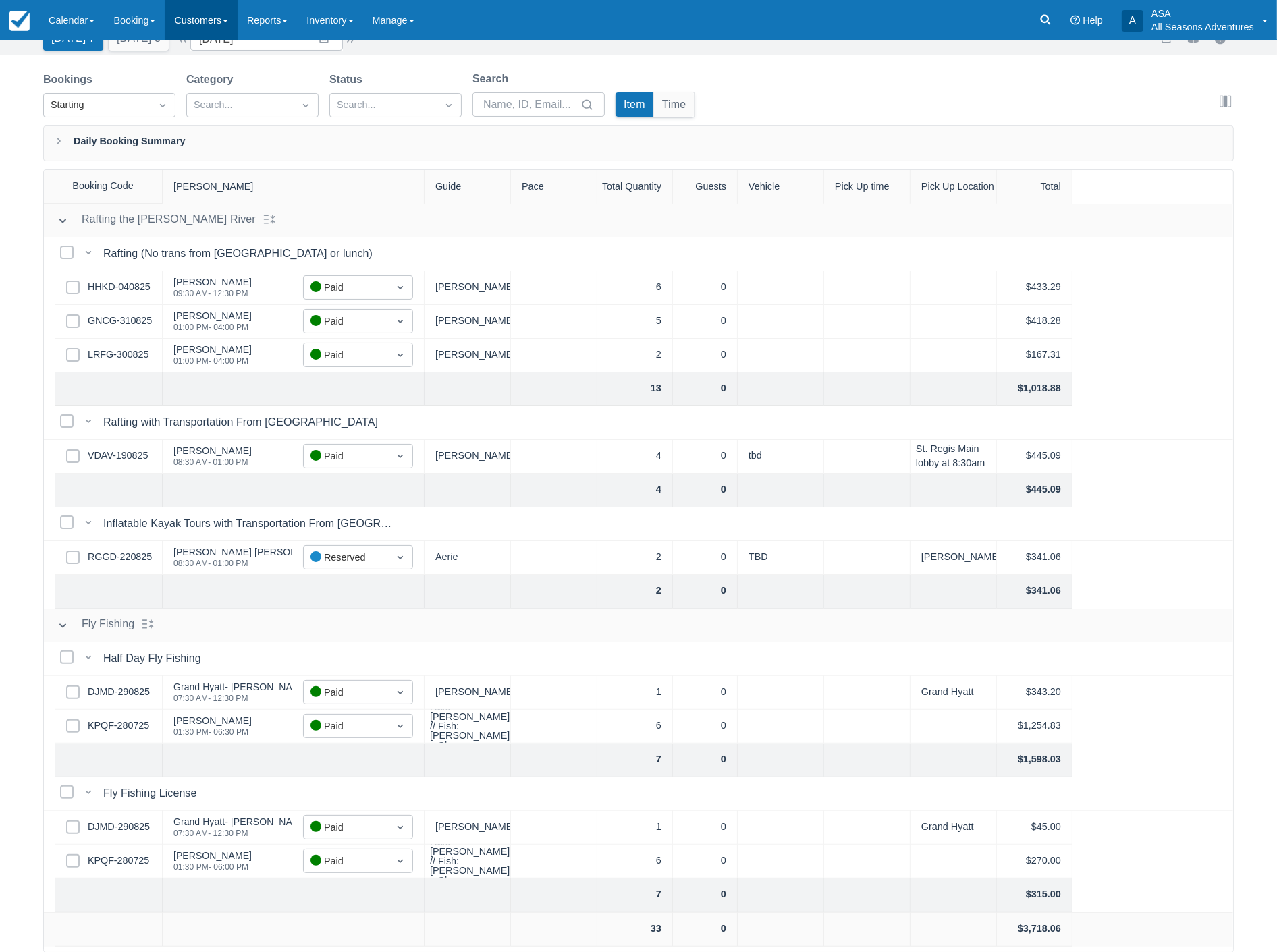
click at [238, 21] on link "Customers" at bounding box center [201, 20] width 73 height 41
click at [245, 21] on link "Reports" at bounding box center [267, 20] width 59 height 41
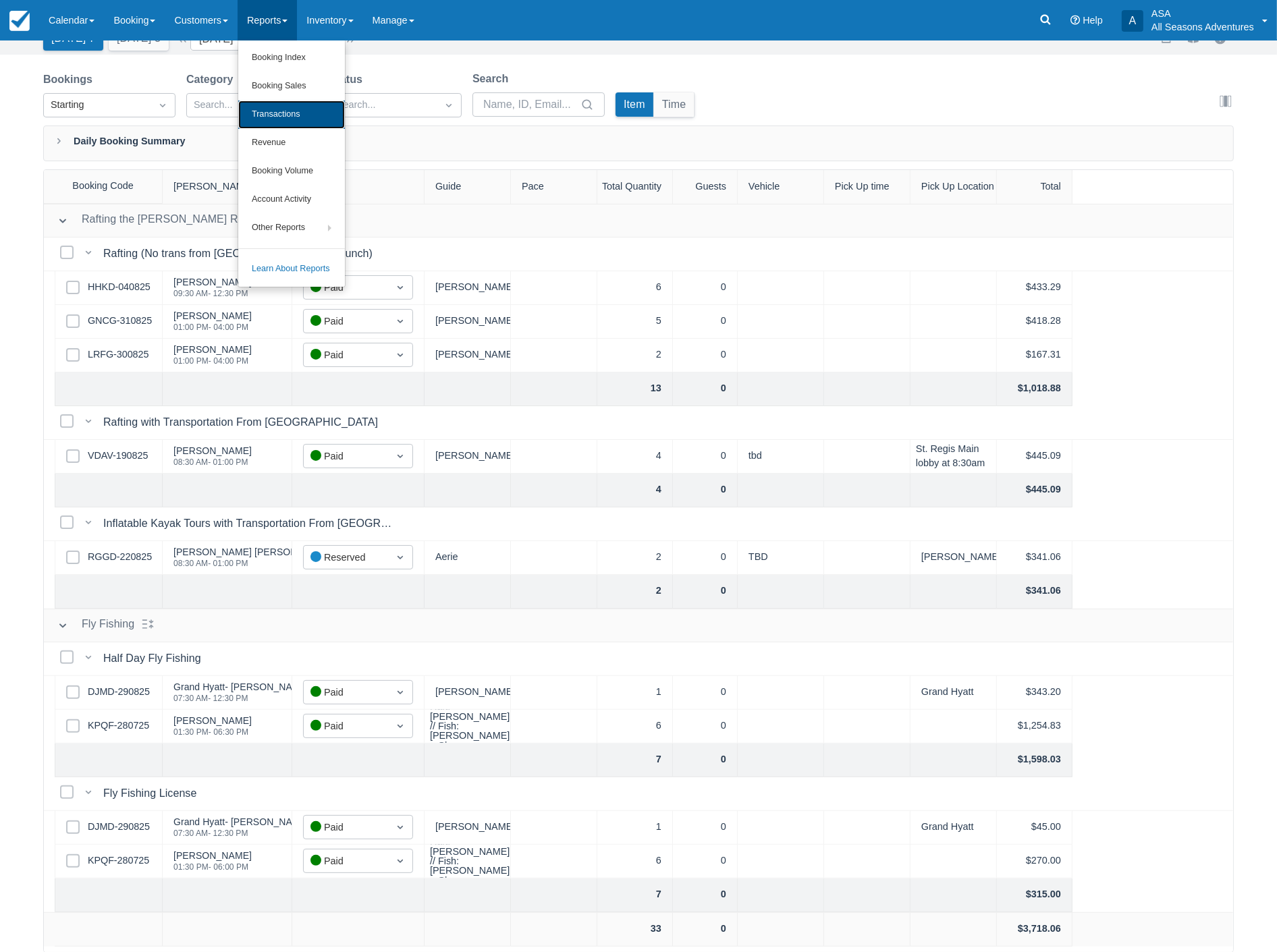
click at [296, 117] on link "Transactions" at bounding box center [292, 115] width 106 height 29
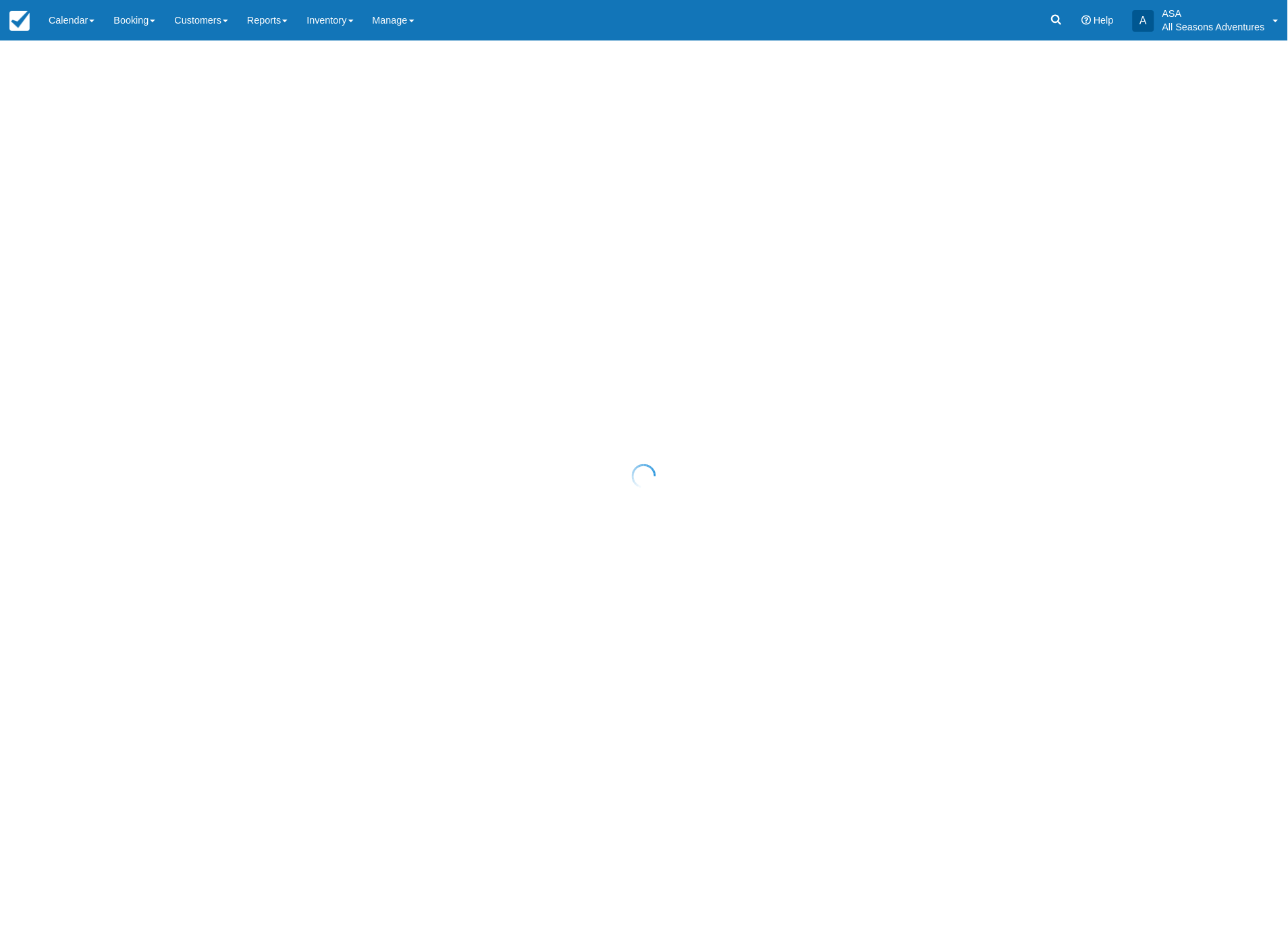
select select "10"
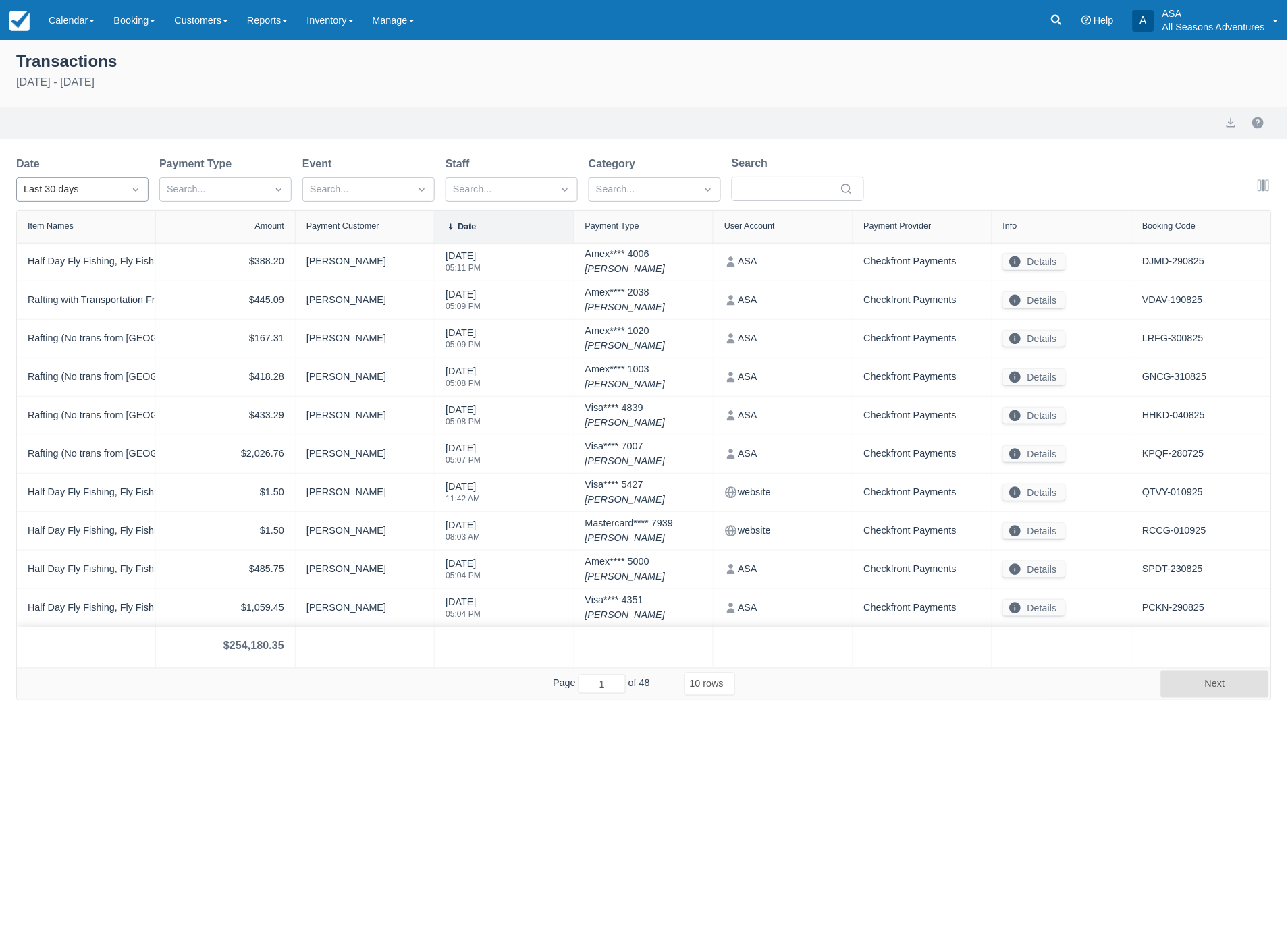
click at [95, 187] on div "Last 30 days" at bounding box center [70, 190] width 93 height 15
click at [74, 246] on div "Today" at bounding box center [82, 249] width 132 height 27
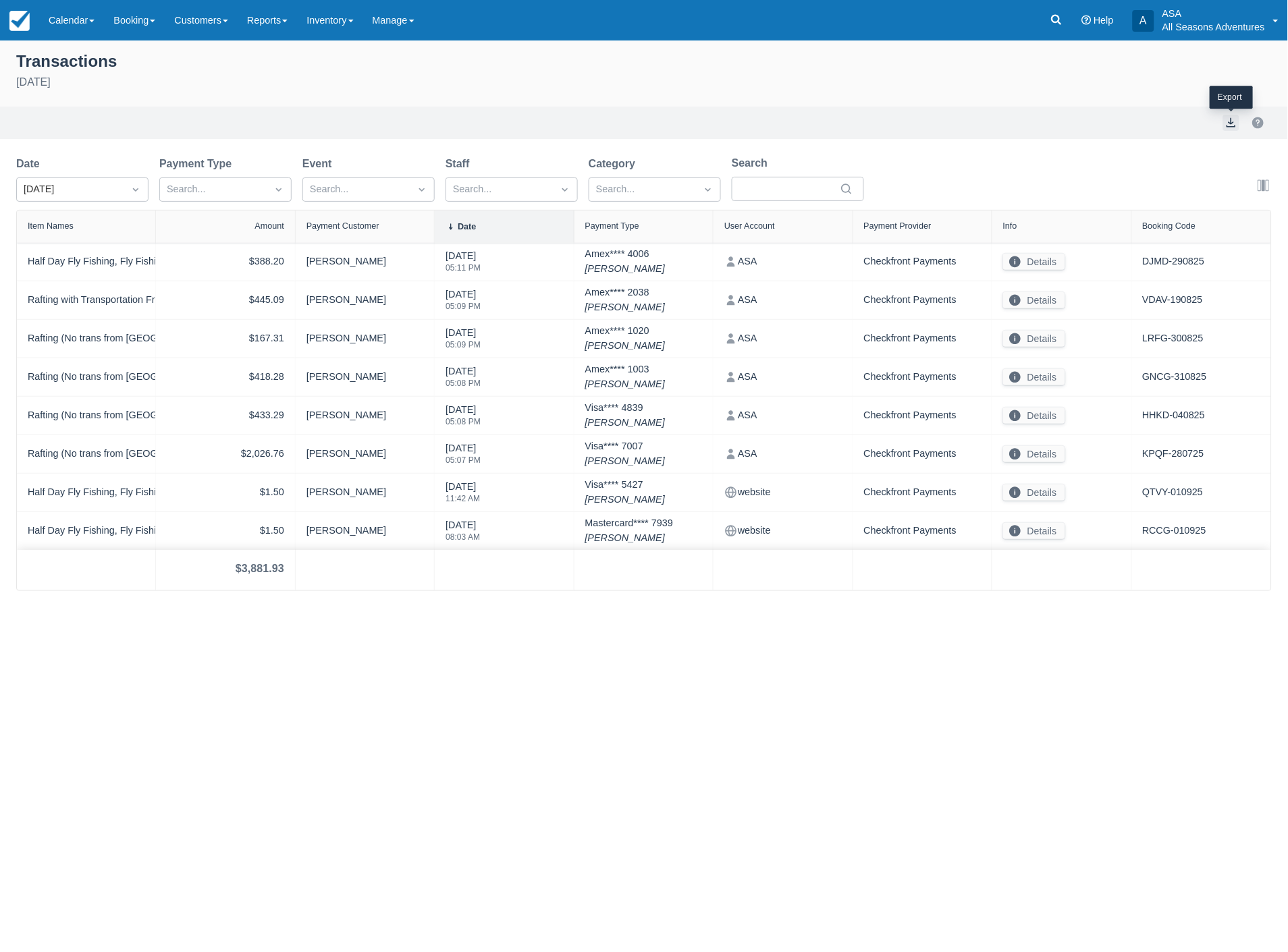
click at [1233, 122] on button "export" at bounding box center [1231, 122] width 16 height 16
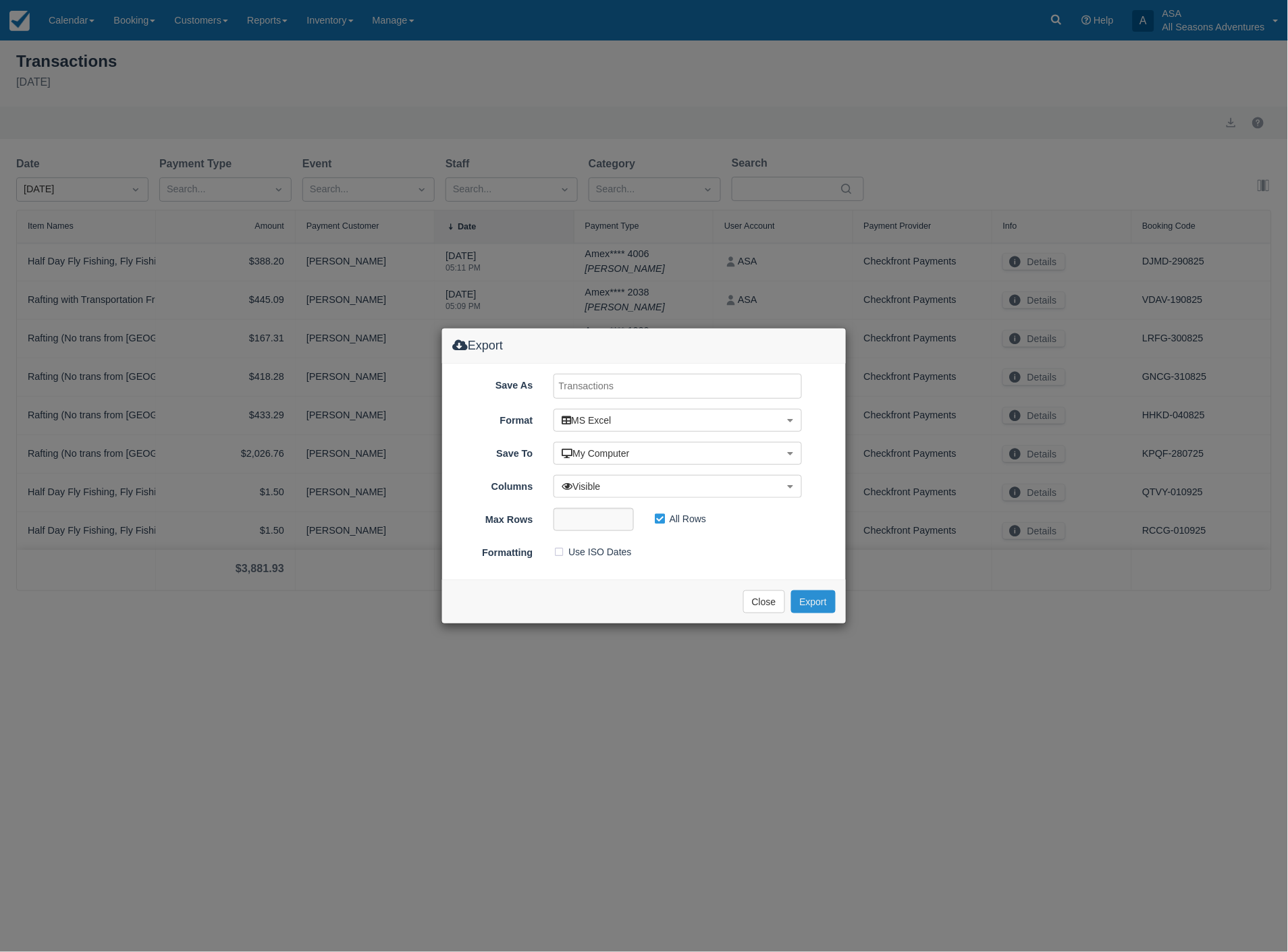
click at [811, 599] on button "Export" at bounding box center [814, 602] width 45 height 23
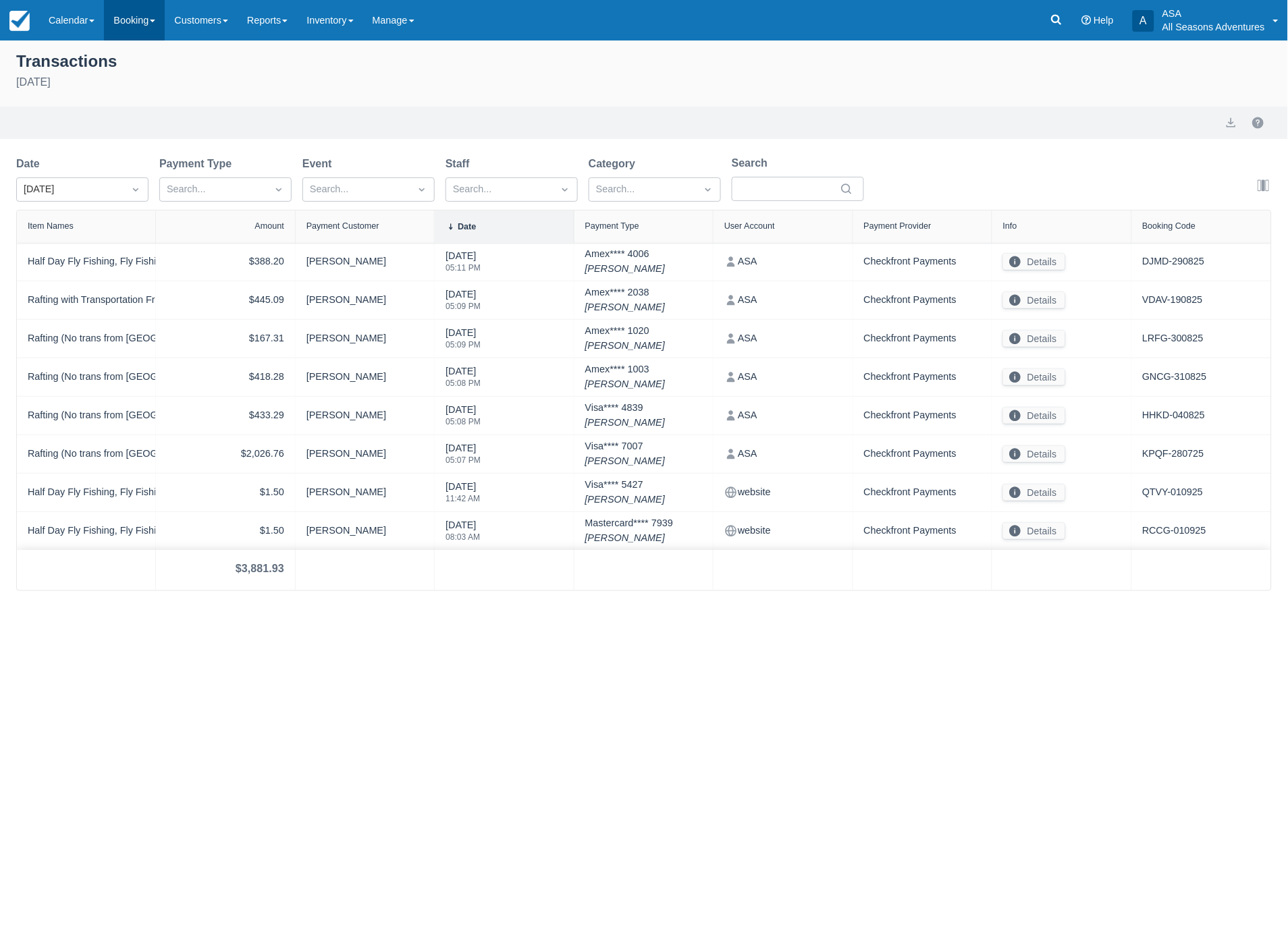
click at [111, 22] on link "Booking" at bounding box center [134, 20] width 61 height 41
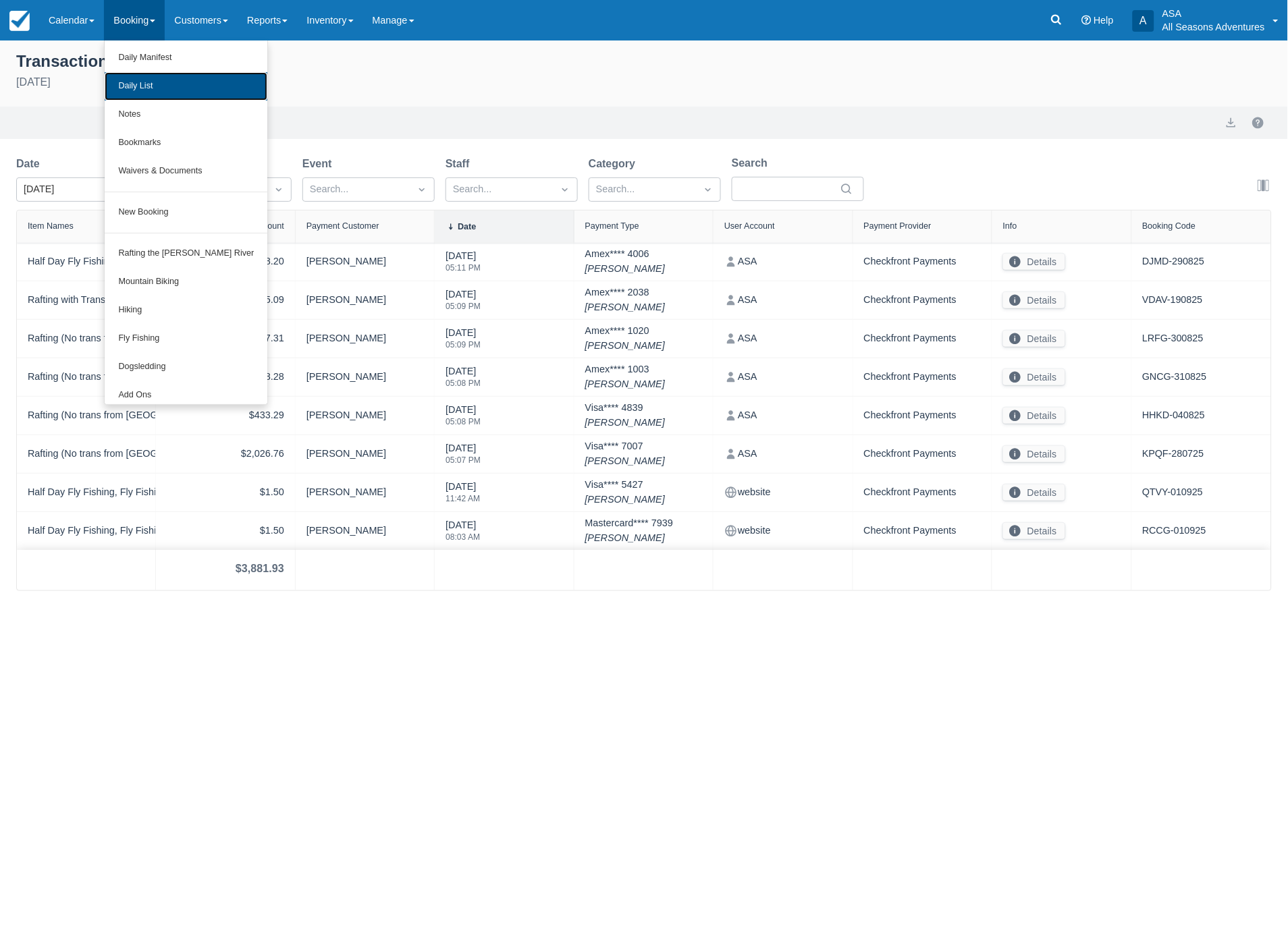
click at [117, 79] on link "Daily List" at bounding box center [186, 86] width 163 height 29
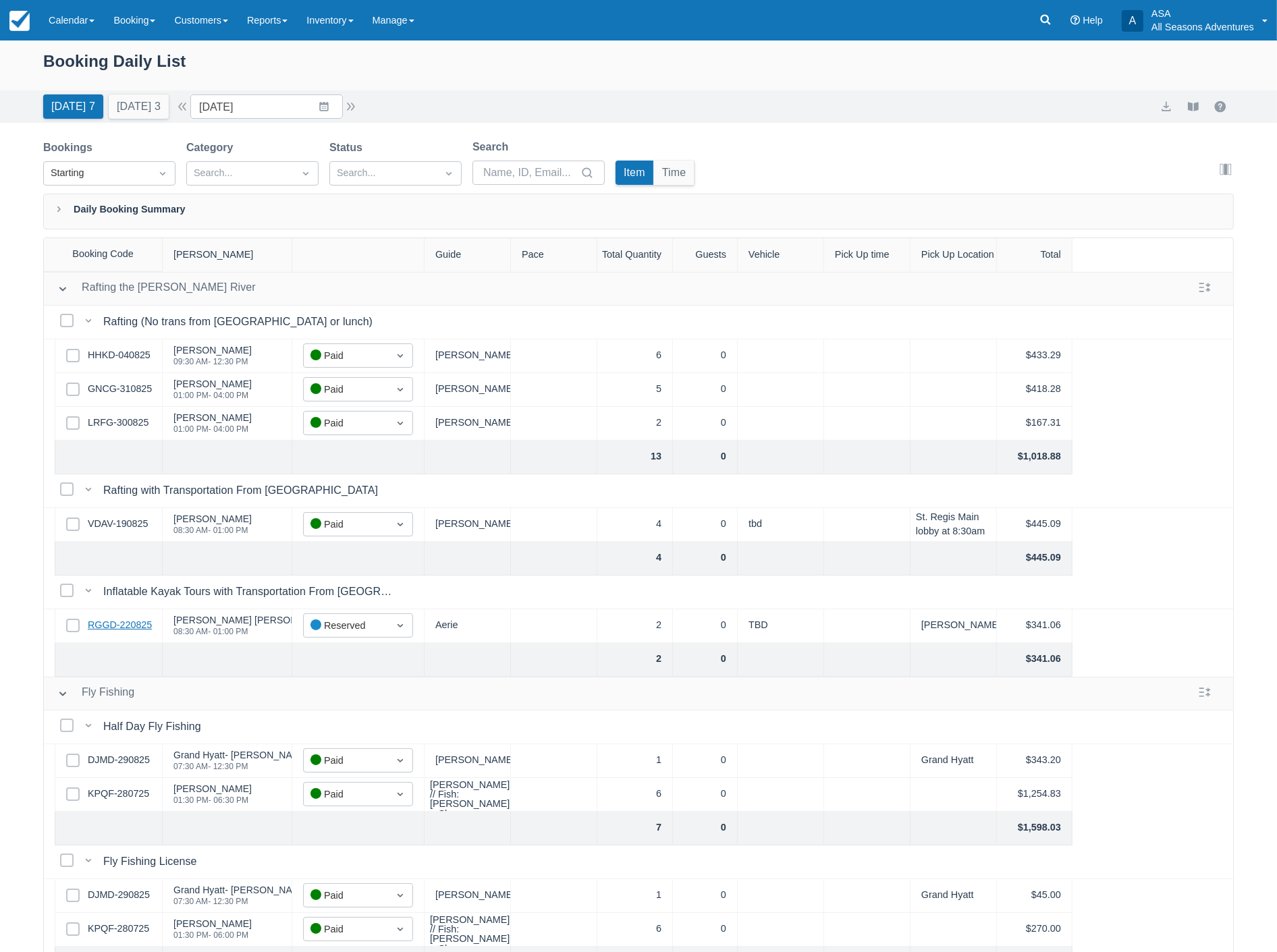
click at [133, 627] on link "RGGD-220825" at bounding box center [120, 625] width 64 height 15
click at [120, 110] on button "Tomorrow 3" at bounding box center [139, 106] width 60 height 24
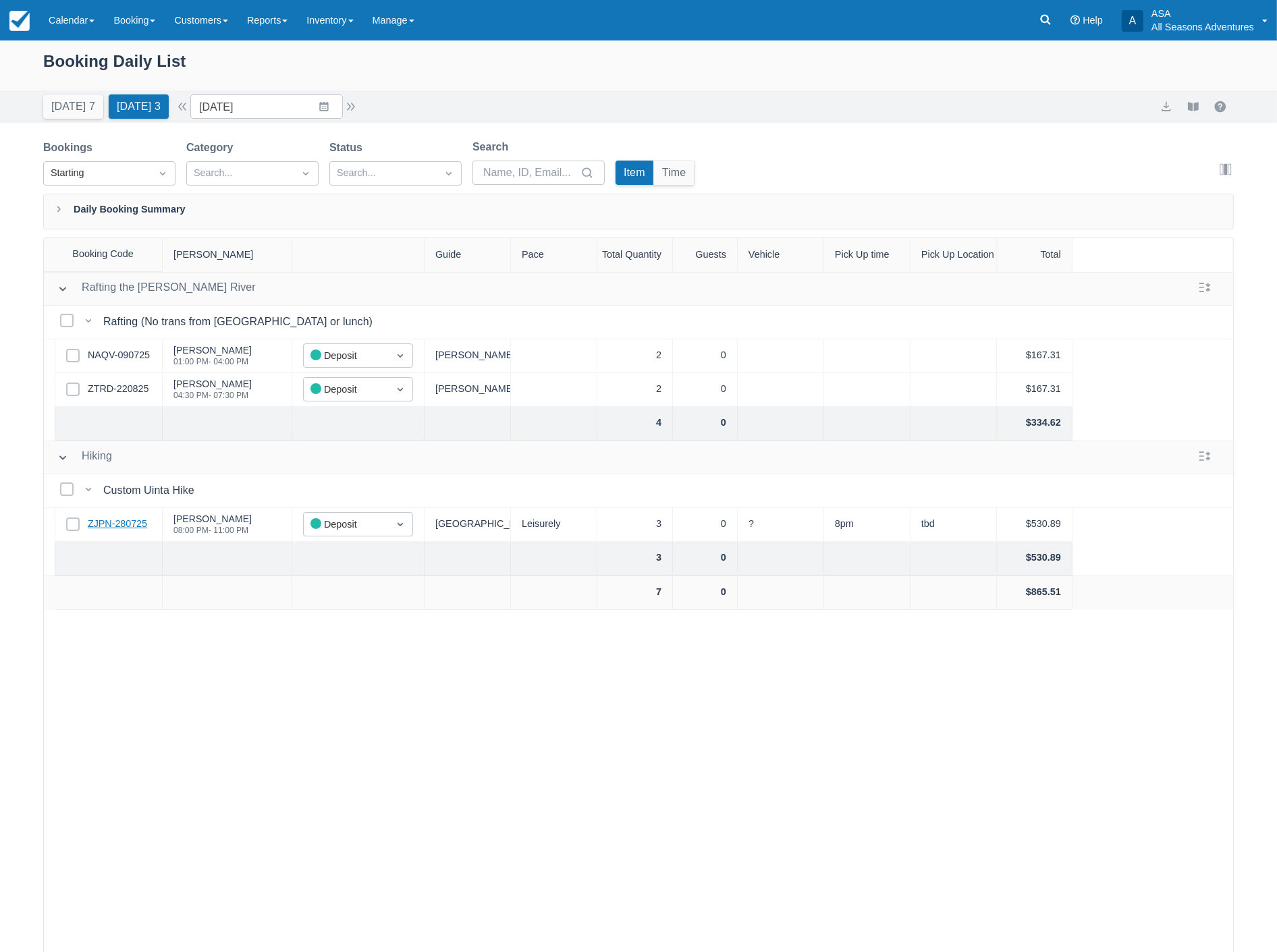
click at [113, 529] on link "ZJPN-280725" at bounding box center [117, 524] width 59 height 15
click at [80, 103] on button "Today 7" at bounding box center [73, 106] width 60 height 24
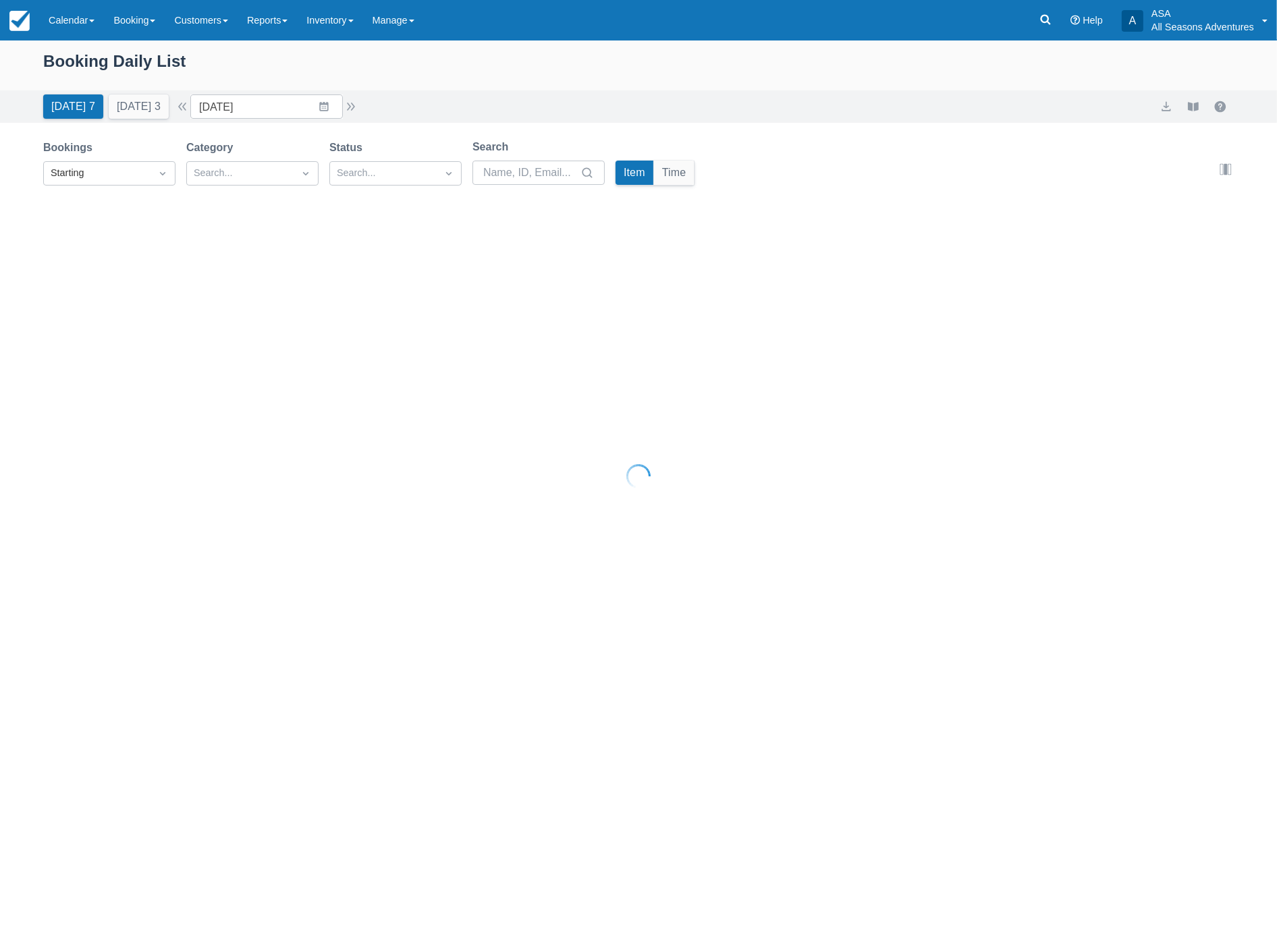
click at [136, 104] on button "Tomorrow 3" at bounding box center [139, 106] width 60 height 24
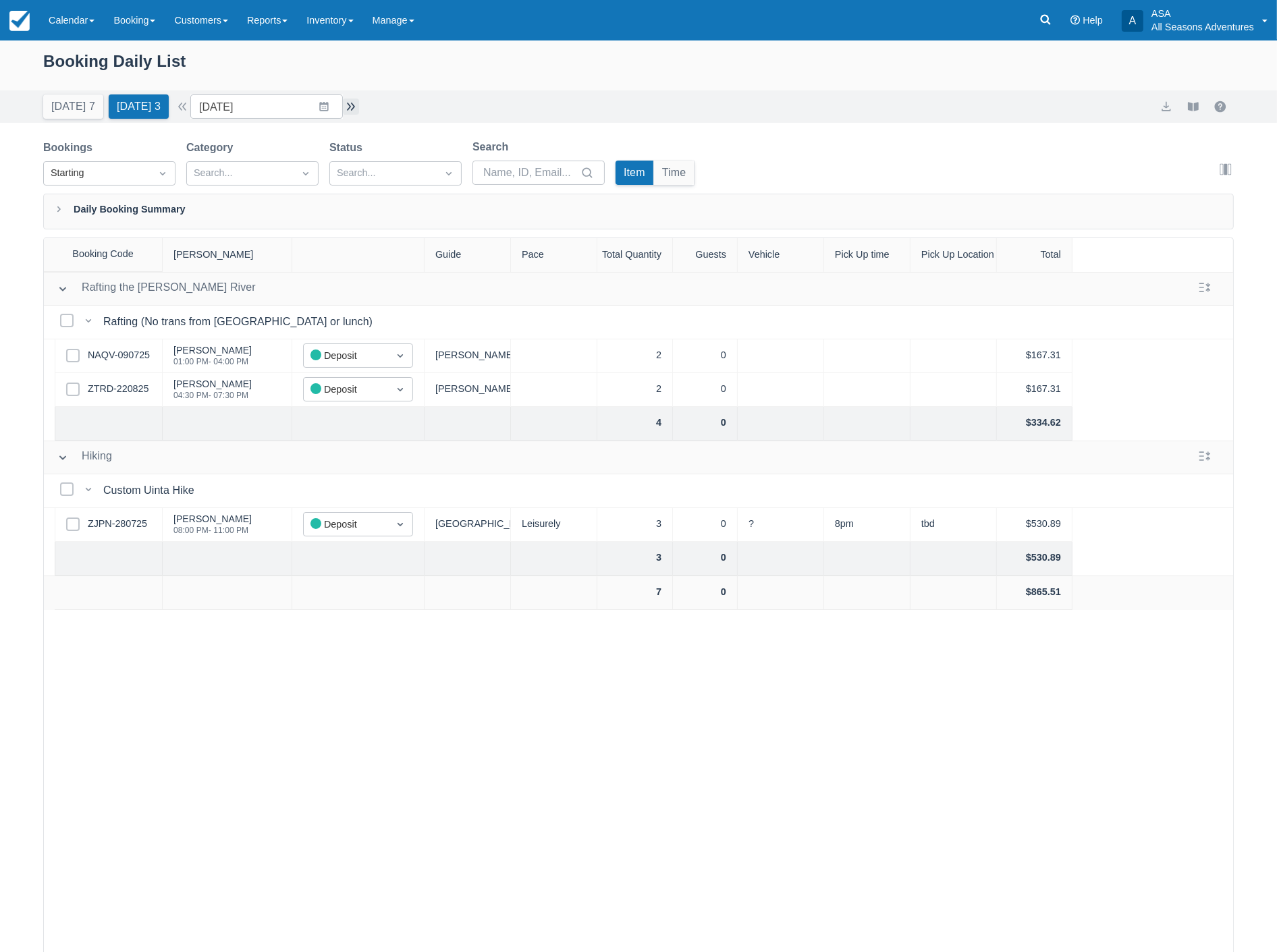
click at [359, 104] on button "button" at bounding box center [351, 106] width 16 height 16
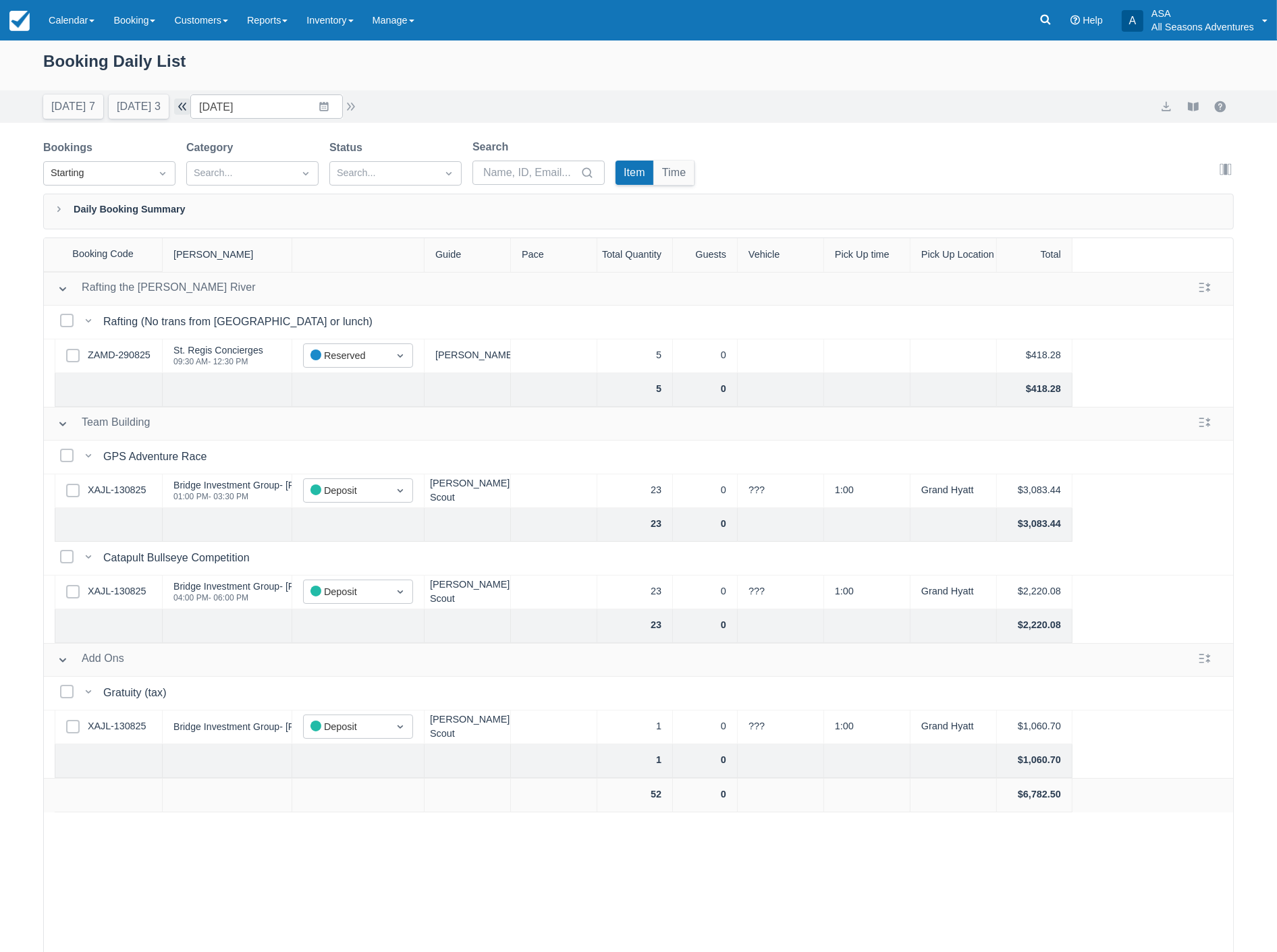
click at [189, 112] on button "button" at bounding box center [182, 106] width 16 height 16
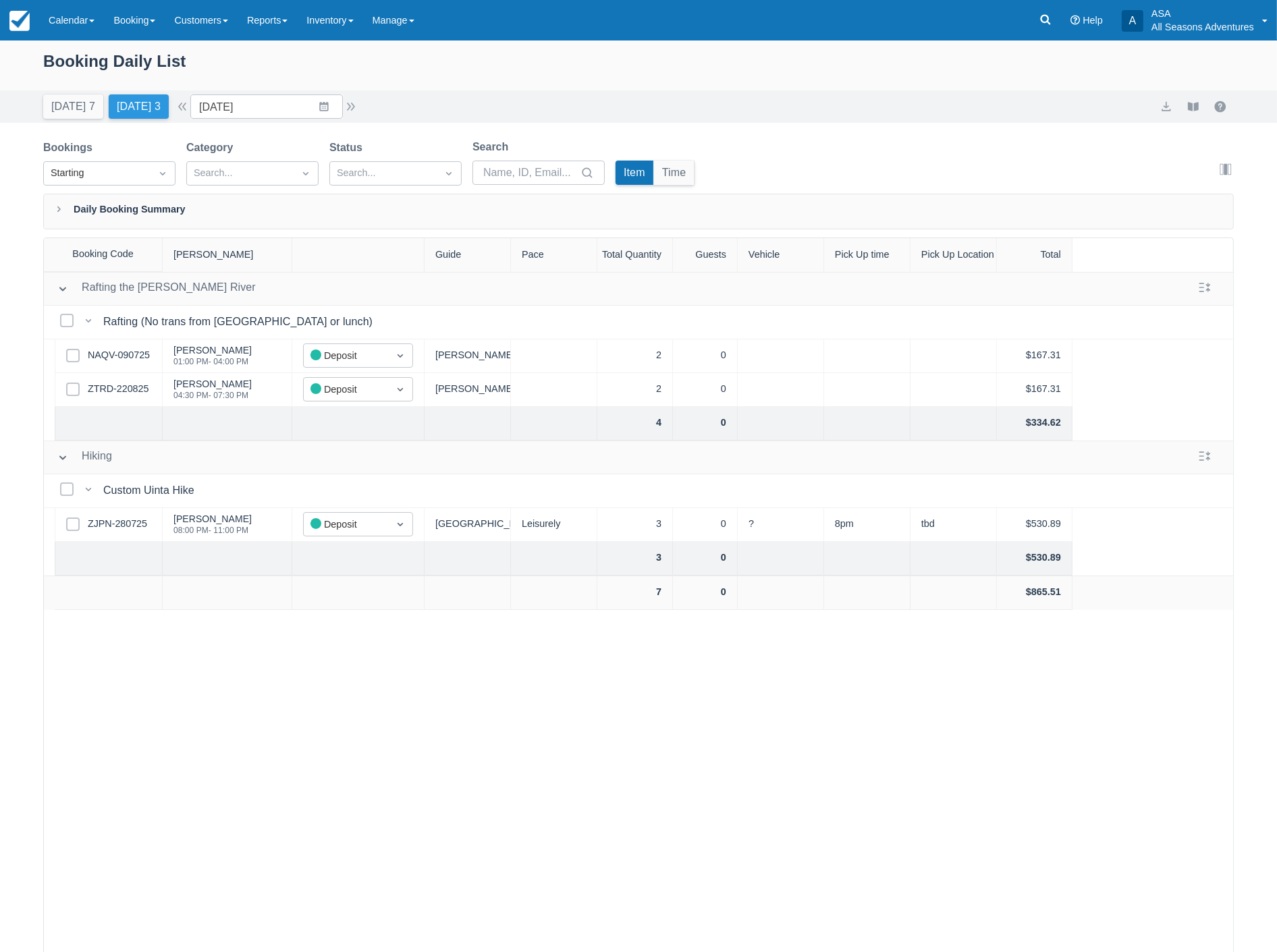
click at [125, 106] on button "Tomorrow 3" at bounding box center [139, 106] width 60 height 24
click at [353, 108] on button "button" at bounding box center [351, 106] width 16 height 16
type input "09/03/25"
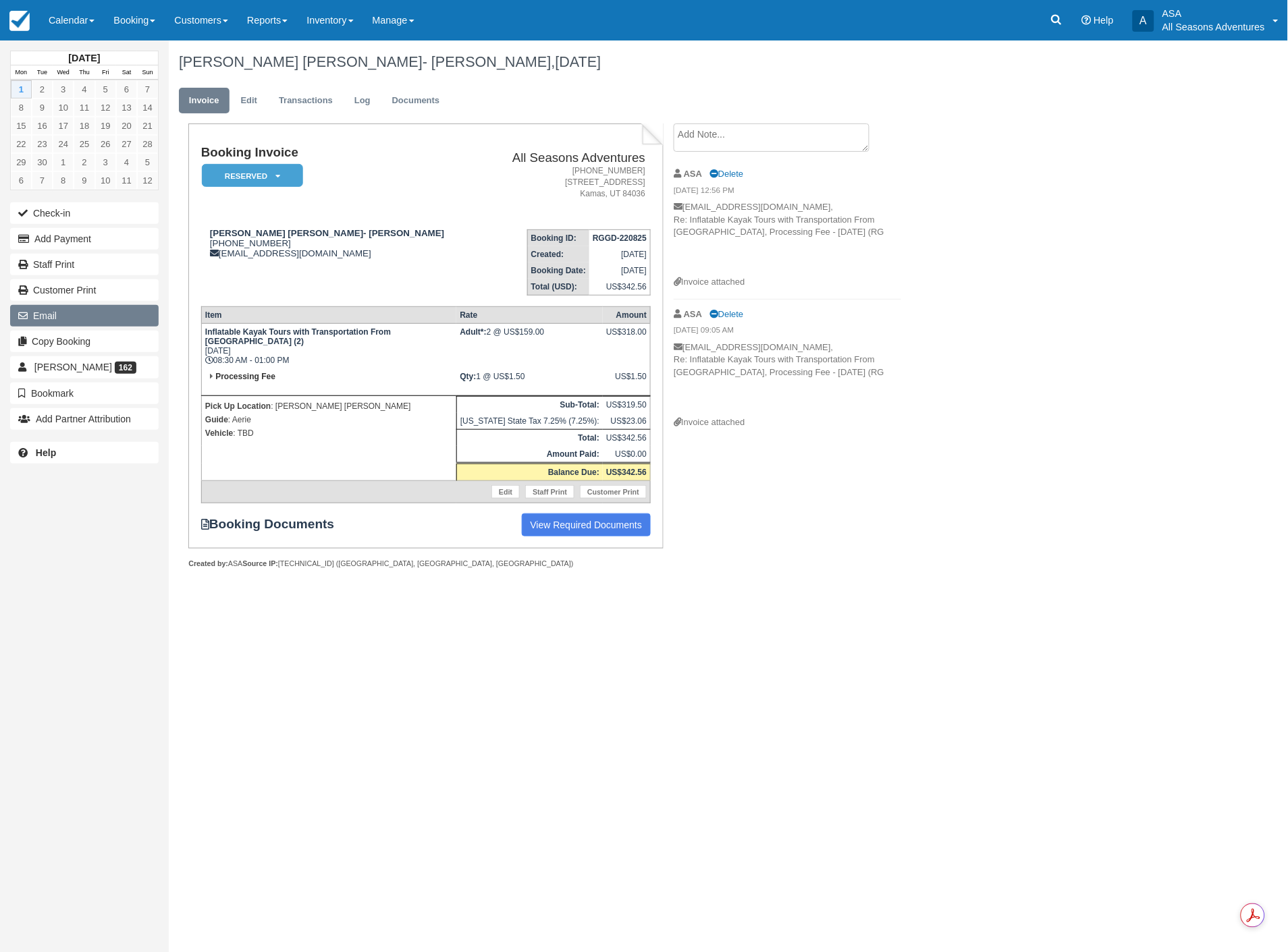
click at [54, 318] on button "Email" at bounding box center [84, 315] width 148 height 22
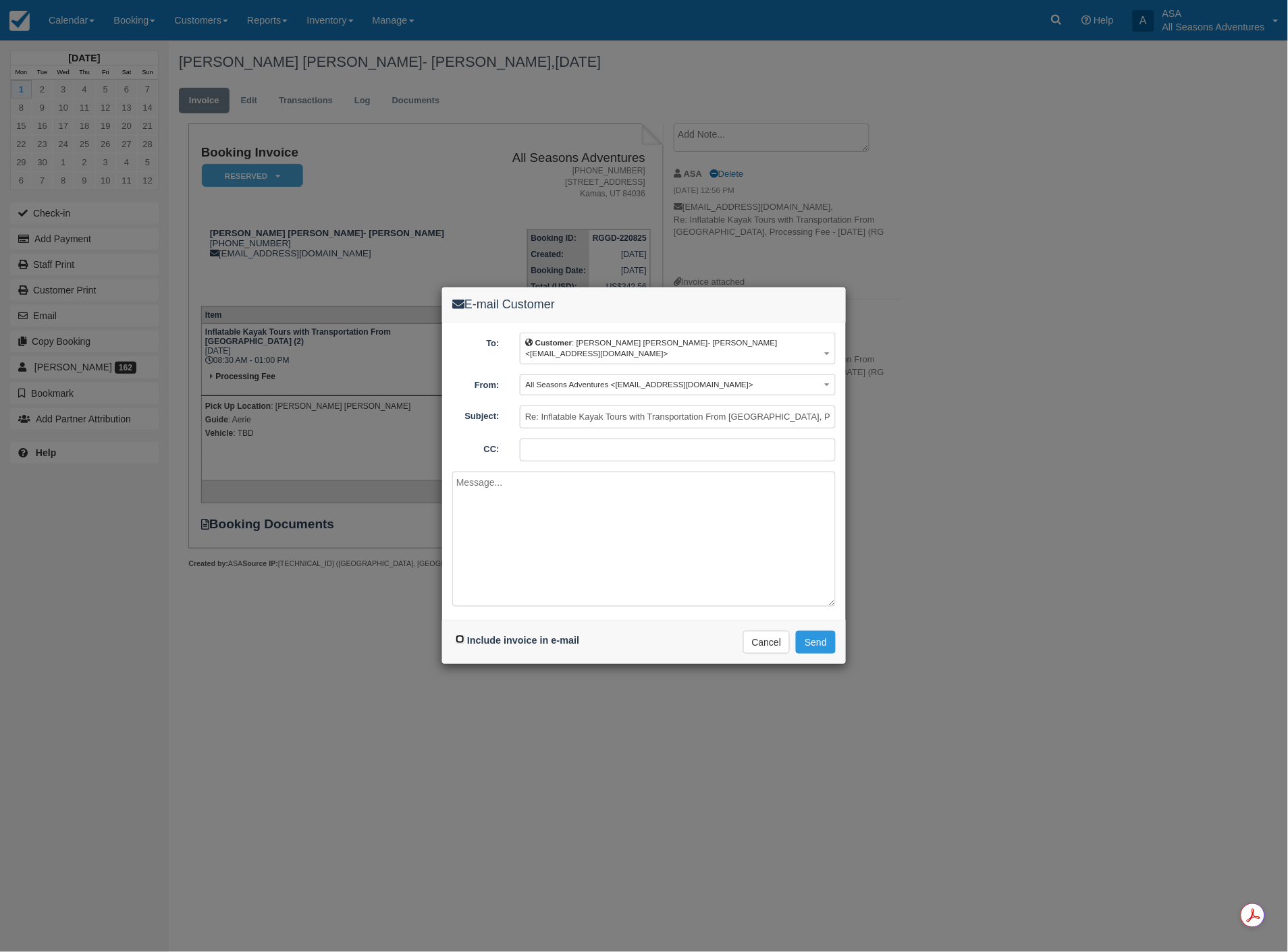
click at [461, 640] on input "Include invoice in e-mail" at bounding box center [460, 639] width 9 height 9
checkbox input "true"
click at [527, 562] on textarea at bounding box center [644, 539] width 383 height 135
type textarea "Hi Team, Here is Mr. Marks final invoice. Thanks again! Cheers, Spencer"
click at [820, 648] on button "Send" at bounding box center [816, 642] width 40 height 23
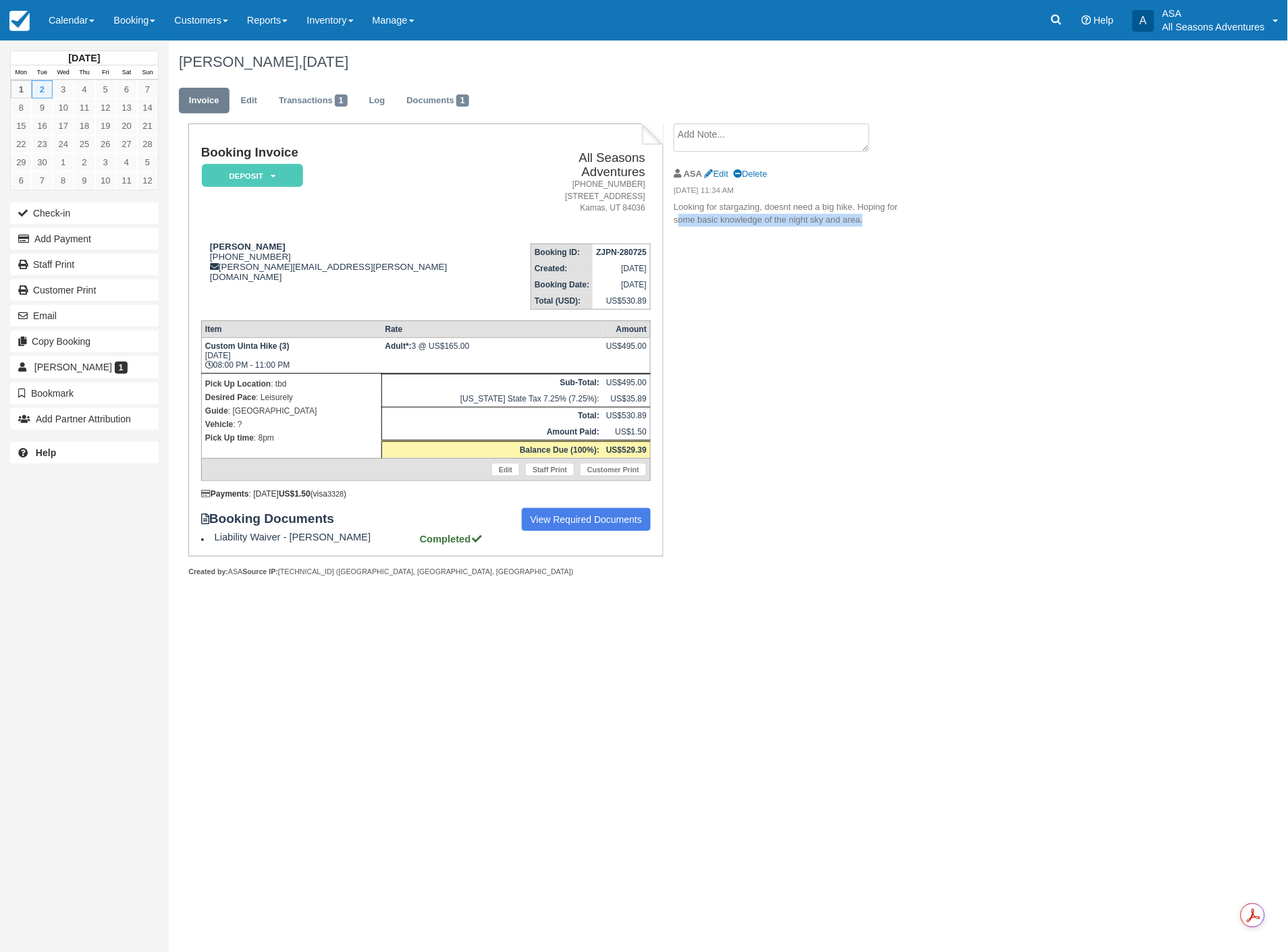
drag, startPoint x: 870, startPoint y: 221, endPoint x: 677, endPoint y: 218, distance: 193.0
click at [677, 218] on p "Looking for stargazing, doesnt need a big hike. Hoping for some basic knowledge…" at bounding box center [787, 214] width 227 height 25
